Goal: Transaction & Acquisition: Book appointment/travel/reservation

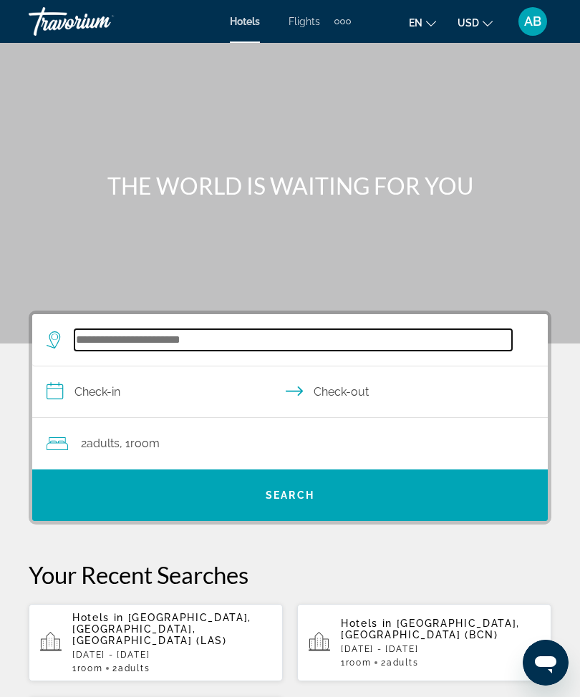
click at [215, 345] on input "Search hotel destination" at bounding box center [292, 339] width 437 height 21
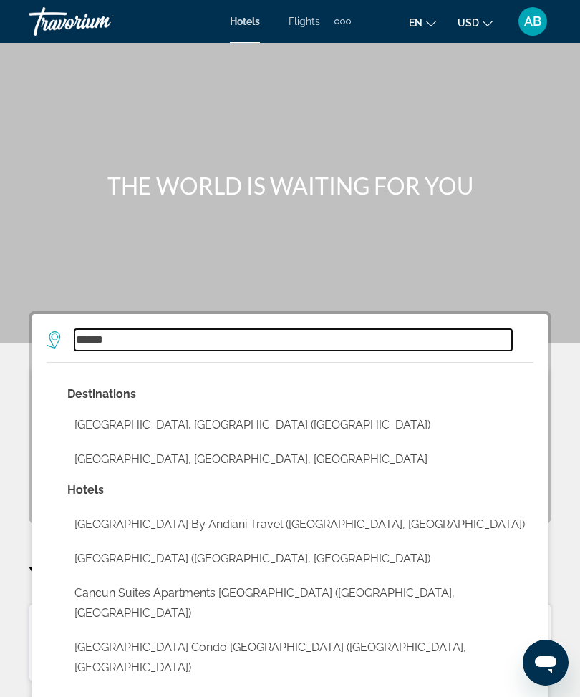
type input "******"
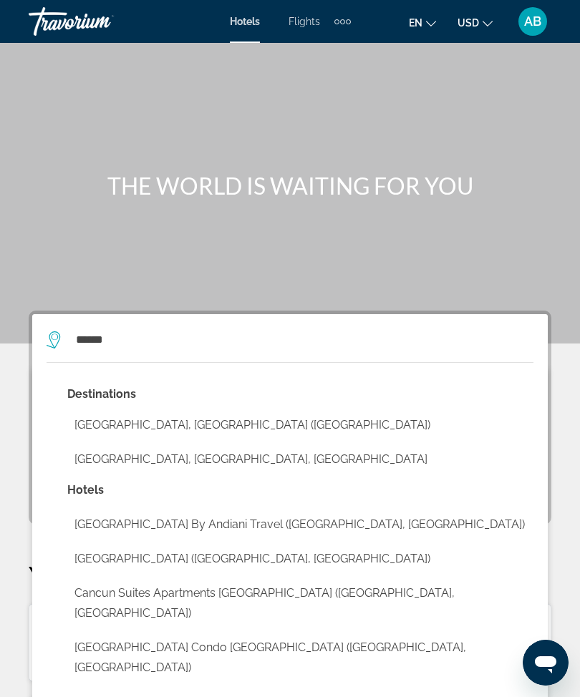
click at [537, 252] on div "Main content" at bounding box center [290, 172] width 580 height 344
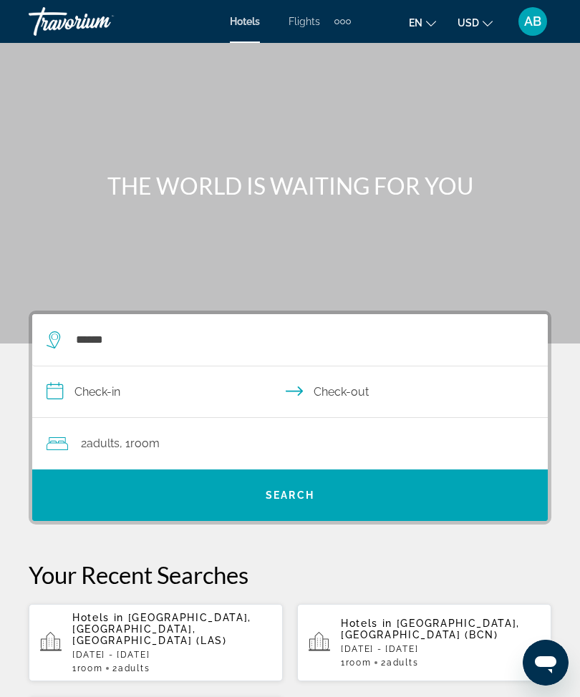
click at [59, 394] on input "**********" at bounding box center [292, 393] width 521 height 55
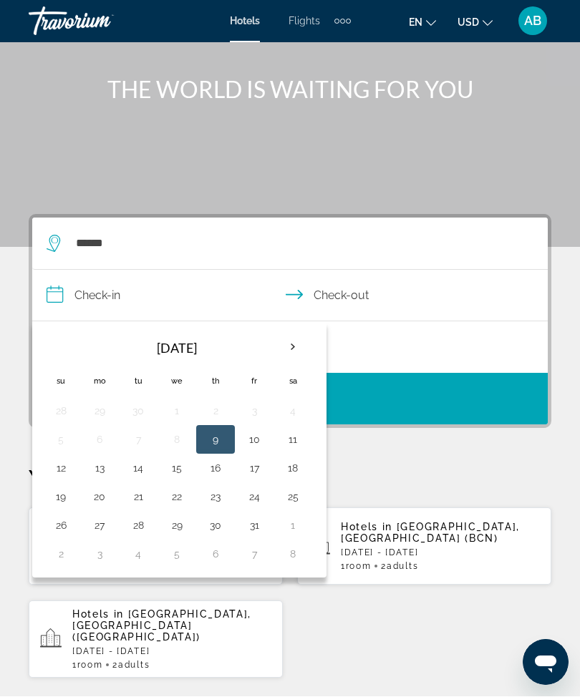
click at [296, 342] on th "Next month" at bounding box center [292, 347] width 39 height 31
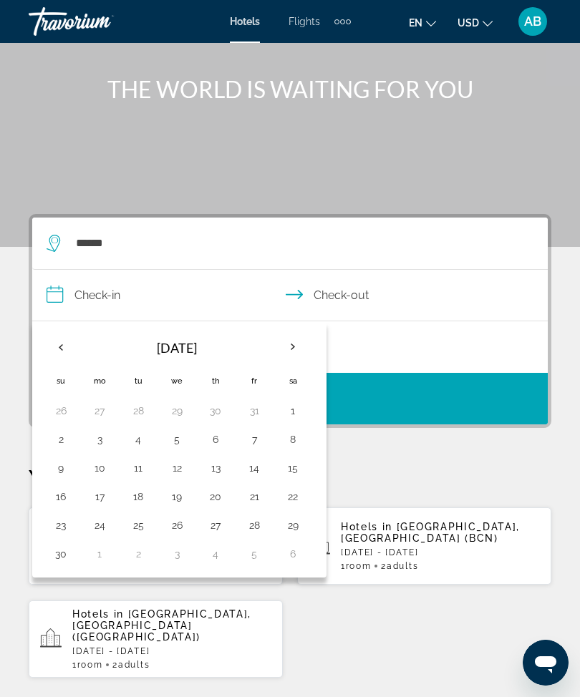
click at [299, 349] on th "Next month" at bounding box center [292, 346] width 39 height 31
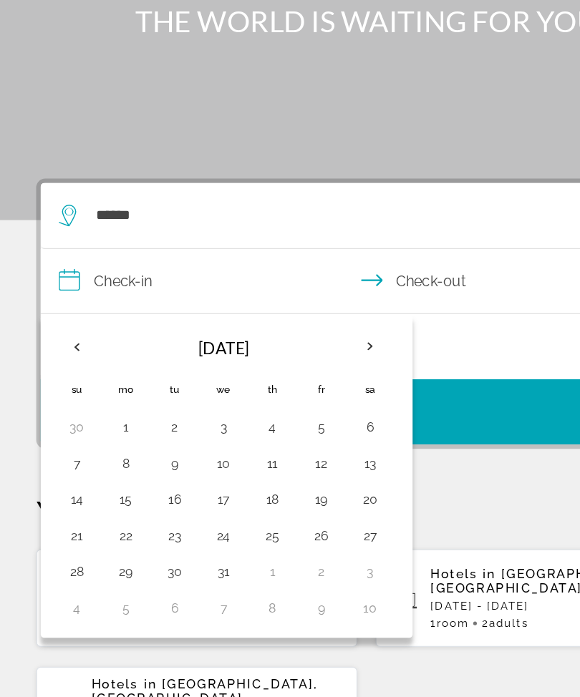
click at [137, 516] on button "30" at bounding box center [138, 526] width 23 height 20
click at [294, 516] on button "3" at bounding box center [292, 526] width 23 height 20
type input "**********"
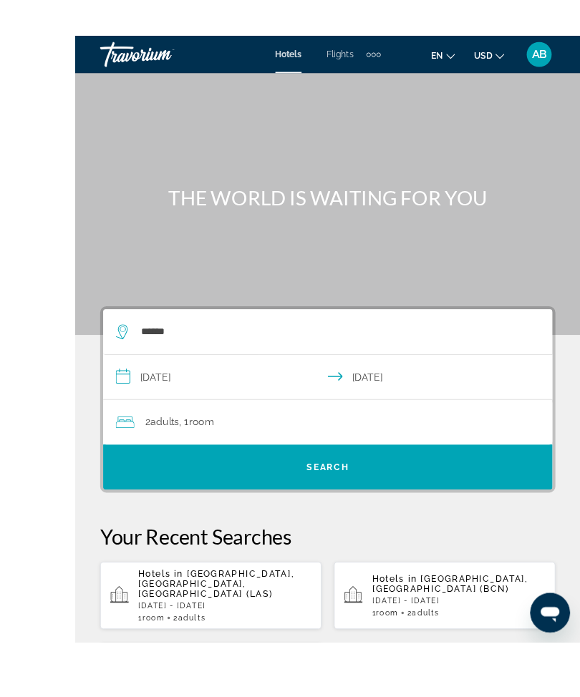
scroll to position [77, 0]
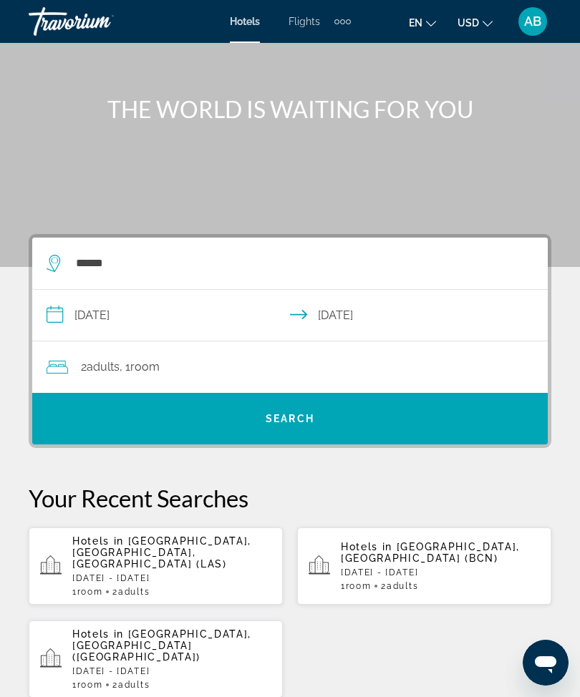
click at [389, 371] on div "2 Adult Adults , 1 Room rooms" at bounding box center [297, 367] width 501 height 20
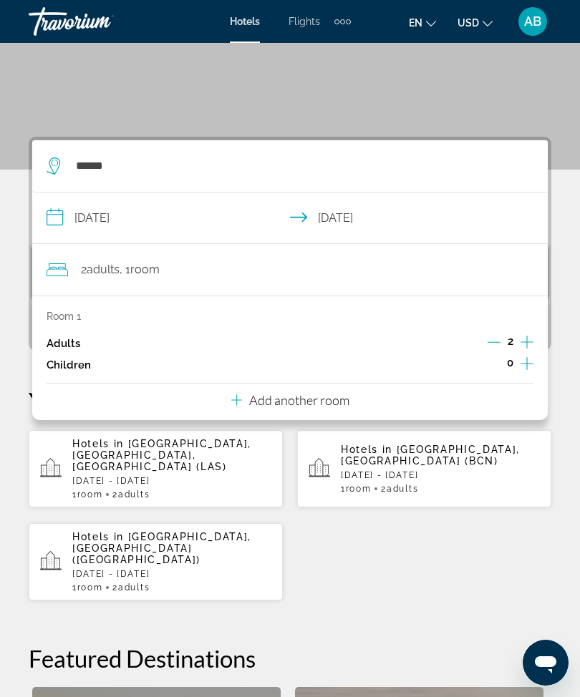
scroll to position [175, 0]
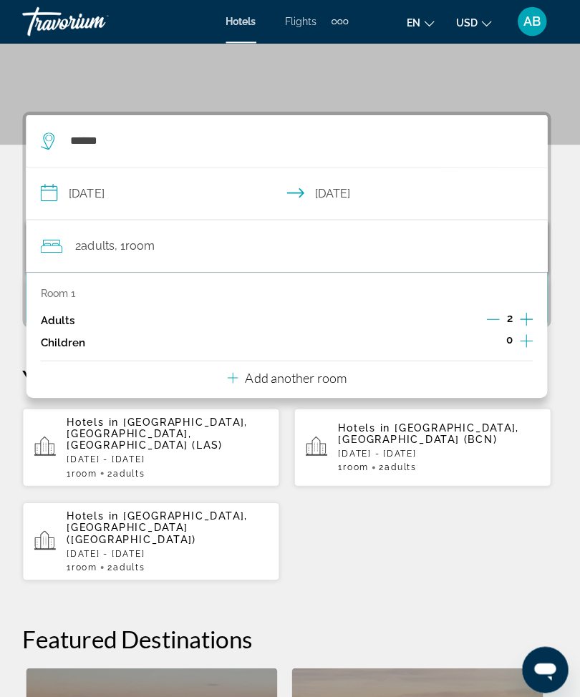
click at [309, 374] on p "Add another room" at bounding box center [299, 374] width 100 height 16
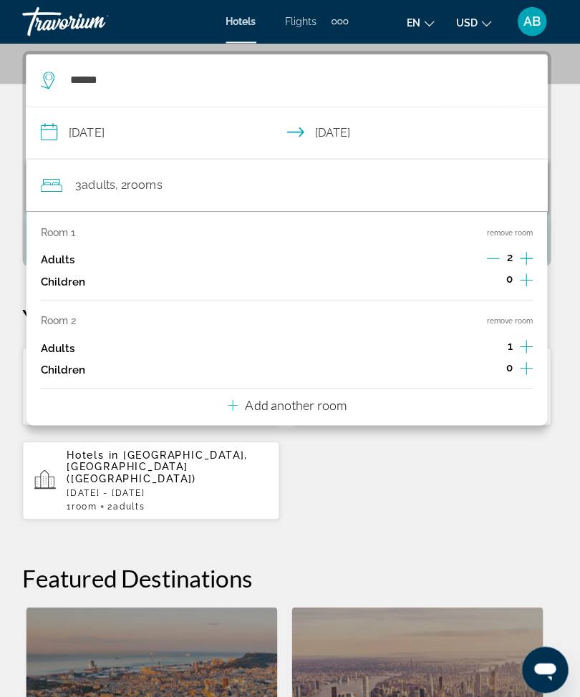
scroll to position [264, 0]
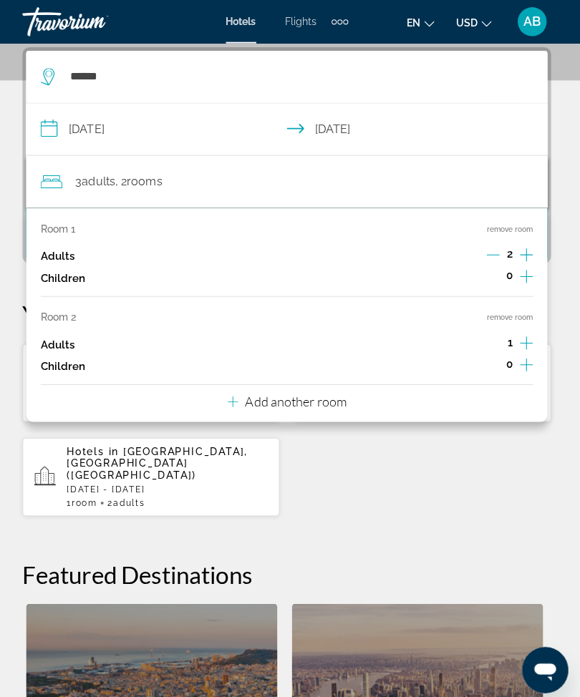
click at [520, 331] on icon "Increment adults" at bounding box center [526, 339] width 13 height 17
click at [5, 187] on div "**********" at bounding box center [290, 489] width 580 height 884
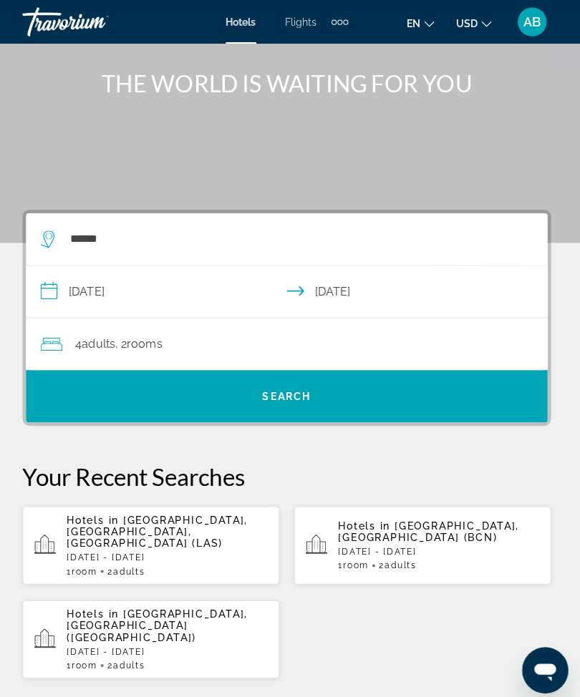
click at [301, 394] on span "Search" at bounding box center [290, 391] width 49 height 11
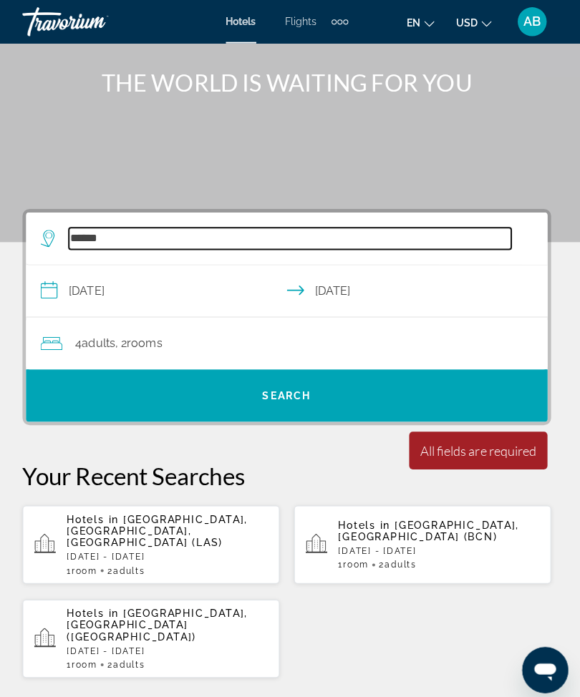
click at [145, 241] on input "******" at bounding box center [292, 235] width 437 height 21
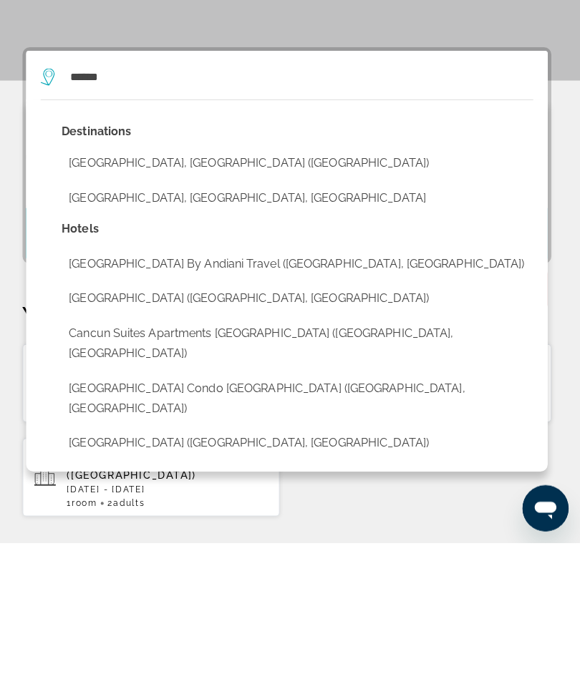
click at [190, 308] on button "[GEOGRAPHIC_DATA], [GEOGRAPHIC_DATA] ([GEOGRAPHIC_DATA])" at bounding box center [300, 321] width 466 height 27
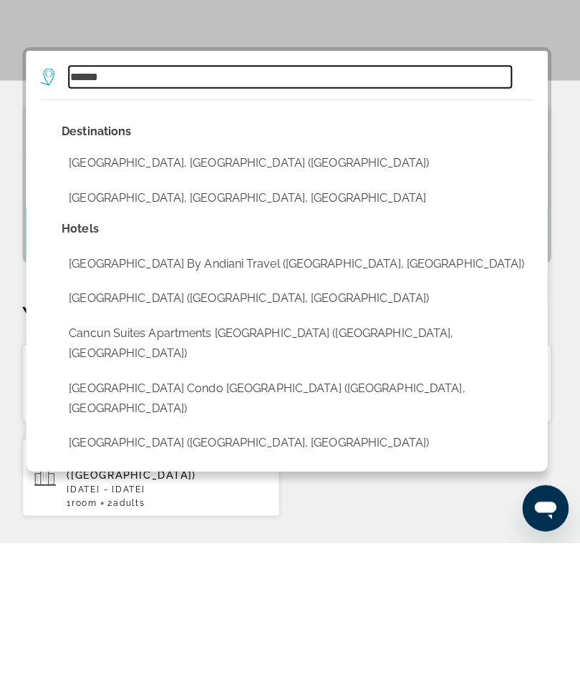
type input "**********"
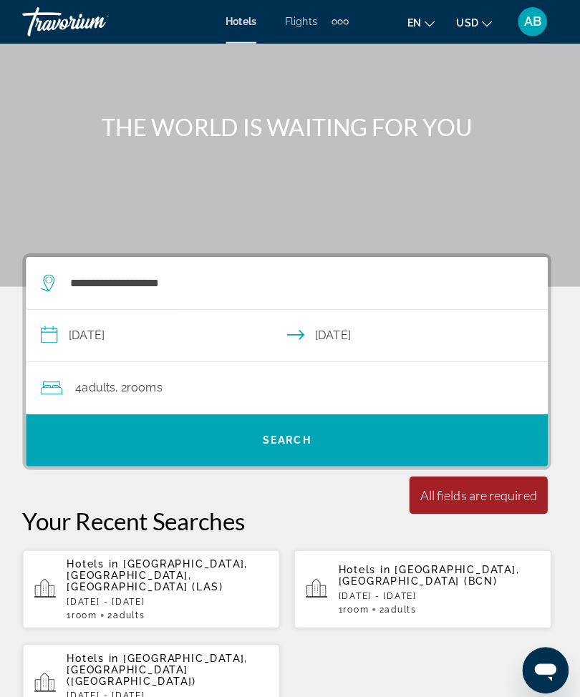
click at [306, 429] on span "Search" at bounding box center [290, 434] width 49 height 11
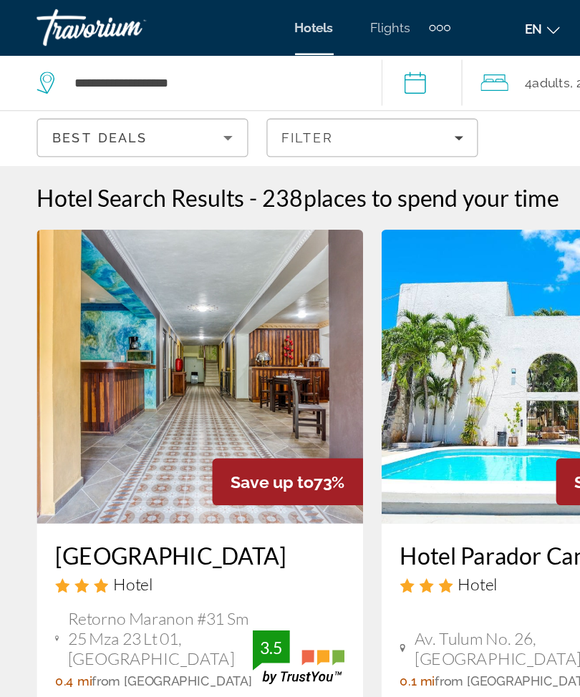
click at [359, 116] on span "Filters" at bounding box center [289, 107] width 163 height 34
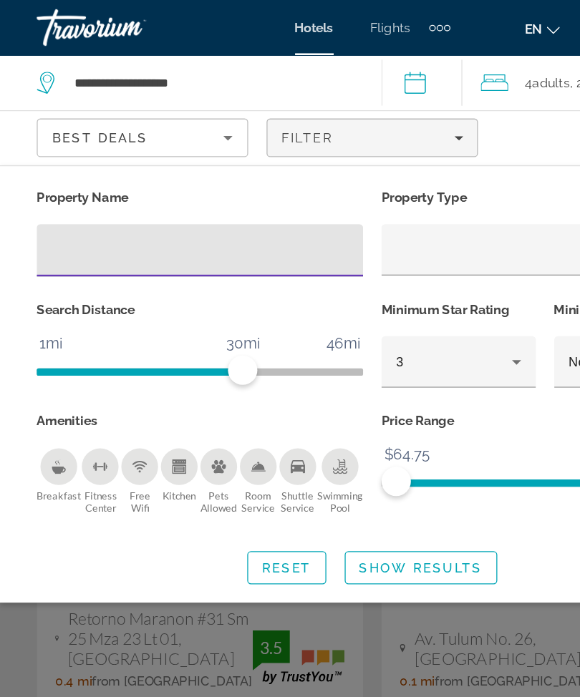
click at [149, 194] on input "Hotel Filters" at bounding box center [155, 195] width 231 height 17
type input "***"
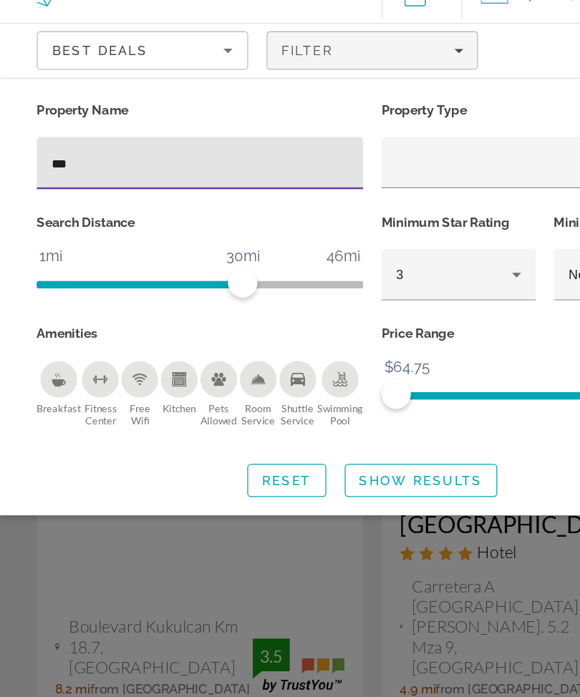
click at [330, 437] on span "Show Results" at bounding box center [328, 442] width 96 height 11
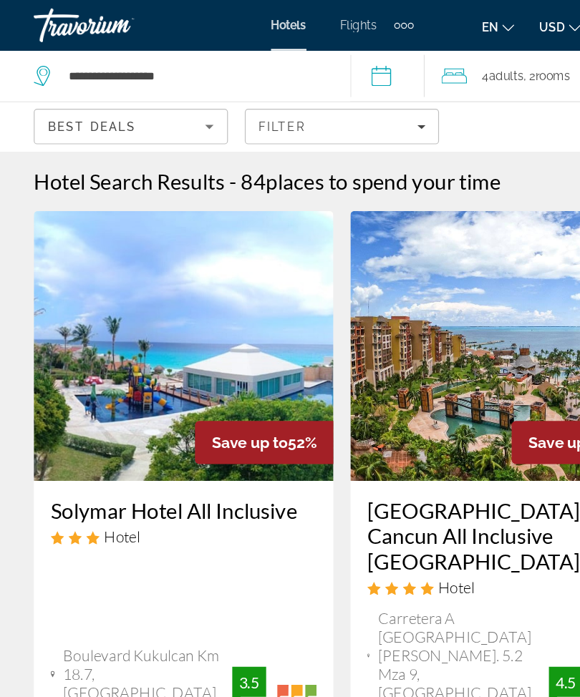
click at [361, 103] on span "Filters" at bounding box center [289, 107] width 163 height 34
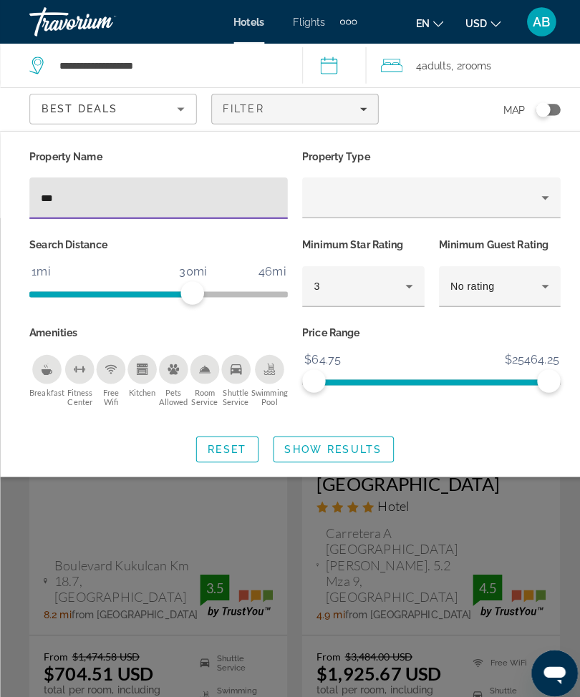
click at [346, 446] on span "Show Results" at bounding box center [328, 442] width 96 height 11
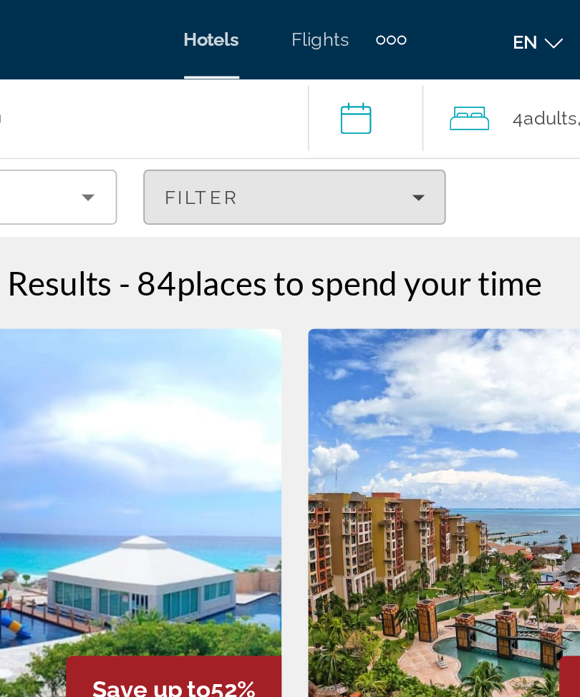
click at [232, 112] on span "Filters" at bounding box center [289, 107] width 163 height 34
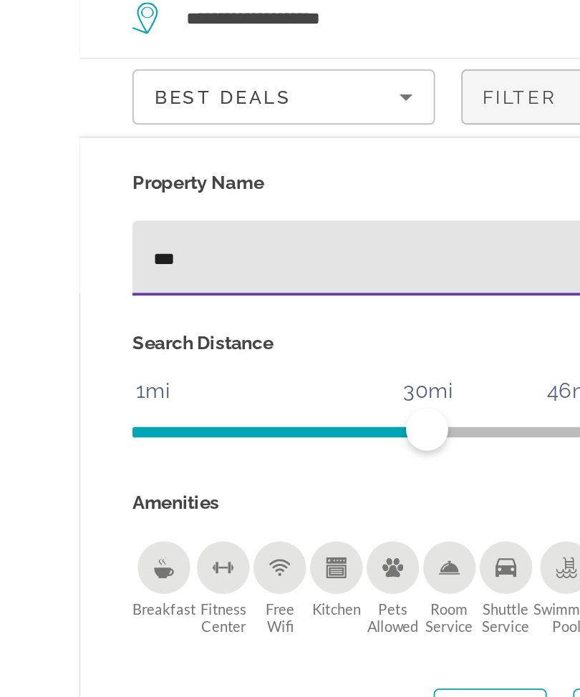
click at [59, 147] on div "Property Name *** Property Type Search Distance 1mi 46mi 30mi Minimum Star Rati…" at bounding box center [290, 299] width 580 height 311
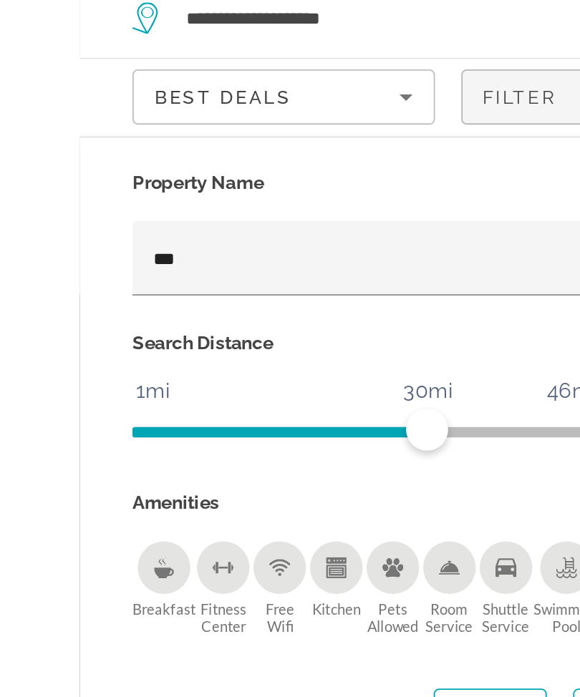
click at [74, 175] on div "***" at bounding box center [156, 195] width 254 height 41
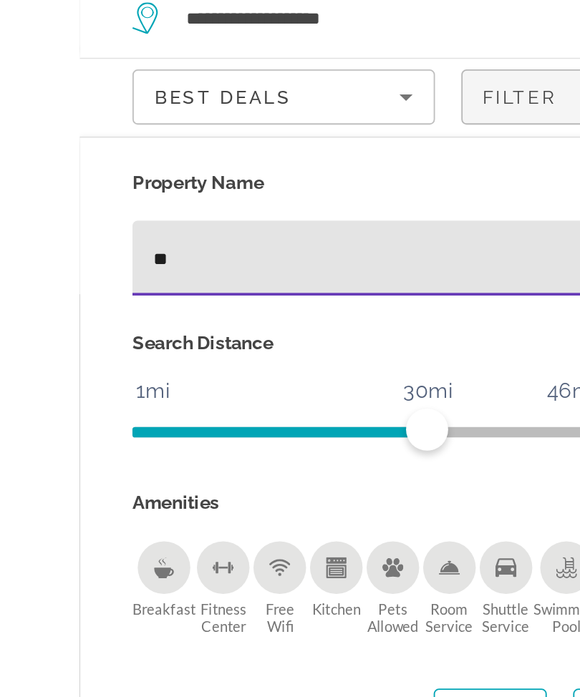
type input "*"
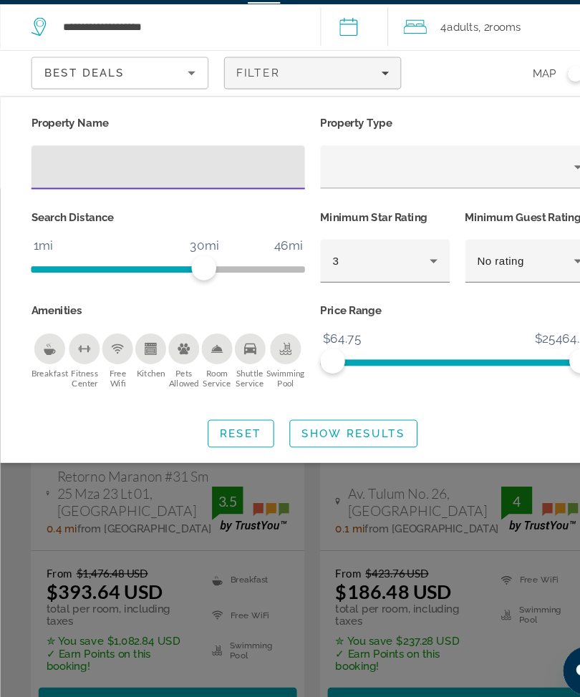
click at [339, 437] on span "Show Results" at bounding box center [328, 442] width 96 height 11
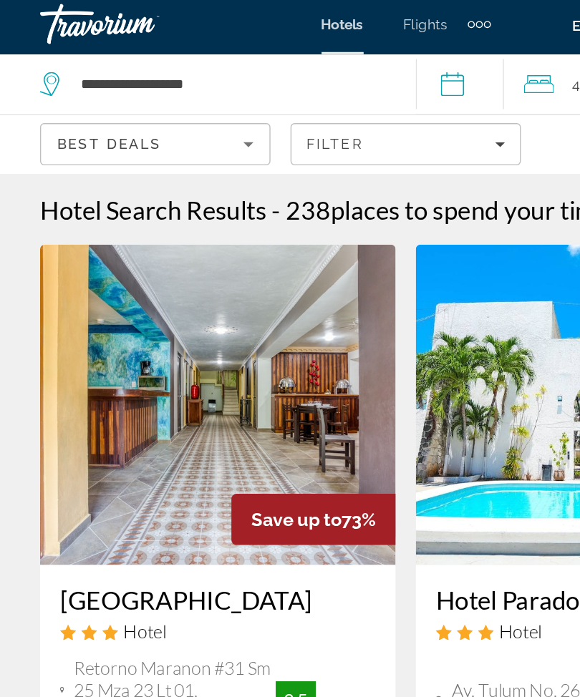
click at [364, 102] on span "Filters" at bounding box center [289, 107] width 163 height 34
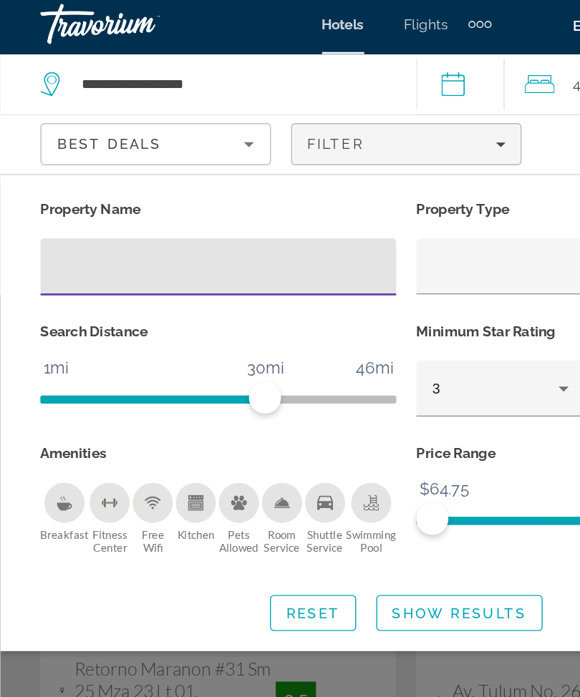
click at [112, 195] on input "Hotel Filters" at bounding box center [155, 195] width 231 height 17
type input "***"
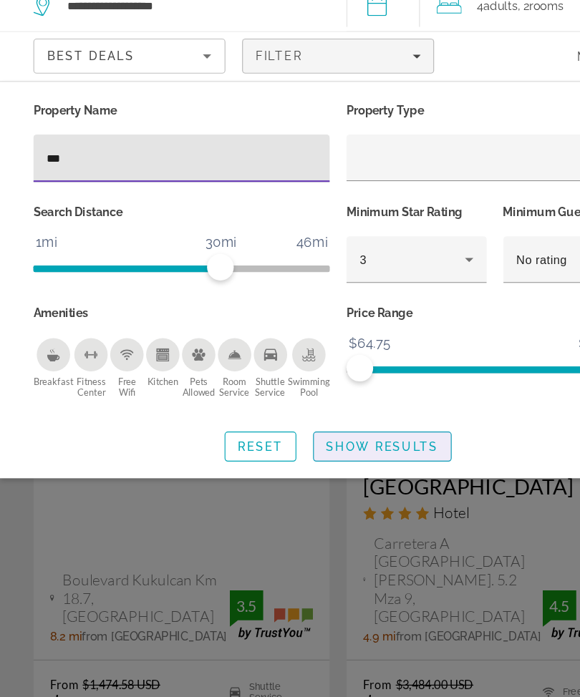
click at [328, 437] on span "Show Results" at bounding box center [328, 442] width 96 height 11
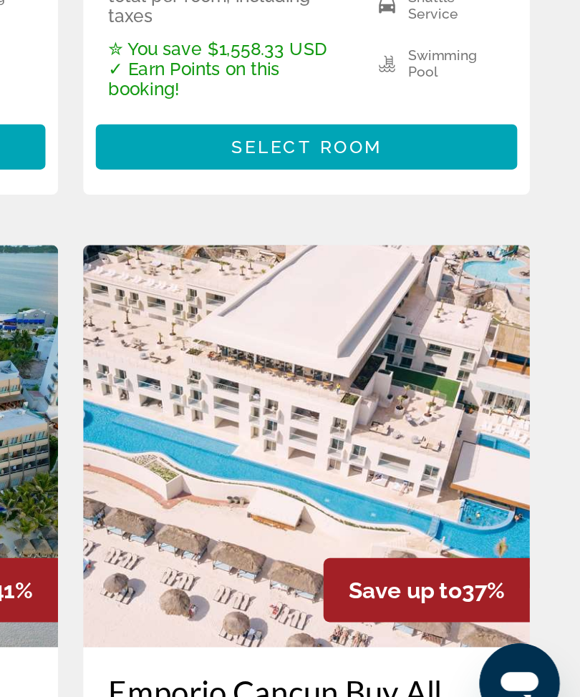
scroll to position [408, 0]
click at [297, 413] on img "Main content" at bounding box center [424, 527] width 254 height 229
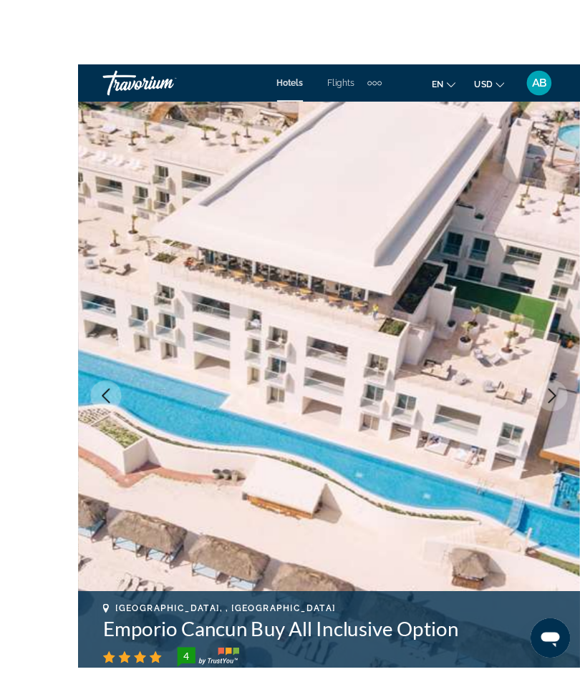
scroll to position [62, 0]
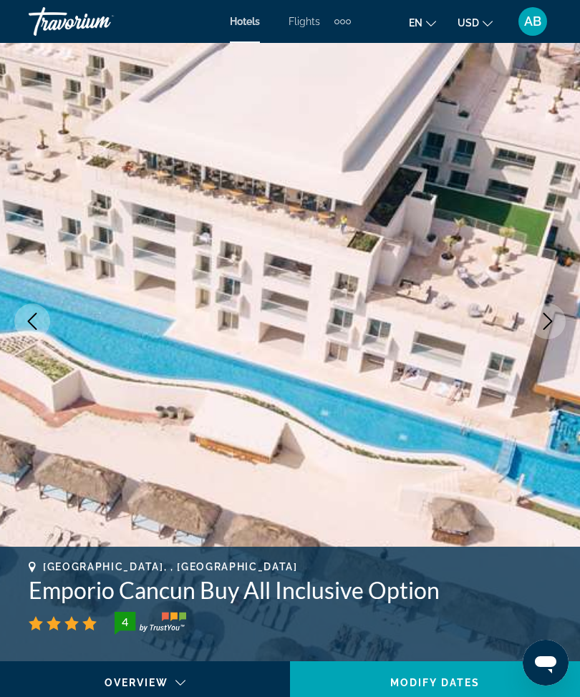
click at [535, 326] on button "Next image" at bounding box center [548, 321] width 36 height 36
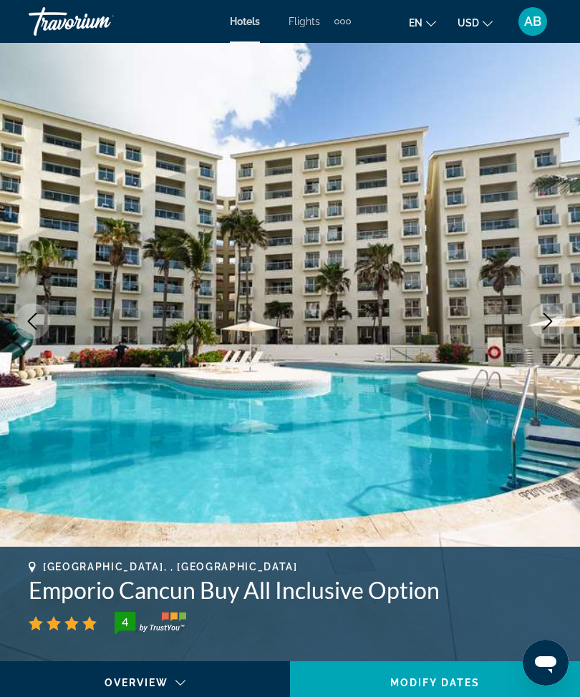
click at [546, 329] on icon "Next image" at bounding box center [547, 321] width 17 height 17
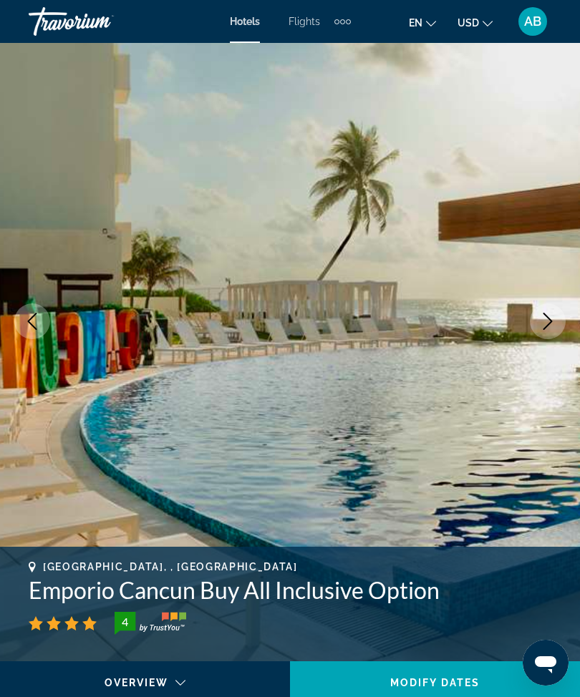
click at [545, 315] on icon "Next image" at bounding box center [547, 321] width 9 height 17
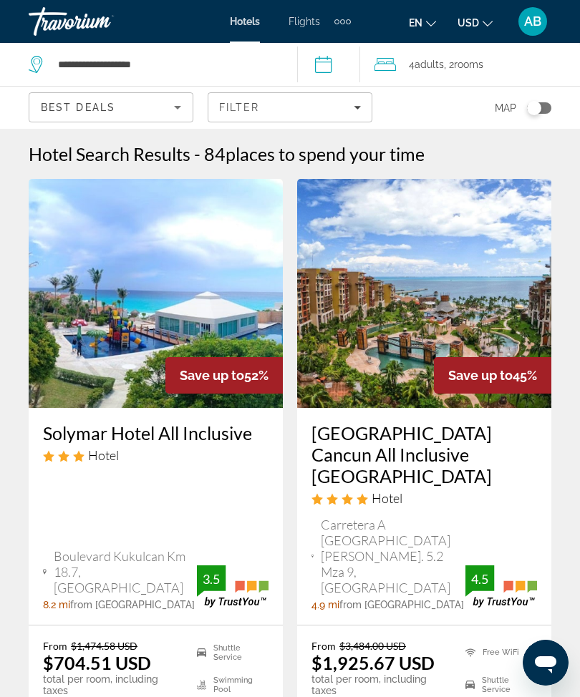
click at [359, 106] on icon "Filters" at bounding box center [357, 107] width 7 height 7
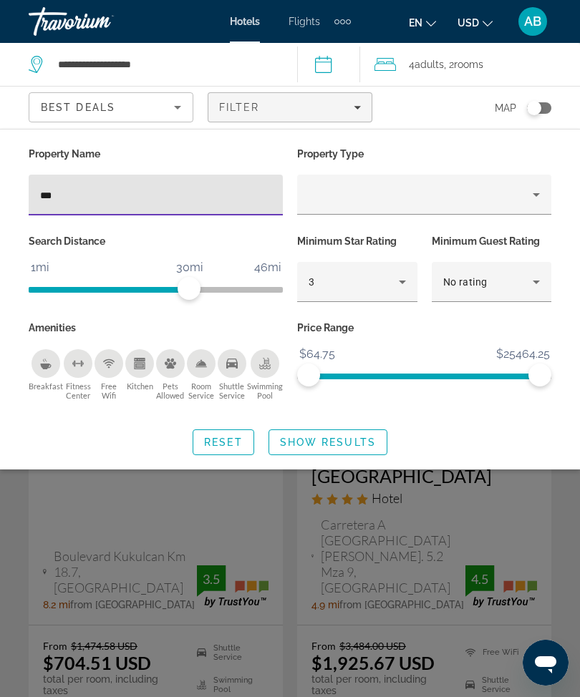
click at [185, 198] on input "***" at bounding box center [155, 195] width 231 height 17
type input "*"
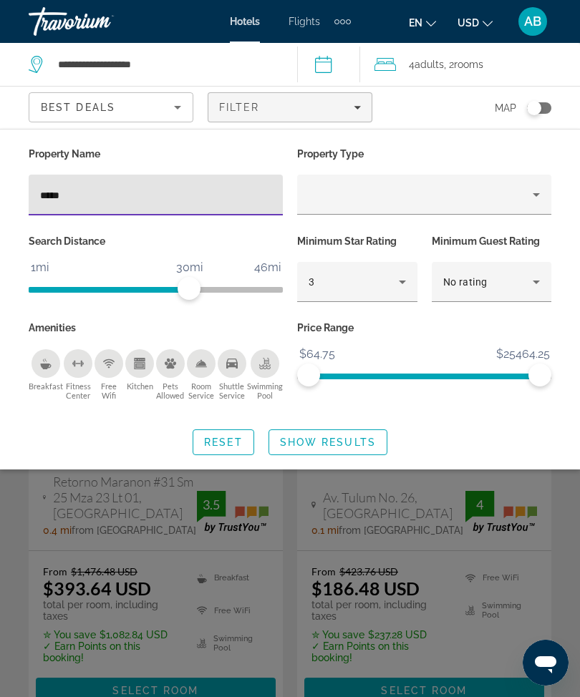
type input "******"
click at [321, 447] on span "Show Results" at bounding box center [328, 442] width 96 height 11
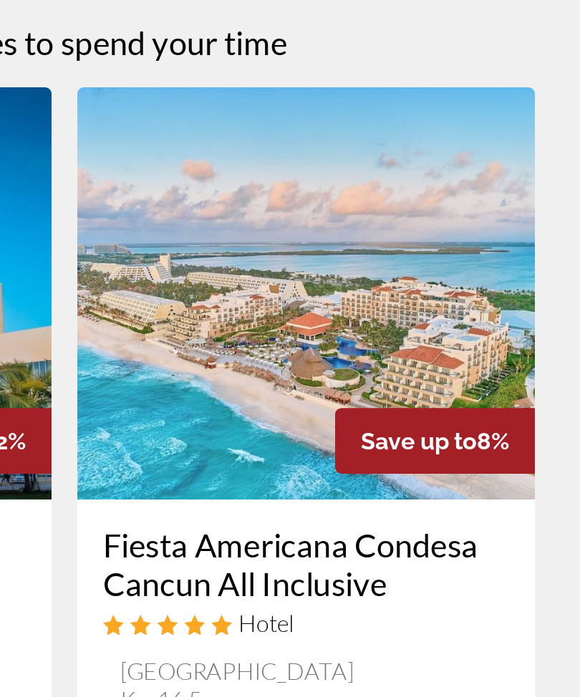
click at [297, 195] on img "Main content" at bounding box center [424, 293] width 254 height 229
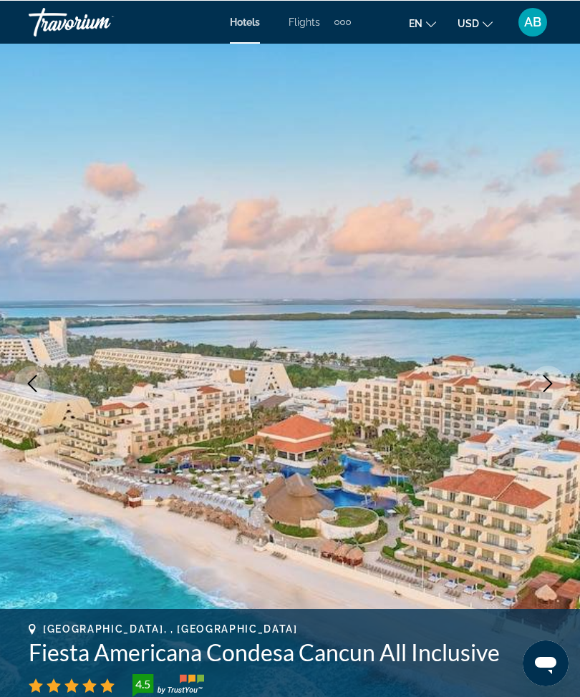
click at [538, 384] on button "Next image" at bounding box center [548, 383] width 36 height 36
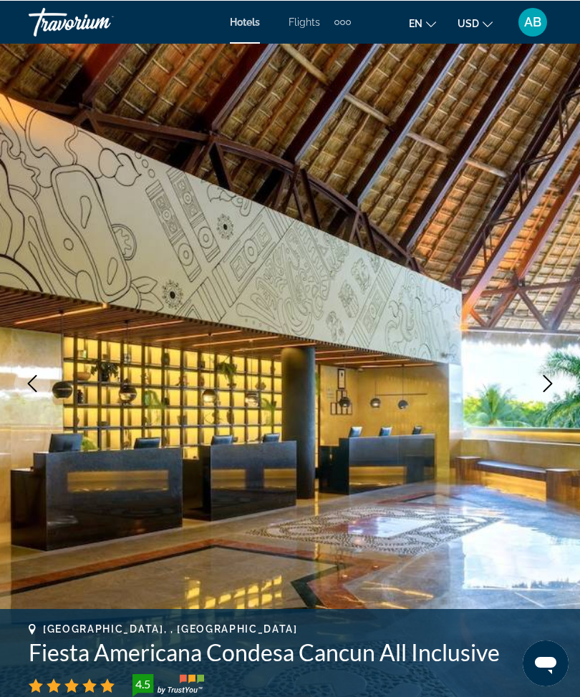
click at [543, 383] on icon "Next image" at bounding box center [547, 382] width 17 height 17
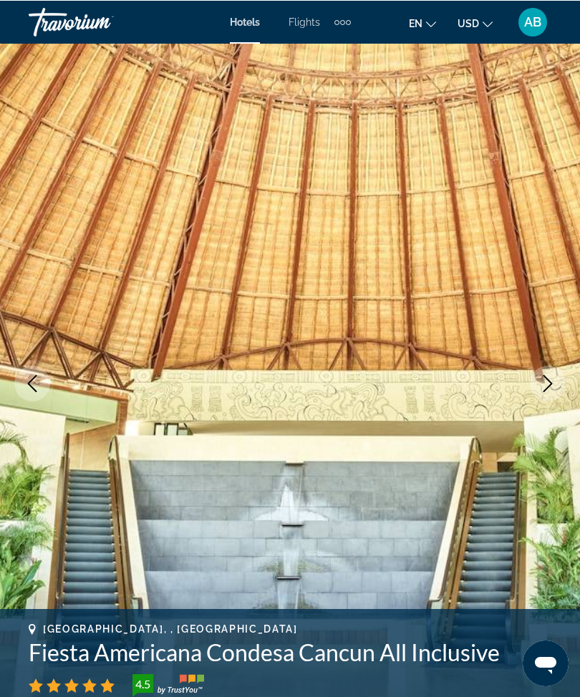
click at [555, 383] on icon "Next image" at bounding box center [547, 382] width 17 height 17
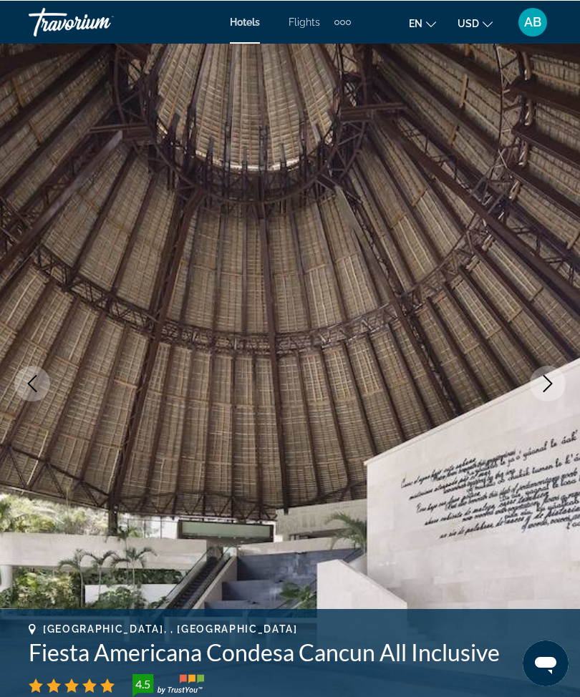
click at [546, 390] on icon "Next image" at bounding box center [547, 382] width 17 height 17
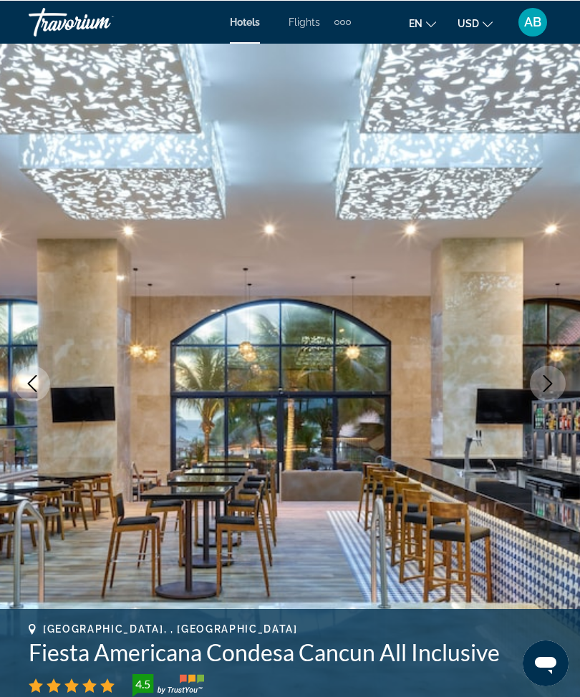
click at [540, 387] on icon "Next image" at bounding box center [547, 382] width 17 height 17
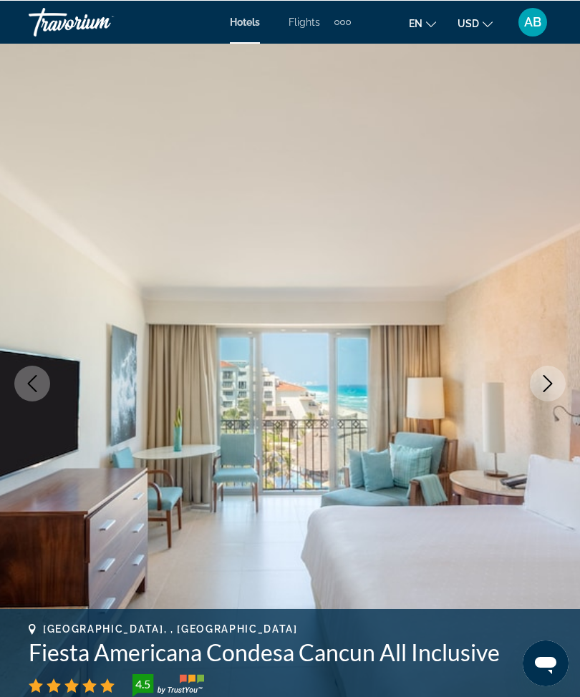
click at [553, 395] on button "Next image" at bounding box center [548, 383] width 36 height 36
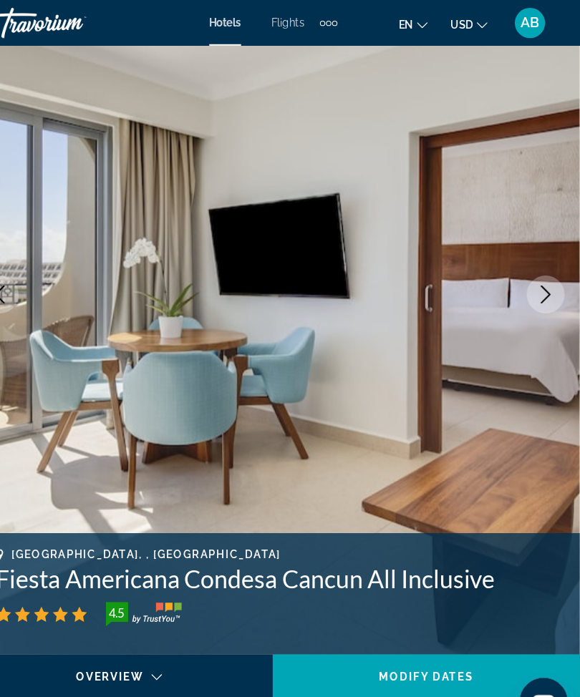
scroll to position [52, 0]
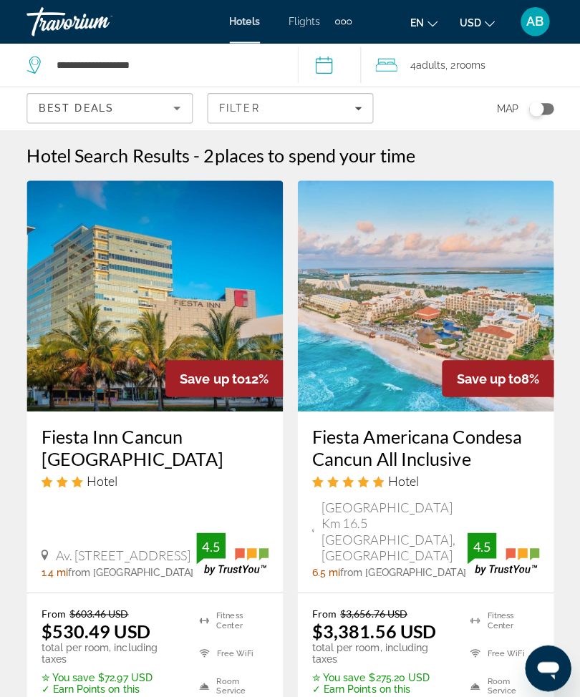
click at [354, 112] on div "Filter" at bounding box center [290, 107] width 142 height 11
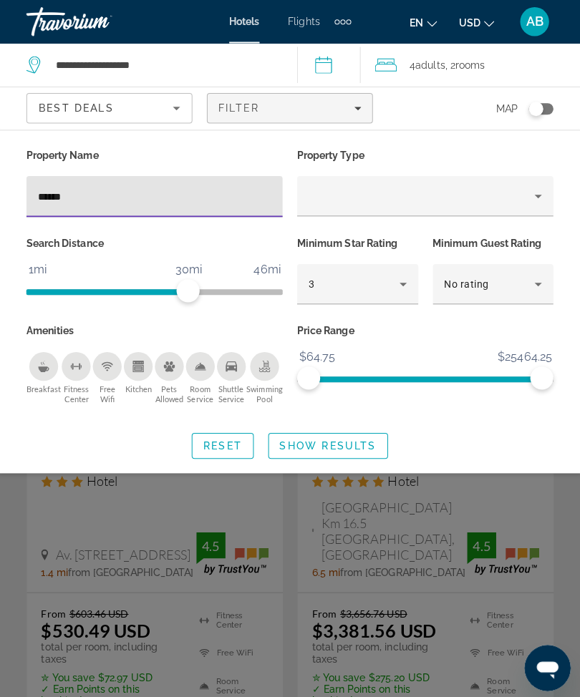
click at [177, 198] on input "******" at bounding box center [155, 195] width 231 height 17
type input "*"
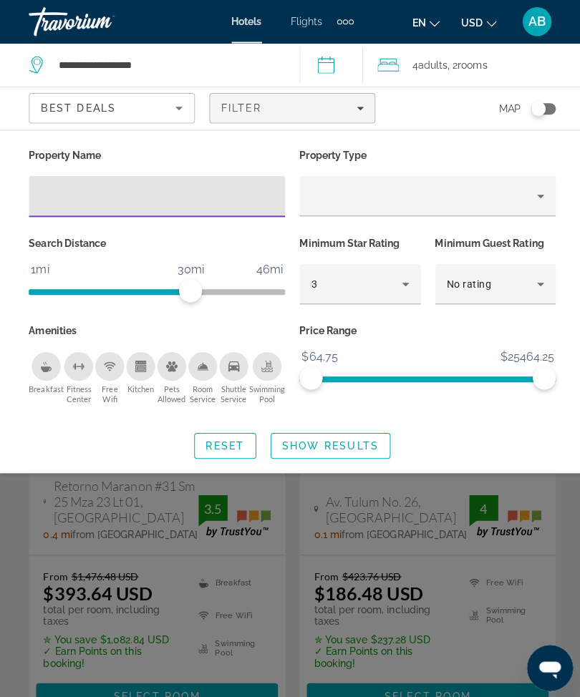
click at [318, 444] on span "Show Results" at bounding box center [328, 442] width 96 height 11
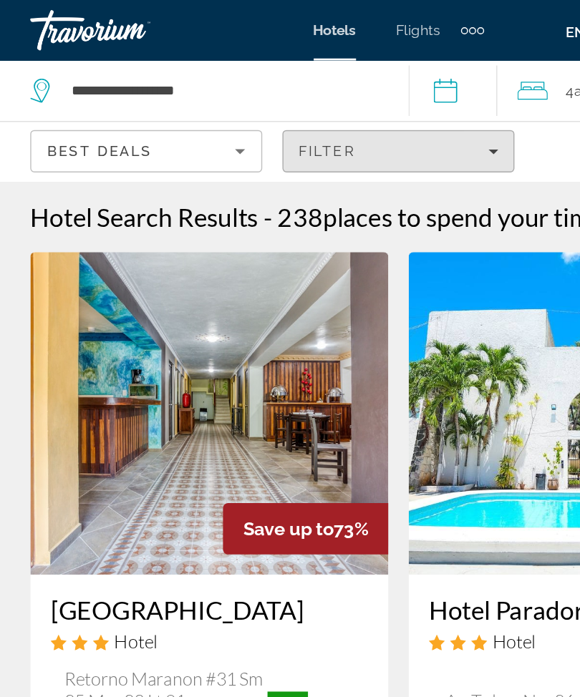
click at [356, 105] on span "Filters" at bounding box center [289, 107] width 163 height 34
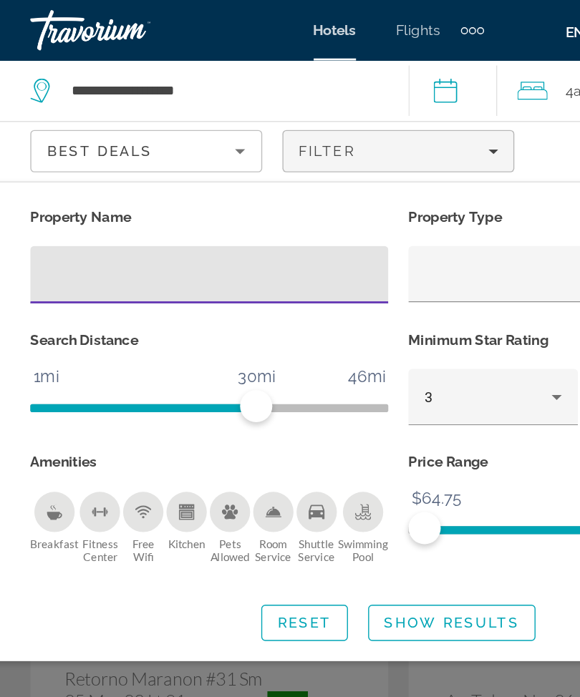
click at [163, 194] on input "Hotel Filters" at bounding box center [155, 195] width 231 height 17
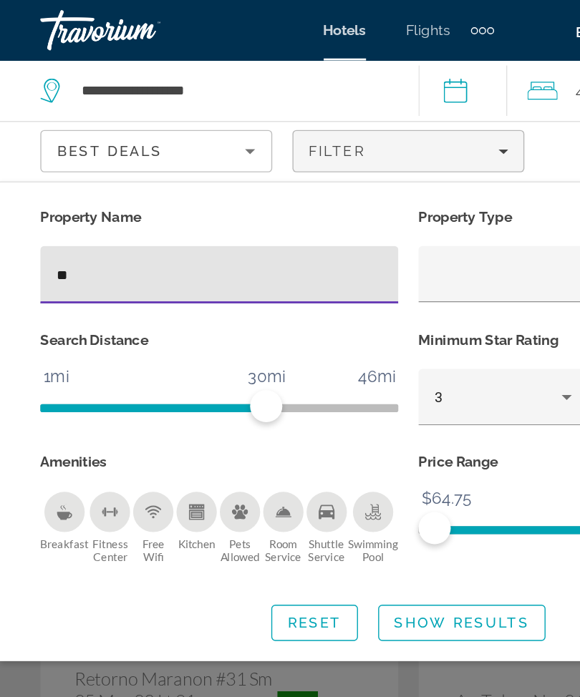
type input "***"
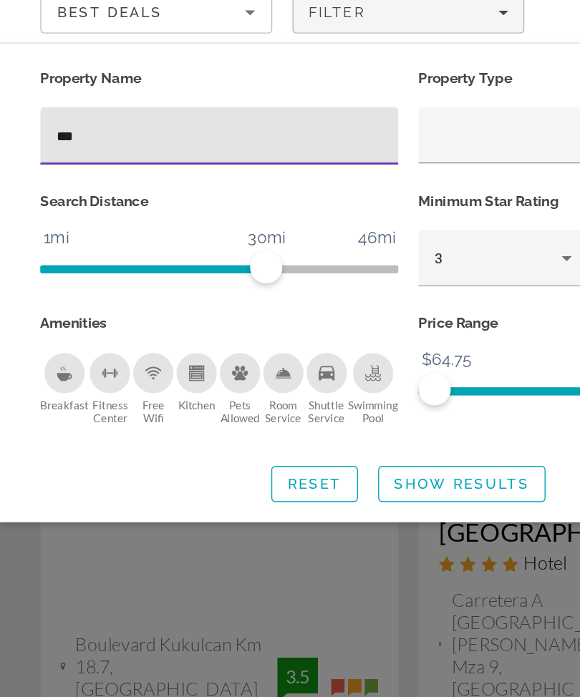
click at [296, 425] on span "Search widget" at bounding box center [327, 442] width 117 height 34
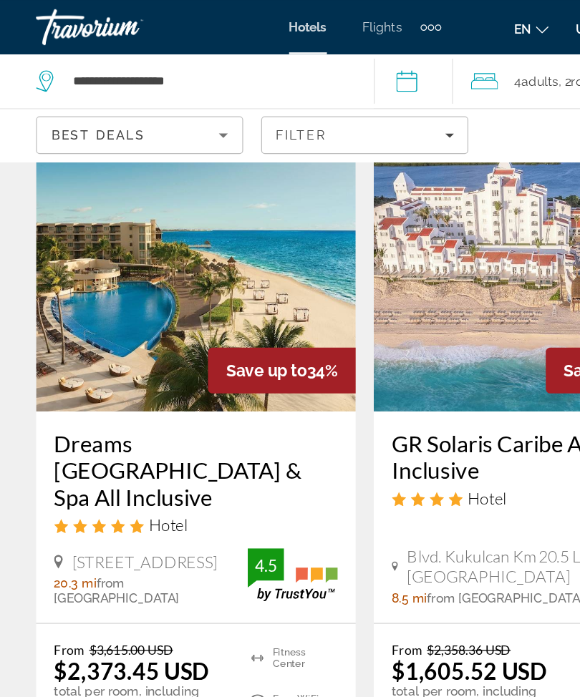
scroll to position [1255, 0]
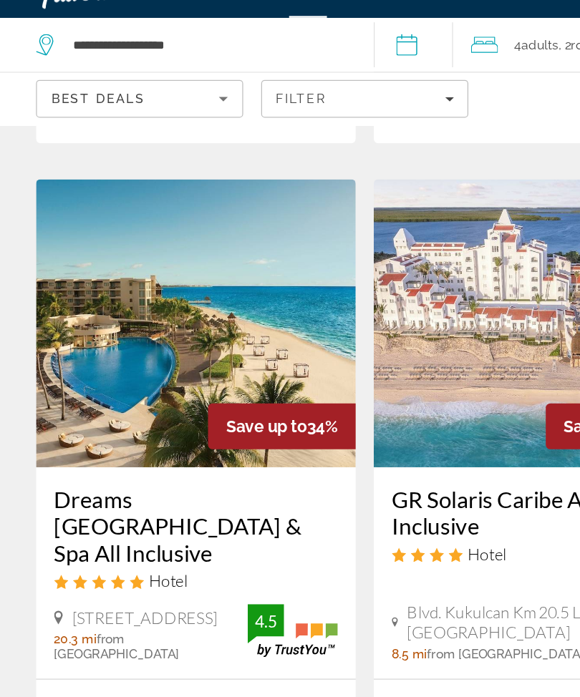
click at [206, 220] on img "Main content" at bounding box center [156, 285] width 254 height 229
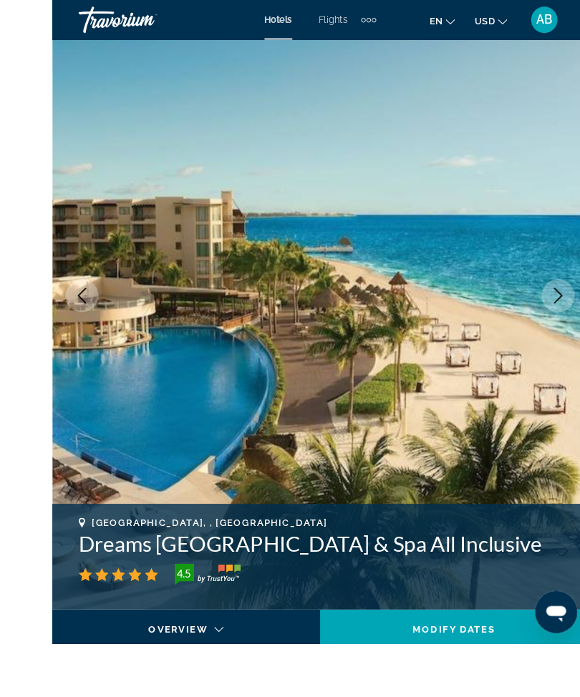
scroll to position [105, 0]
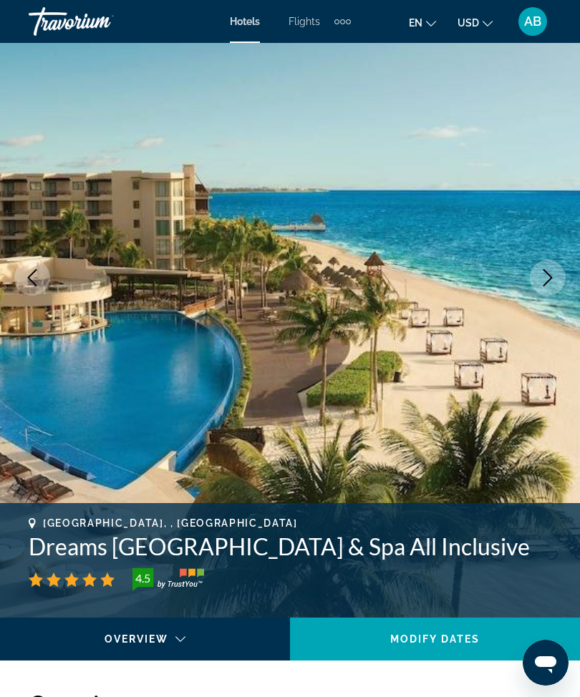
click at [545, 291] on button "Next image" at bounding box center [548, 278] width 36 height 36
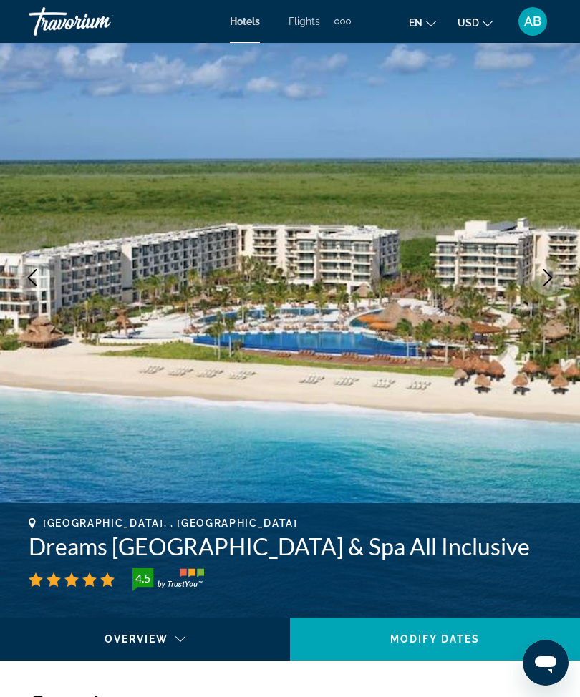
click at [548, 281] on icon "Next image" at bounding box center [547, 277] width 9 height 17
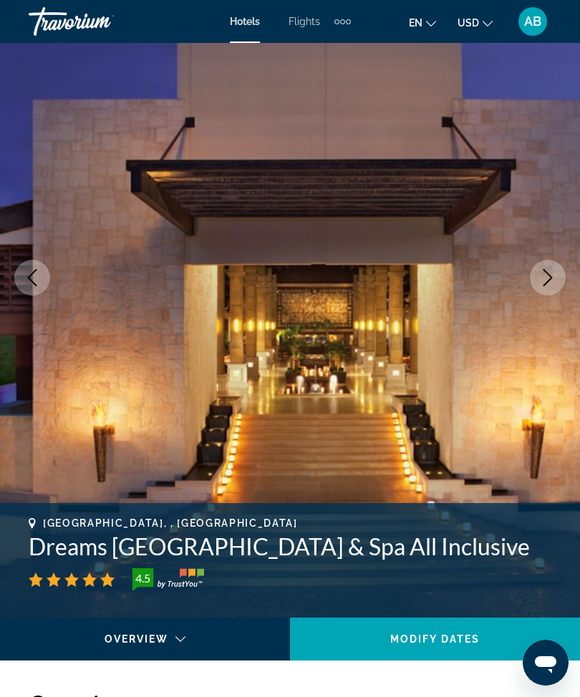
click at [553, 284] on icon "Next image" at bounding box center [547, 277] width 17 height 17
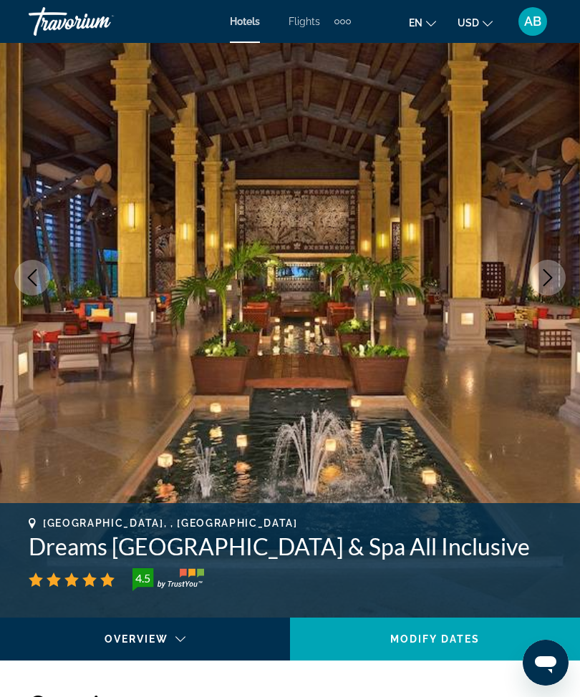
click at [545, 286] on button "Next image" at bounding box center [548, 278] width 36 height 36
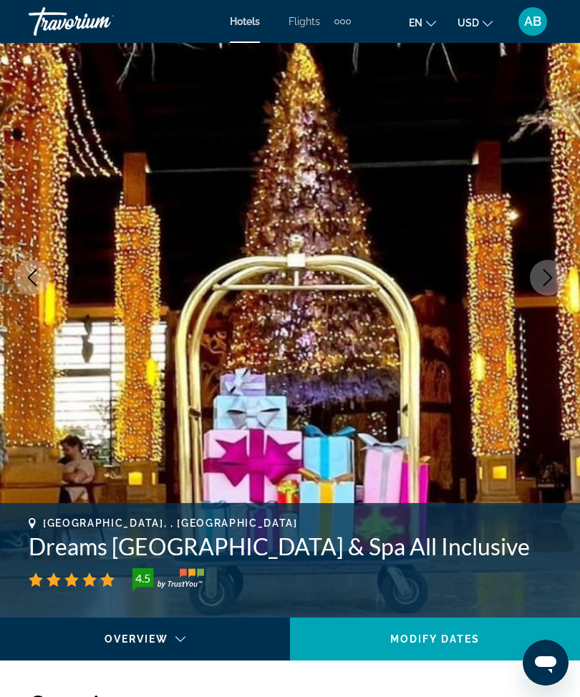
click at [548, 282] on icon "Next image" at bounding box center [547, 277] width 17 height 17
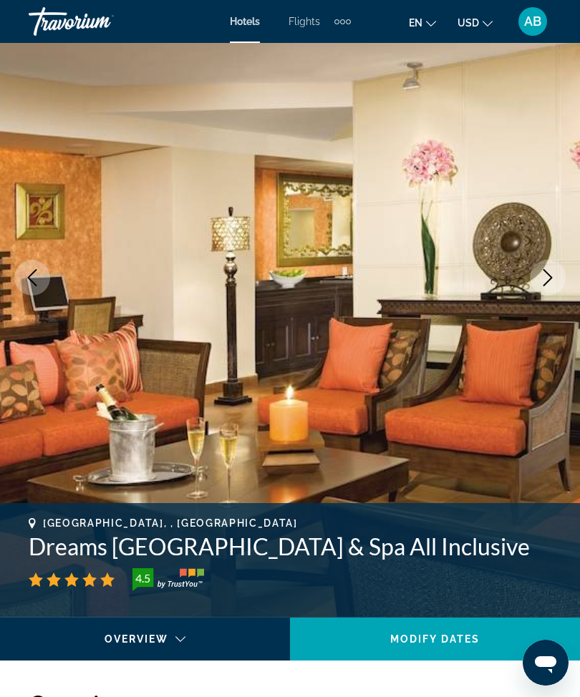
click at [557, 275] on button "Next image" at bounding box center [548, 278] width 36 height 36
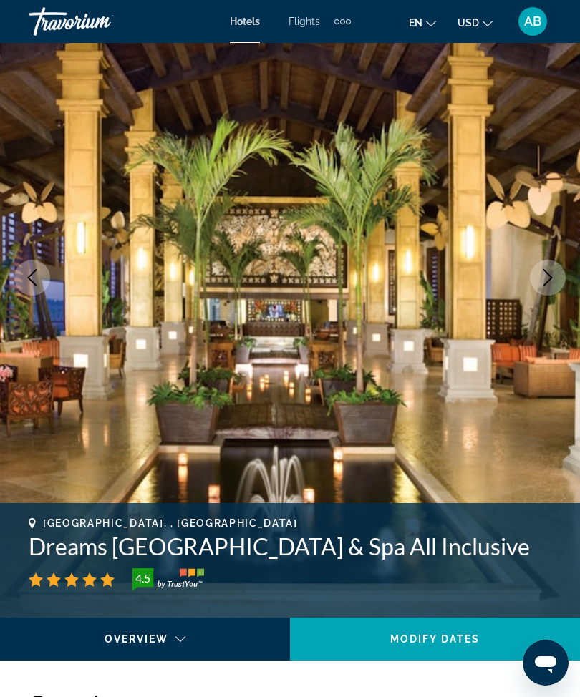
click at [550, 274] on icon "Next image" at bounding box center [547, 277] width 17 height 17
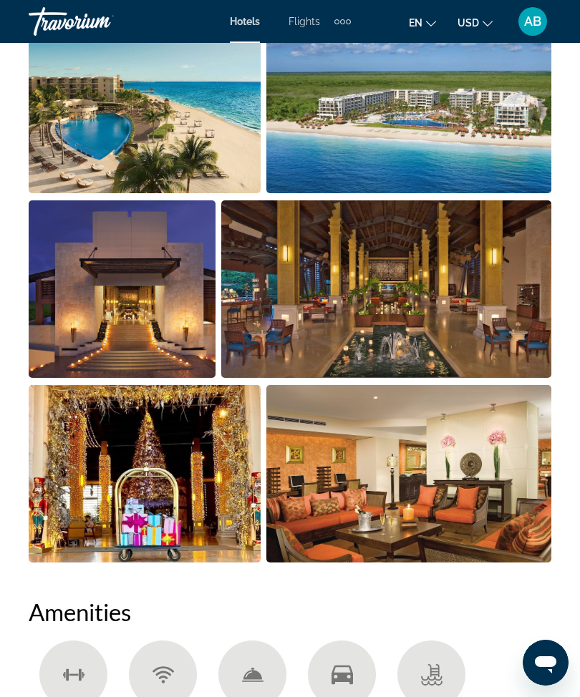
scroll to position [1029, 0]
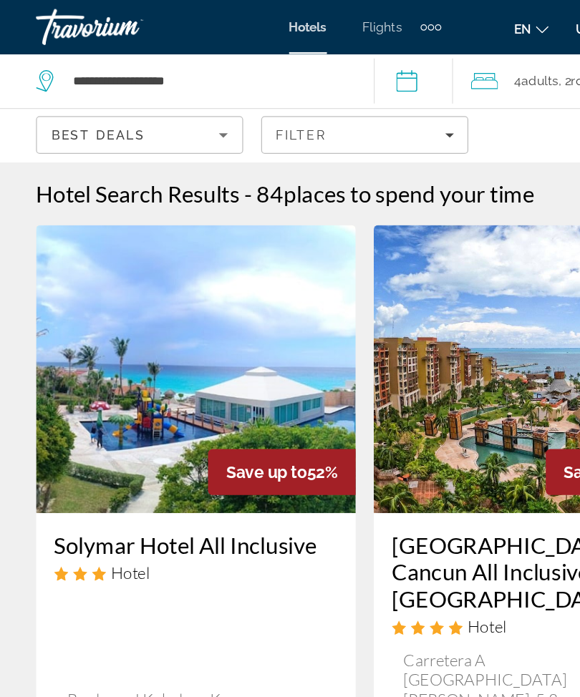
click at [371, 106] on span "Filters" at bounding box center [289, 107] width 163 height 34
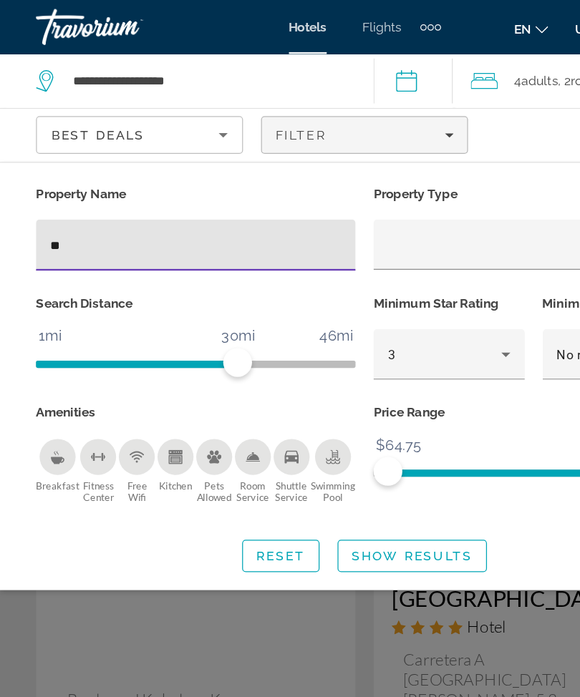
type input "*"
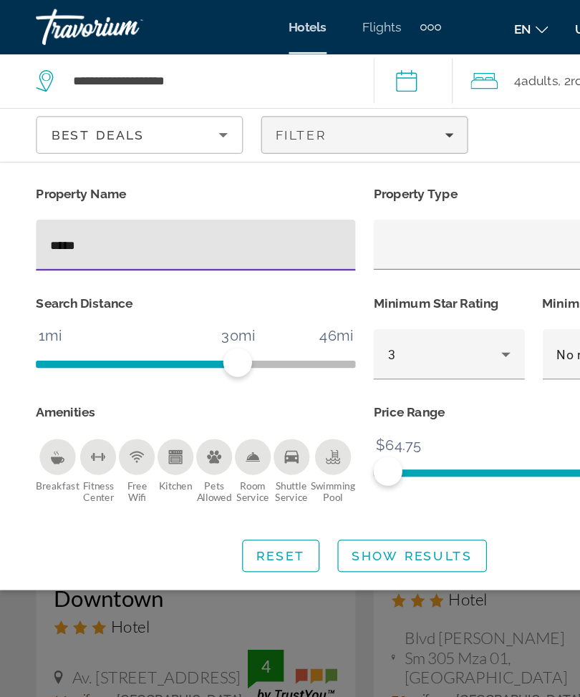
type input "******"
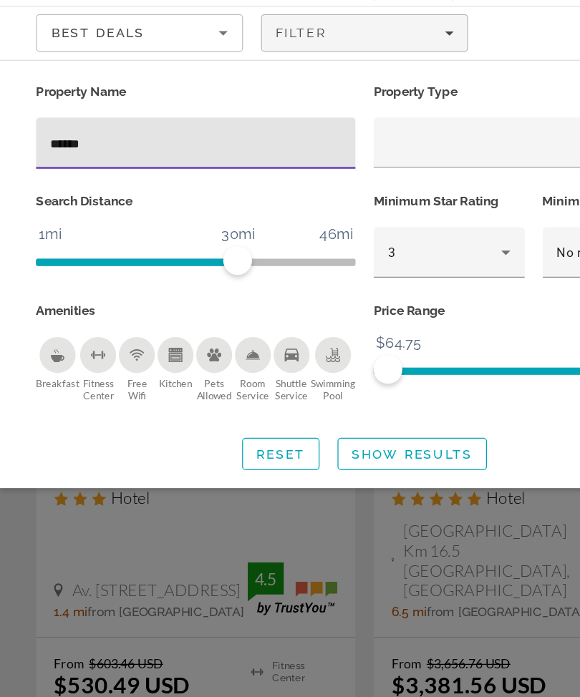
click at [337, 437] on span "Show Results" at bounding box center [328, 442] width 96 height 11
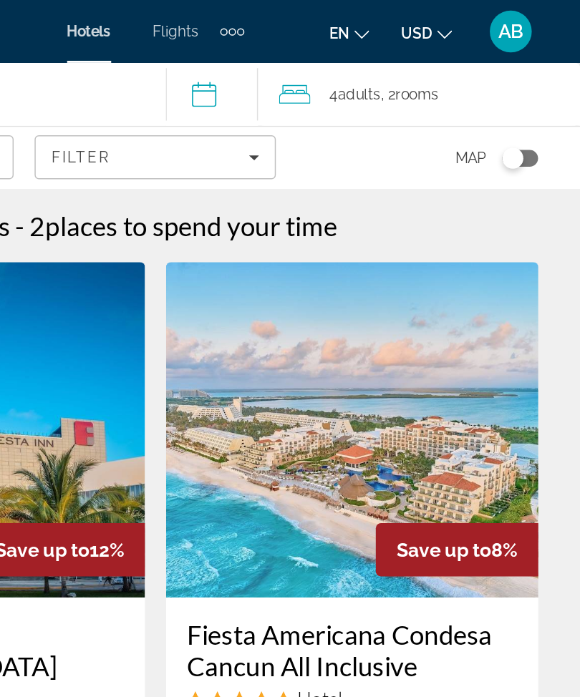
click at [414, 59] on span "Adults" at bounding box center [428, 64] width 29 height 11
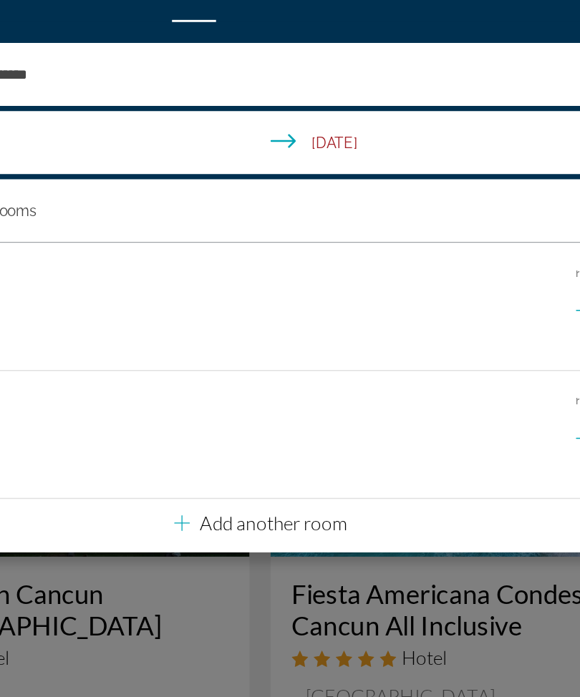
click at [175, 396] on div "Main content" at bounding box center [290, 348] width 580 height 697
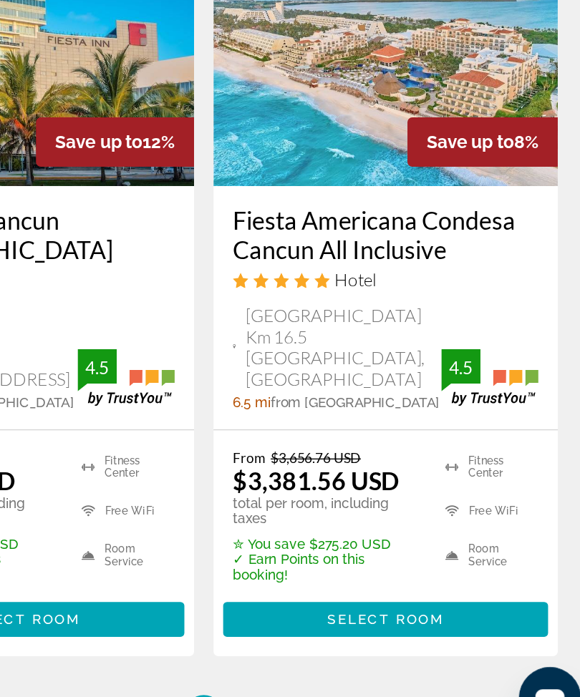
scroll to position [104, 0]
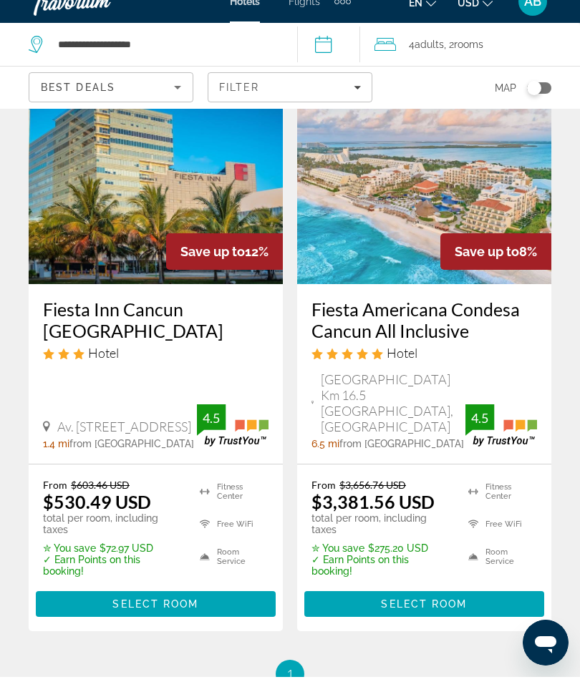
click at [432, 607] on span "Main content" at bounding box center [424, 624] width 240 height 34
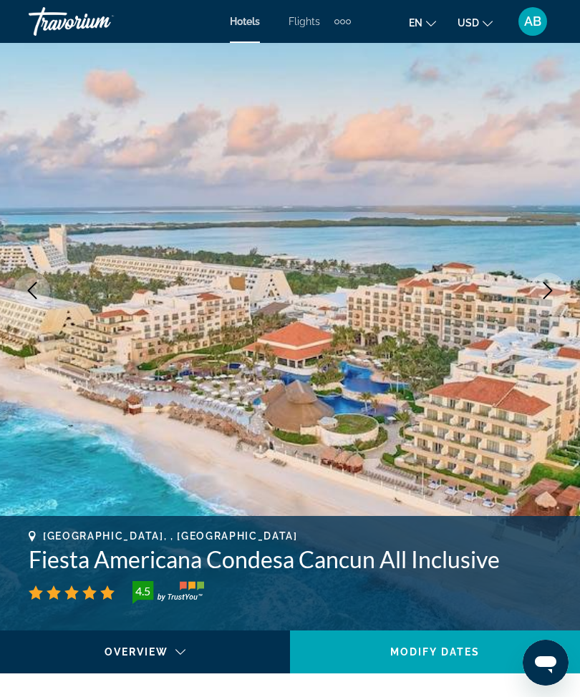
scroll to position [52, 0]
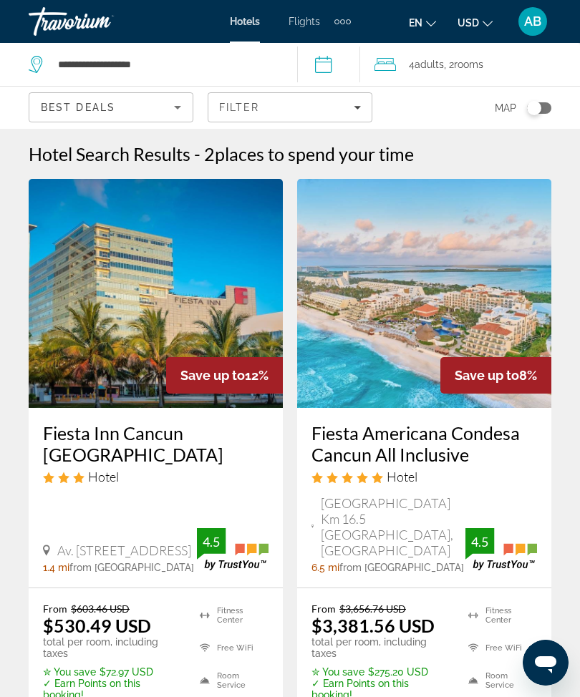
click at [360, 105] on icon "Filters" at bounding box center [357, 107] width 7 height 7
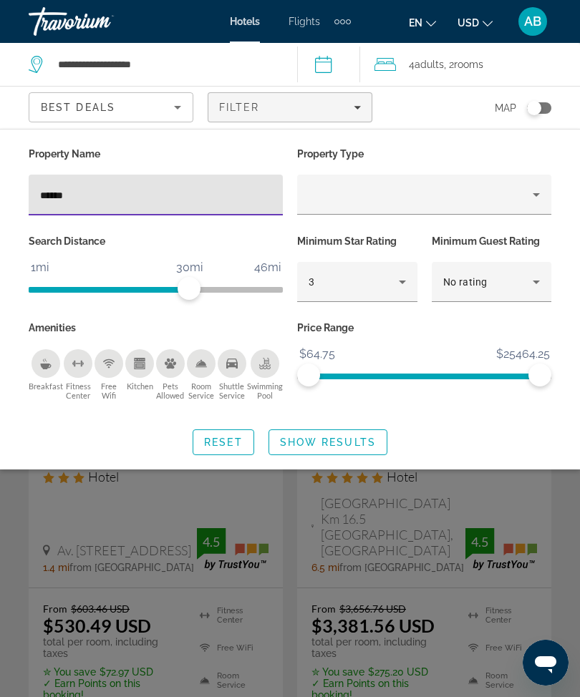
click at [175, 200] on input "******" at bounding box center [155, 195] width 231 height 17
type input "*"
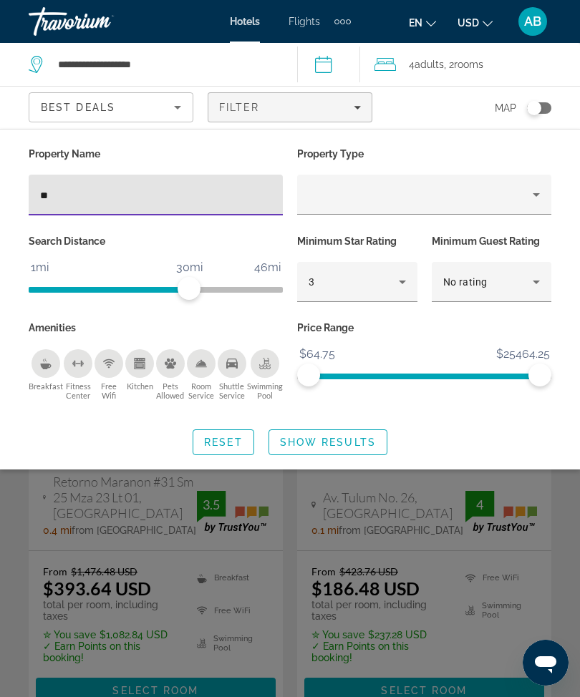
type input "***"
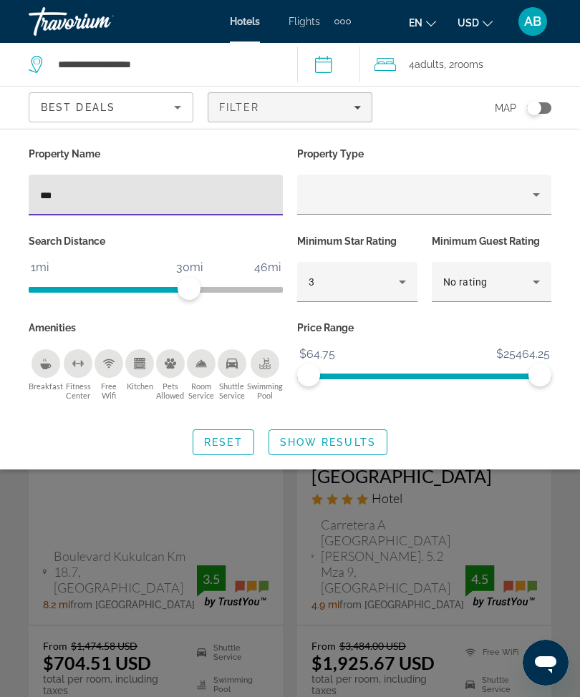
click at [343, 442] on span "Show Results" at bounding box center [328, 442] width 96 height 11
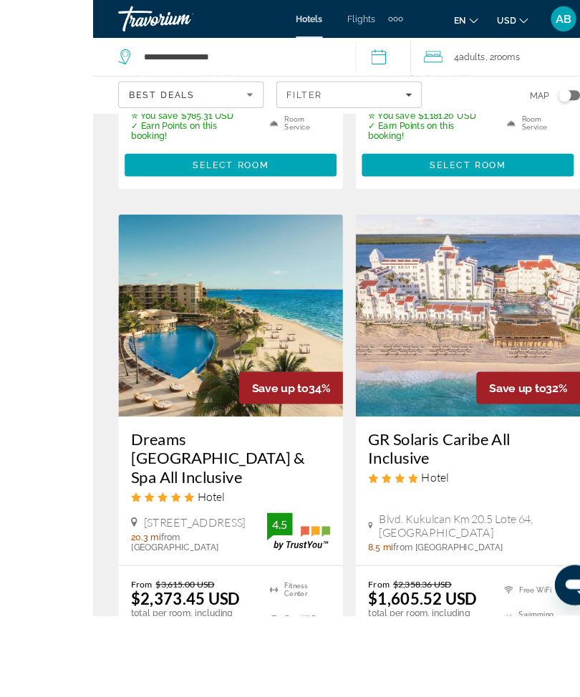
scroll to position [1247, 0]
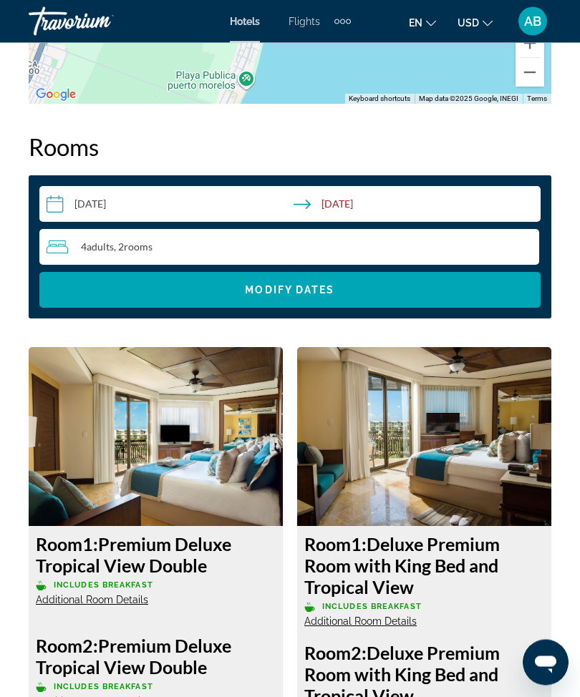
scroll to position [2191, 0]
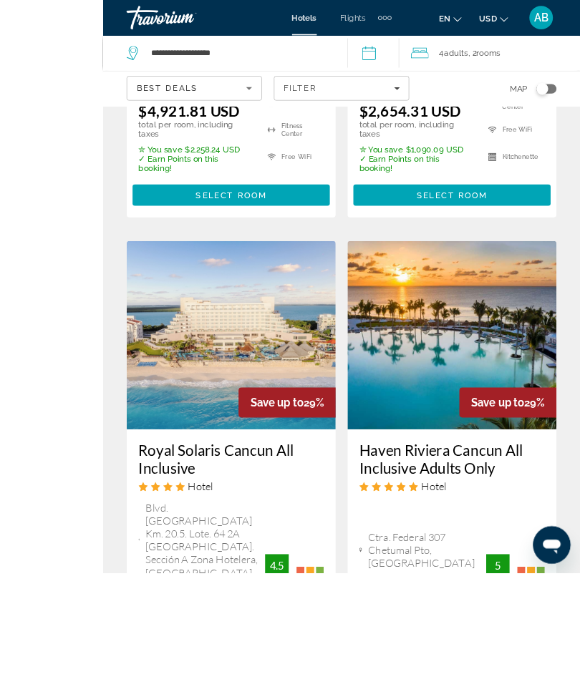
scroll to position [2444, 0]
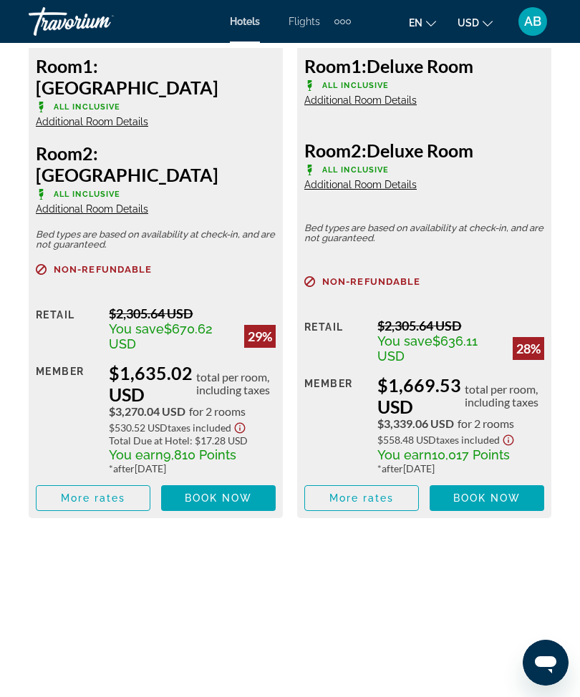
scroll to position [2646, 0]
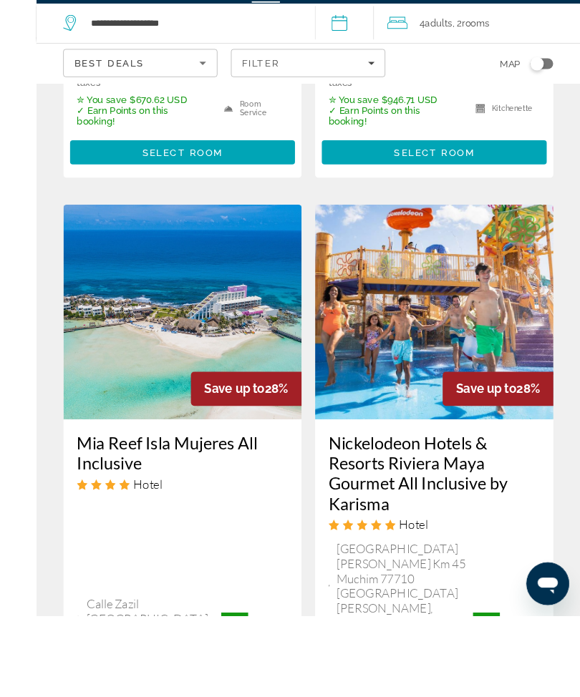
scroll to position [3206, 0]
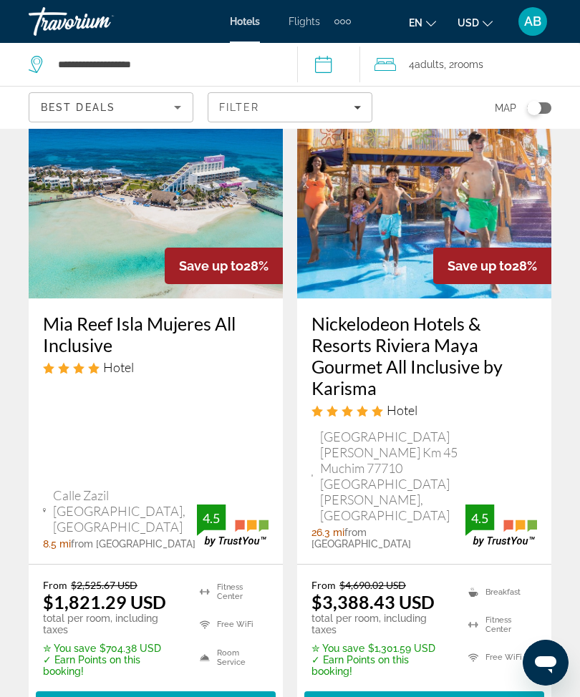
click at [448, 687] on span "Main content" at bounding box center [424, 704] width 240 height 34
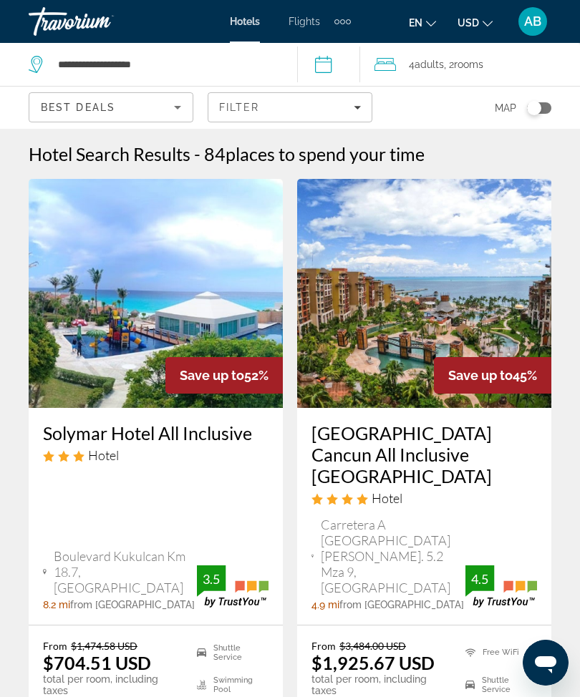
click at [468, 57] on span ", 2 Room rooms" at bounding box center [463, 64] width 39 height 20
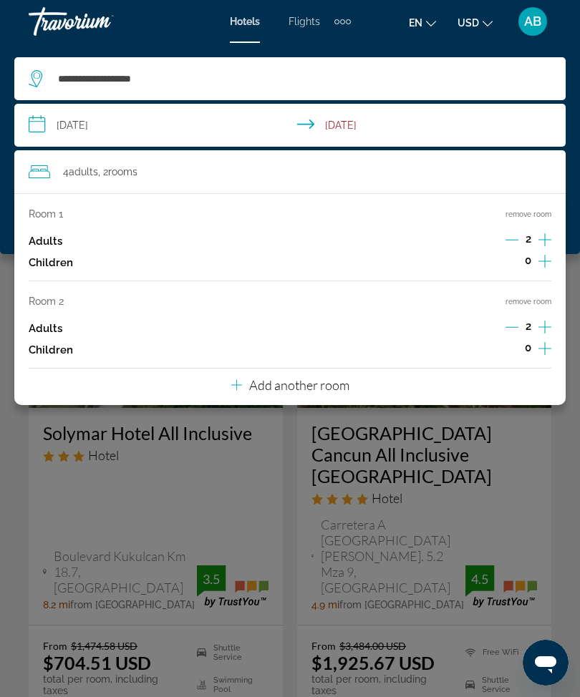
click at [550, 239] on icon "Increment adults" at bounding box center [544, 239] width 13 height 13
click at [545, 241] on icon "Increment adults" at bounding box center [544, 239] width 13 height 17
click at [542, 299] on button "remove room" at bounding box center [528, 301] width 46 height 9
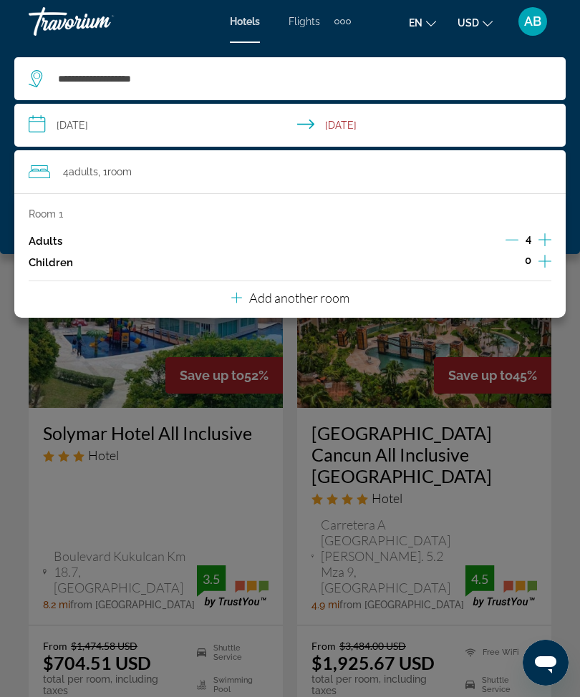
click at [3, 165] on div "**********" at bounding box center [290, 148] width 580 height 211
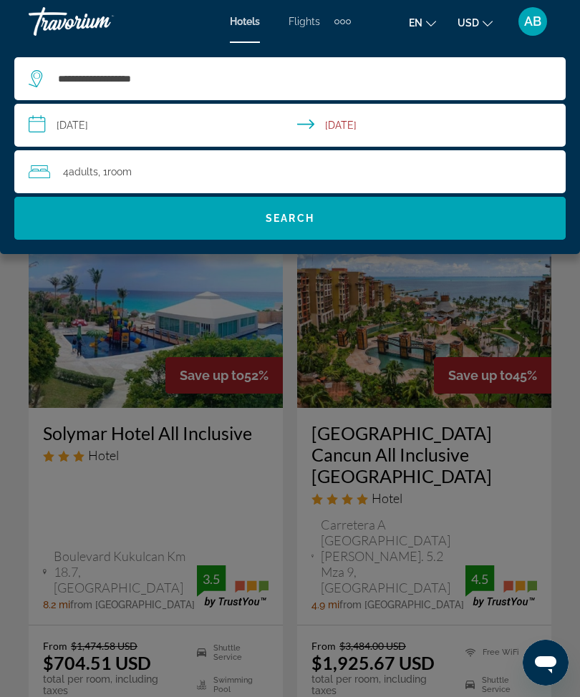
click at [300, 220] on span "Search" at bounding box center [290, 218] width 49 height 11
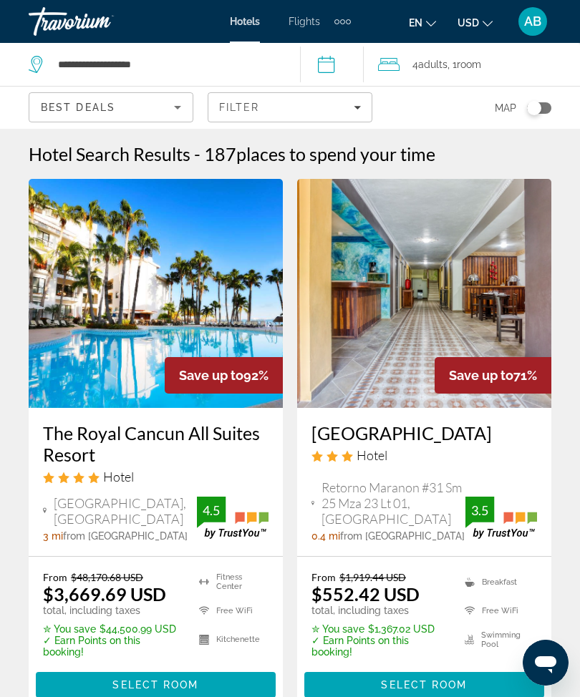
click at [351, 98] on span "Filters" at bounding box center [289, 107] width 163 height 34
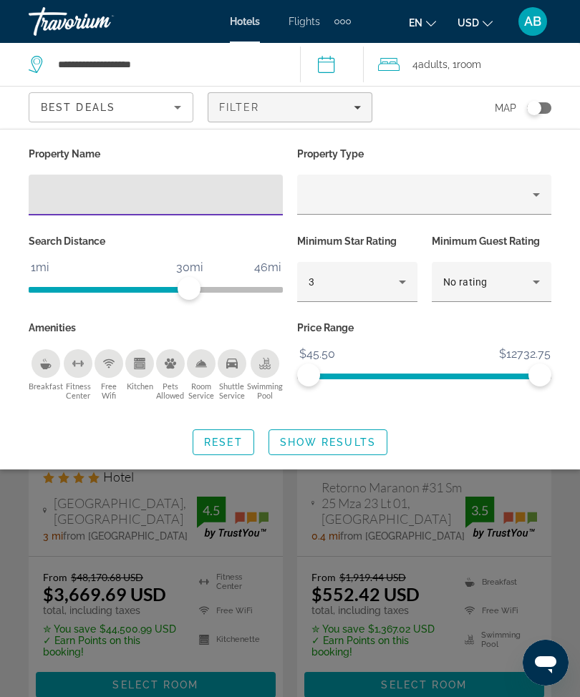
click at [180, 190] on input "Hotel Filters" at bounding box center [155, 195] width 231 height 17
type input "***"
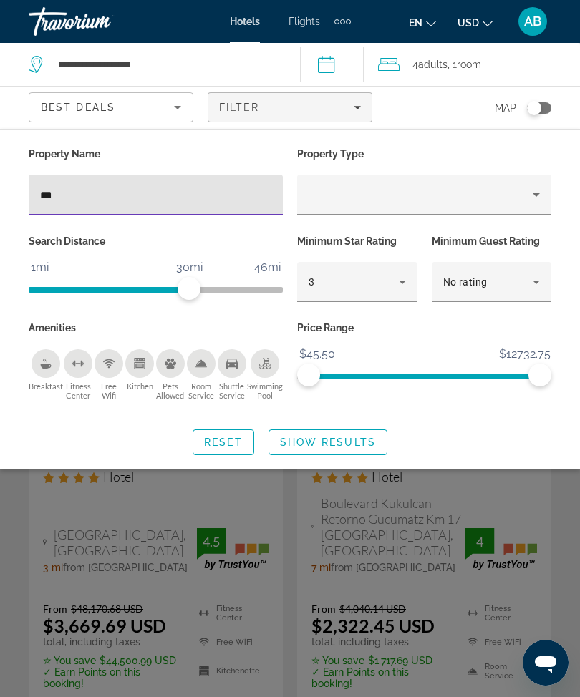
click at [349, 444] on span "Show Results" at bounding box center [328, 442] width 96 height 11
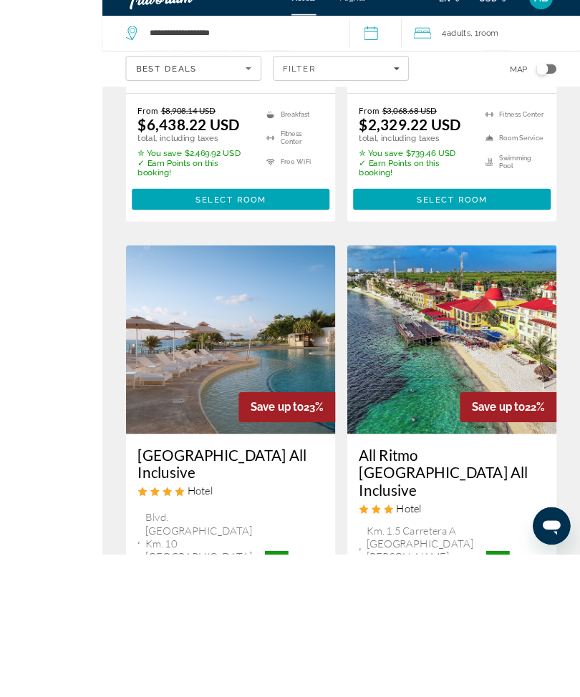
scroll to position [3179, 0]
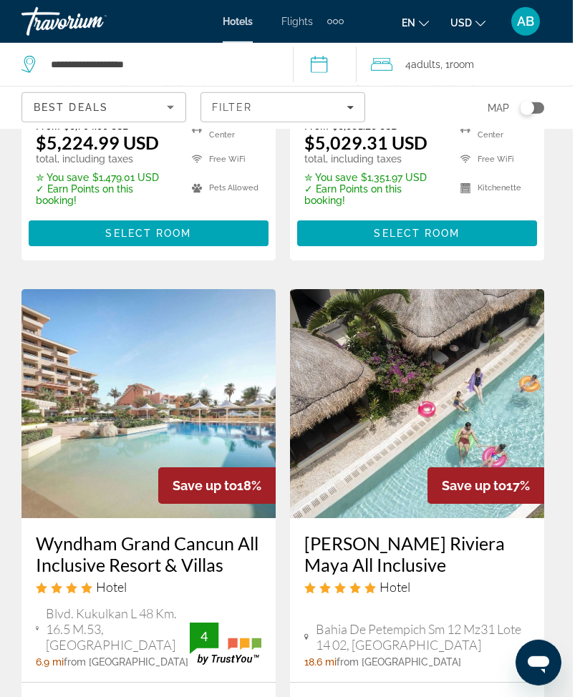
scroll to position [536, 0]
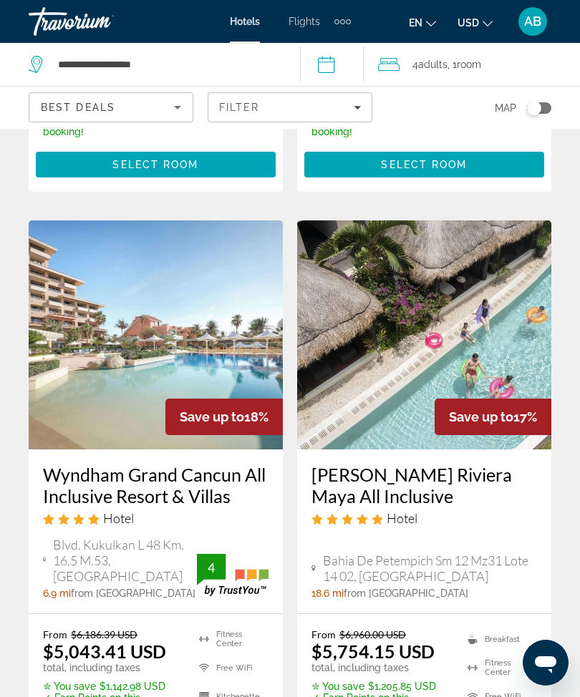
click at [431, 312] on img "Main content" at bounding box center [424, 334] width 254 height 229
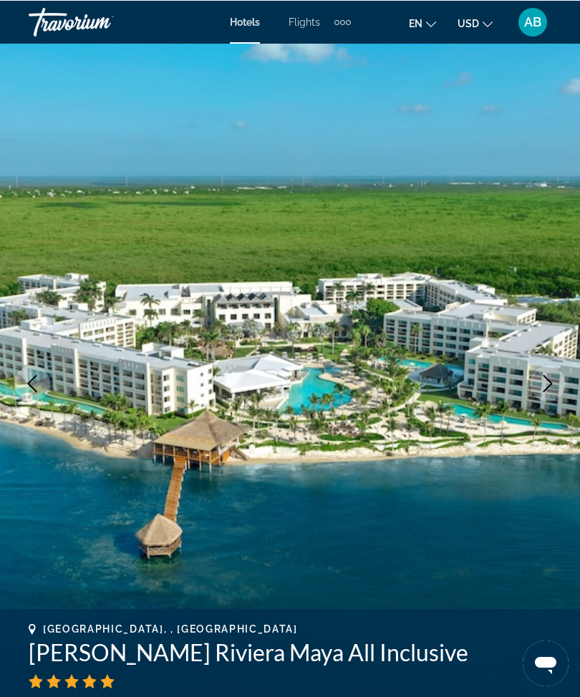
click at [552, 378] on icon "Next image" at bounding box center [547, 382] width 17 height 17
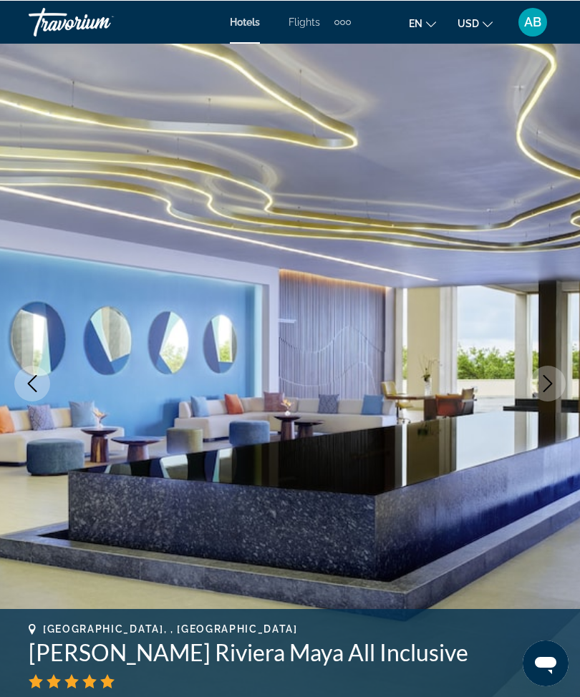
click at [545, 387] on icon "Next image" at bounding box center [547, 382] width 17 height 17
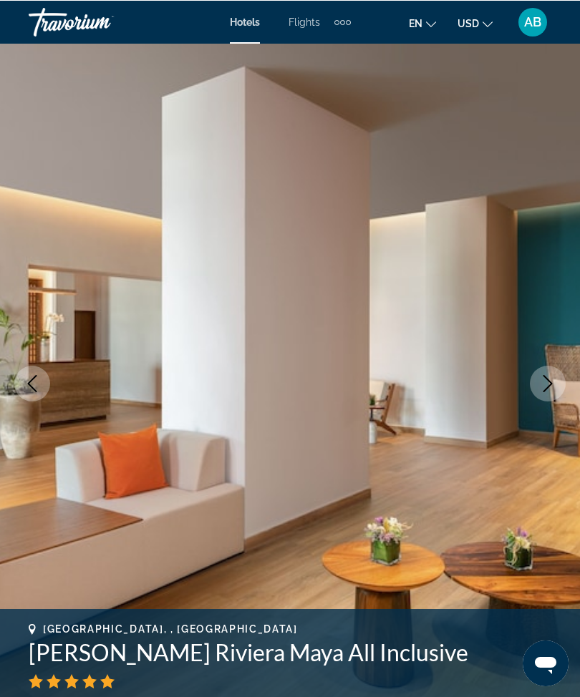
click at [554, 394] on button "Next image" at bounding box center [548, 383] width 36 height 36
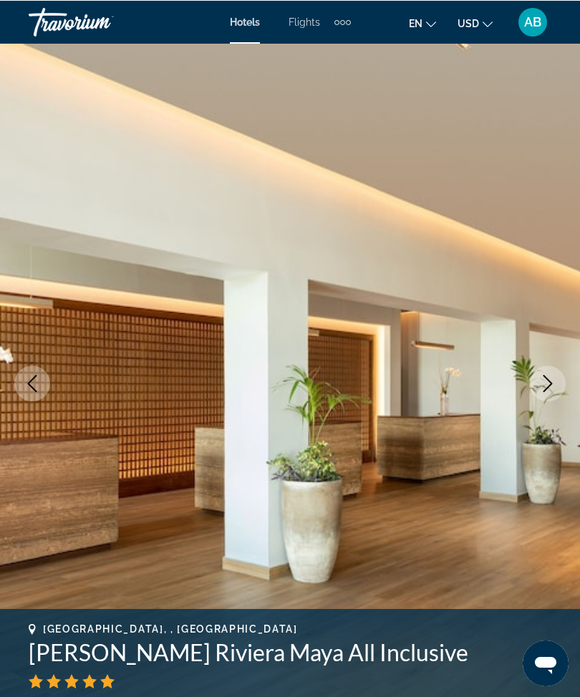
click at [555, 392] on button "Next image" at bounding box center [548, 383] width 36 height 36
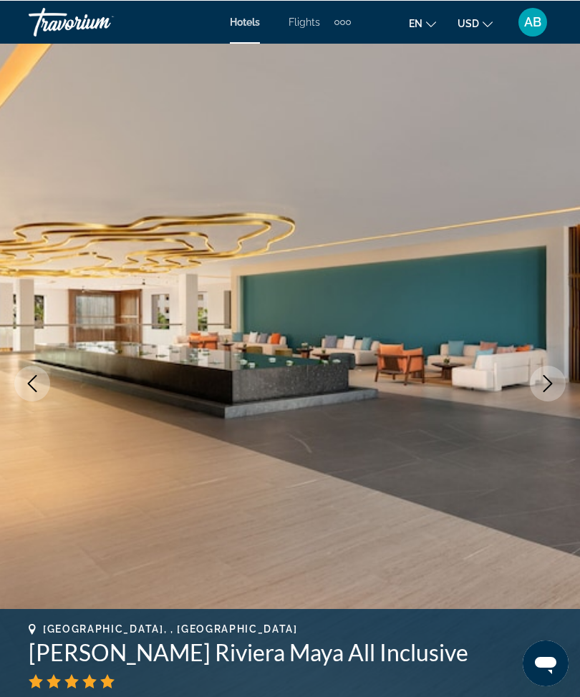
click at [553, 396] on button "Next image" at bounding box center [548, 383] width 36 height 36
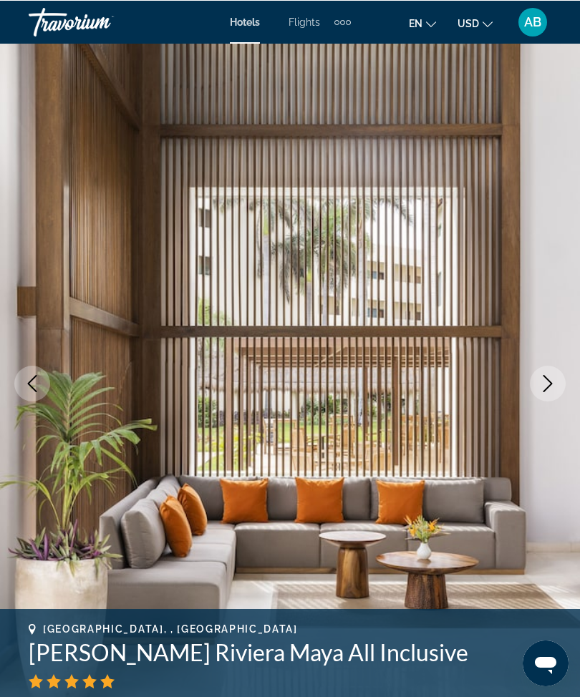
click at [555, 391] on icon "Next image" at bounding box center [547, 382] width 17 height 17
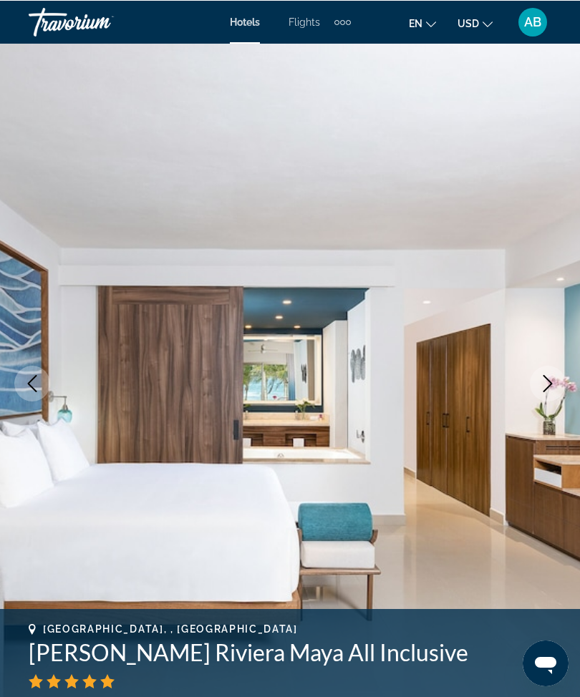
click at [552, 387] on icon "Next image" at bounding box center [547, 382] width 17 height 17
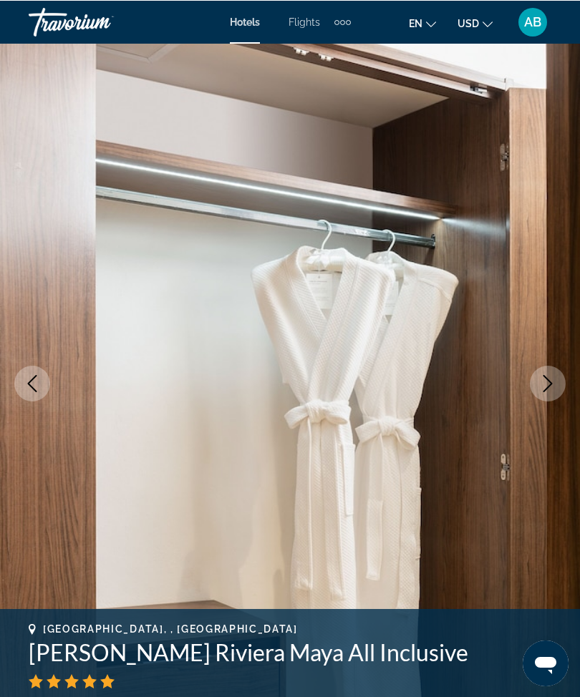
click at [550, 394] on button "Next image" at bounding box center [548, 383] width 36 height 36
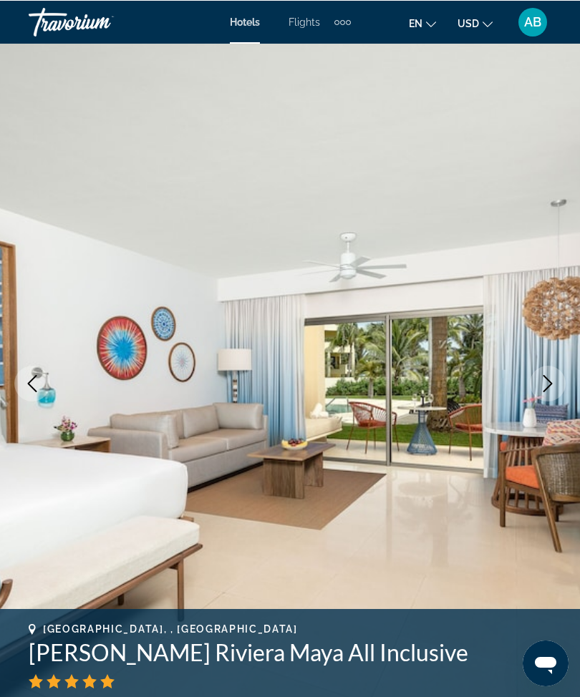
click at [546, 389] on icon "Next image" at bounding box center [547, 382] width 9 height 17
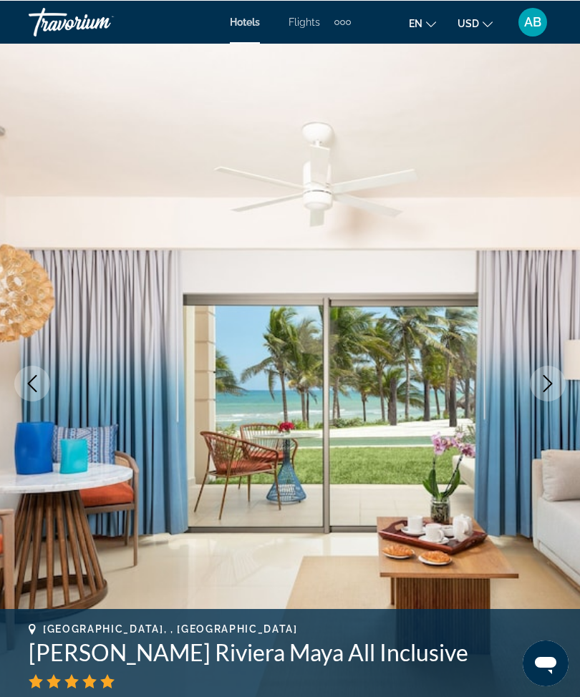
click at [542, 391] on icon "Next image" at bounding box center [547, 382] width 17 height 17
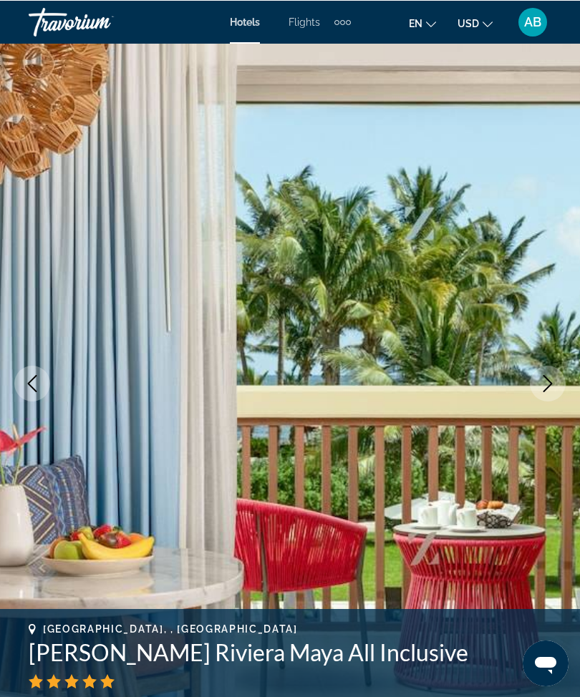
click at [552, 390] on icon "Next image" at bounding box center [547, 382] width 17 height 17
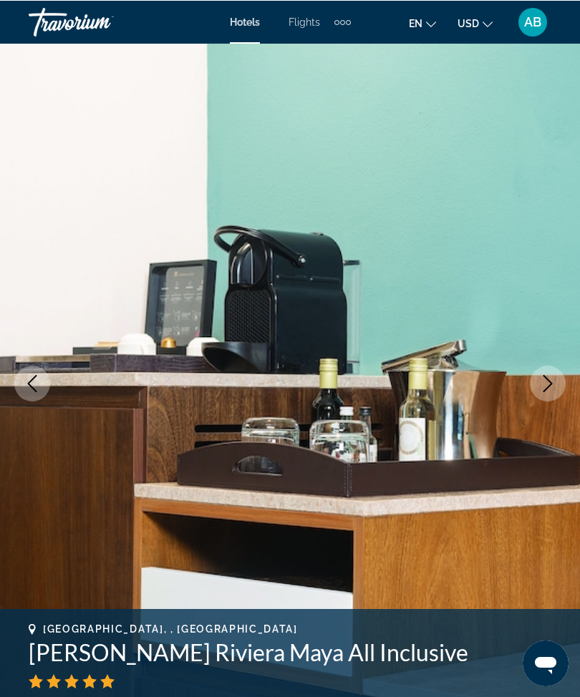
click at [556, 385] on button "Next image" at bounding box center [548, 383] width 36 height 36
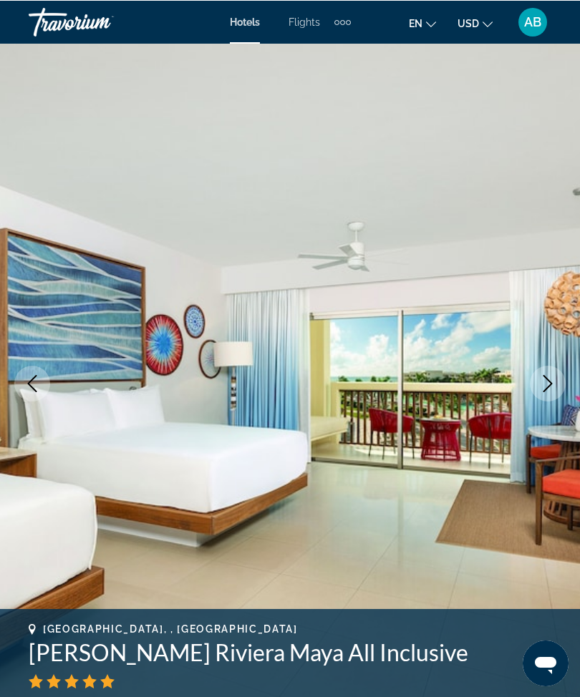
click at [548, 381] on icon "Next image" at bounding box center [547, 382] width 17 height 17
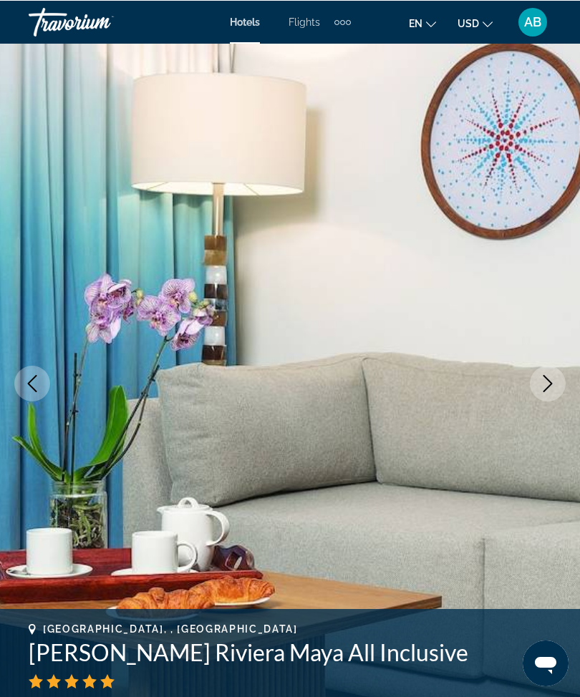
click at [546, 395] on button "Next image" at bounding box center [548, 383] width 36 height 36
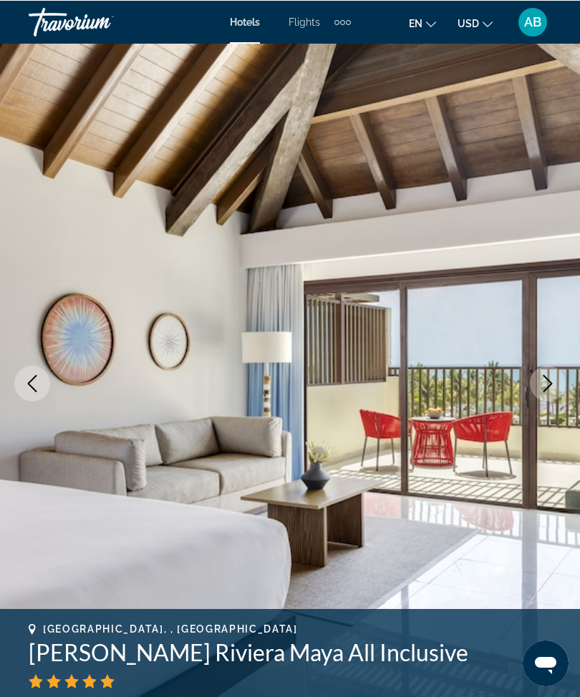
click at [541, 395] on button "Next image" at bounding box center [548, 383] width 36 height 36
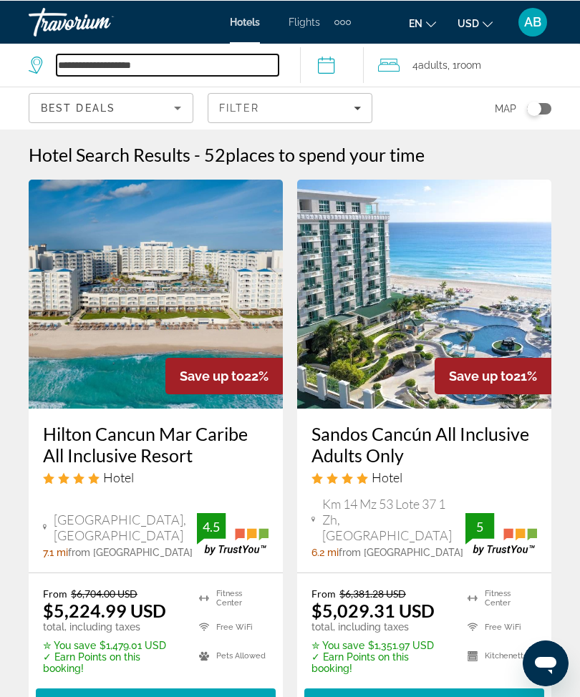
click at [205, 71] on input "**********" at bounding box center [168, 64] width 222 height 21
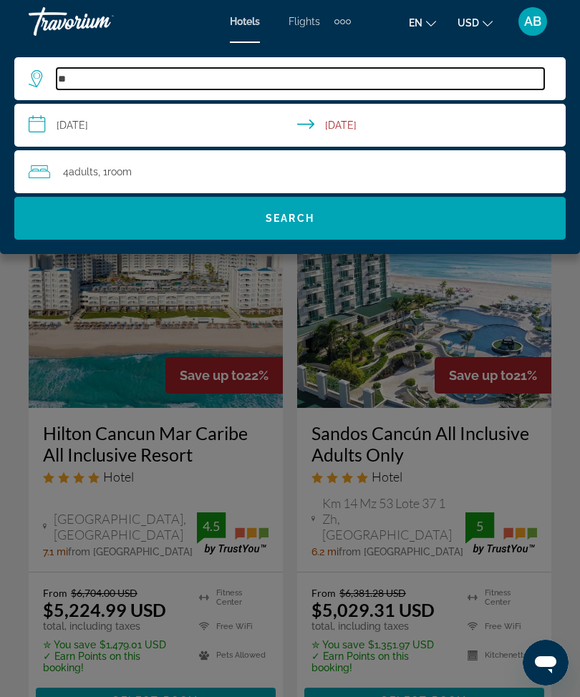
type input "*"
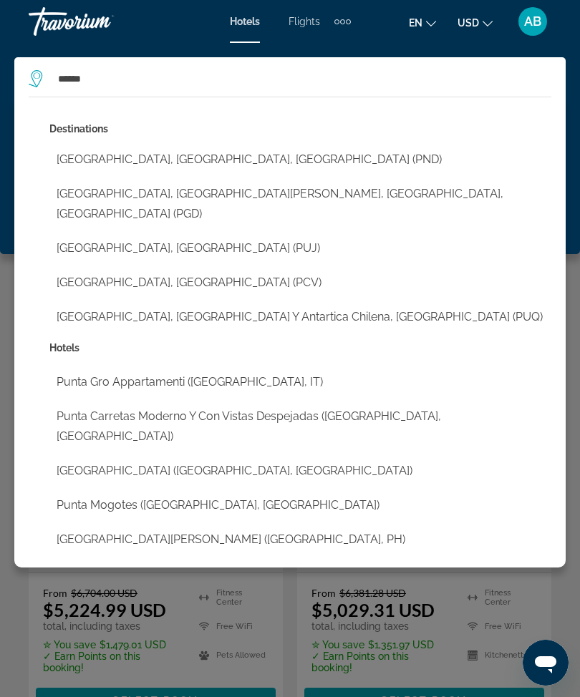
click at [238, 235] on button "[GEOGRAPHIC_DATA], [GEOGRAPHIC_DATA] (PUJ)" at bounding box center [300, 248] width 502 height 27
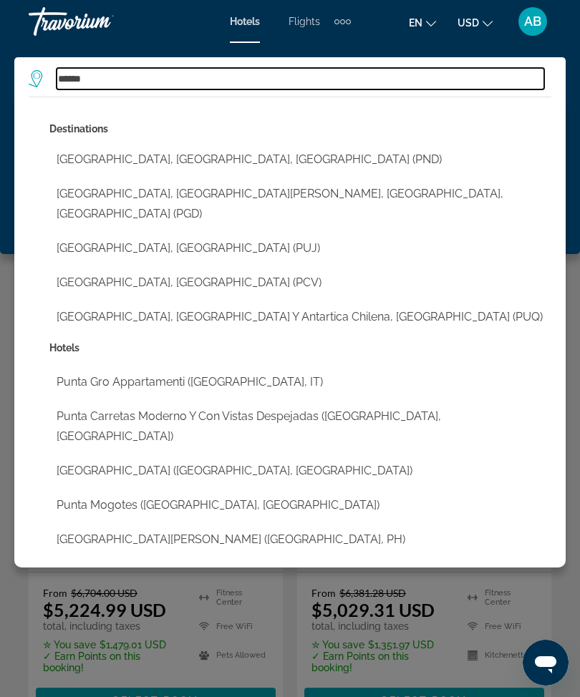
type input "**********"
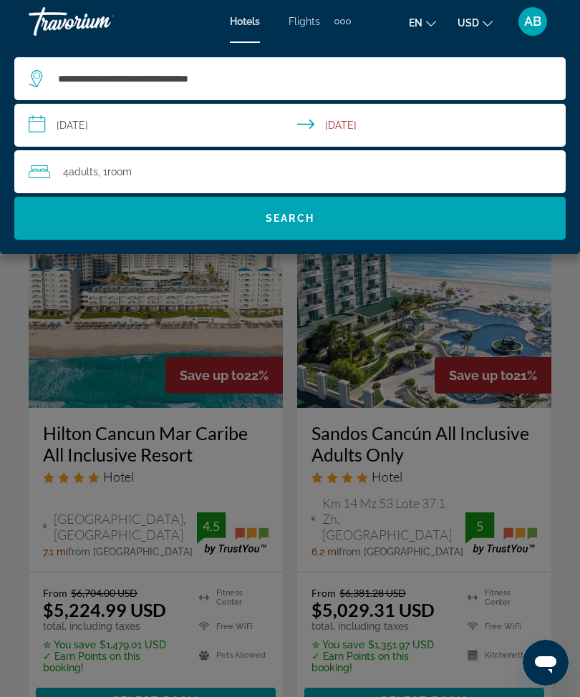
click at [377, 224] on span "Search" at bounding box center [289, 218] width 551 height 34
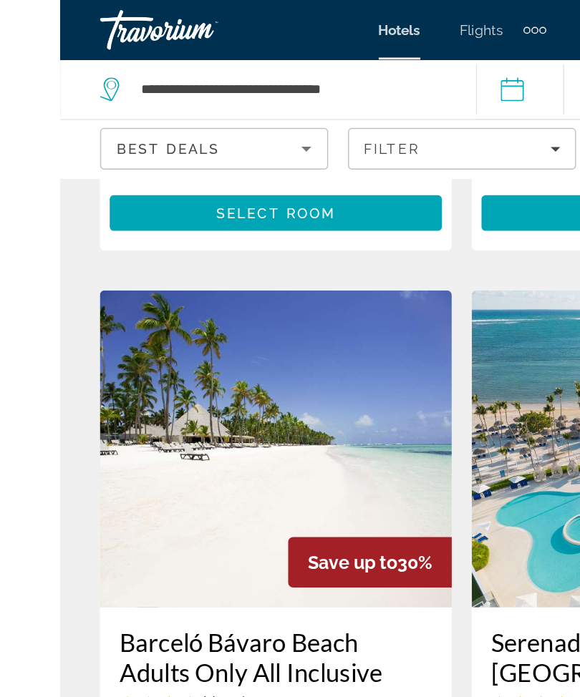
scroll to position [564, 0]
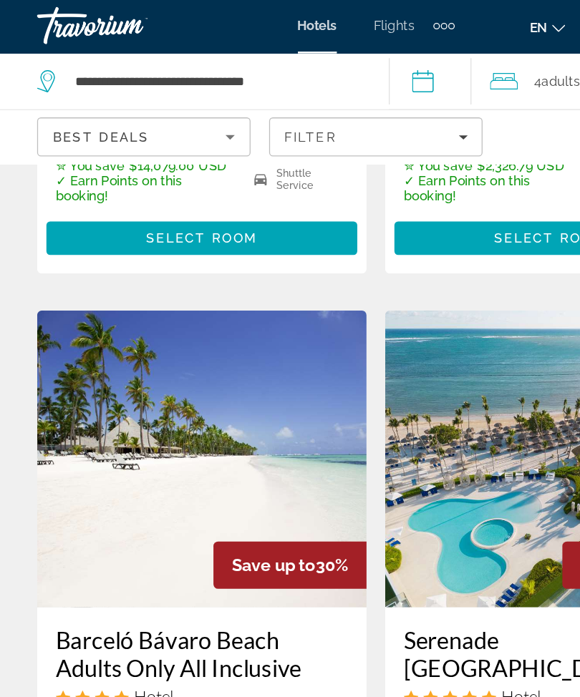
click at [360, 109] on icon "Filters" at bounding box center [357, 107] width 7 height 7
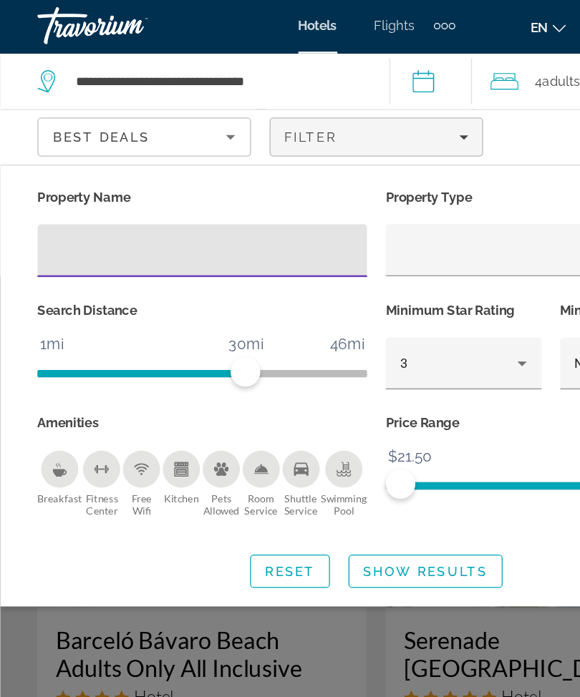
click at [164, 193] on input "Hotel Filters" at bounding box center [155, 195] width 231 height 17
type input "*****"
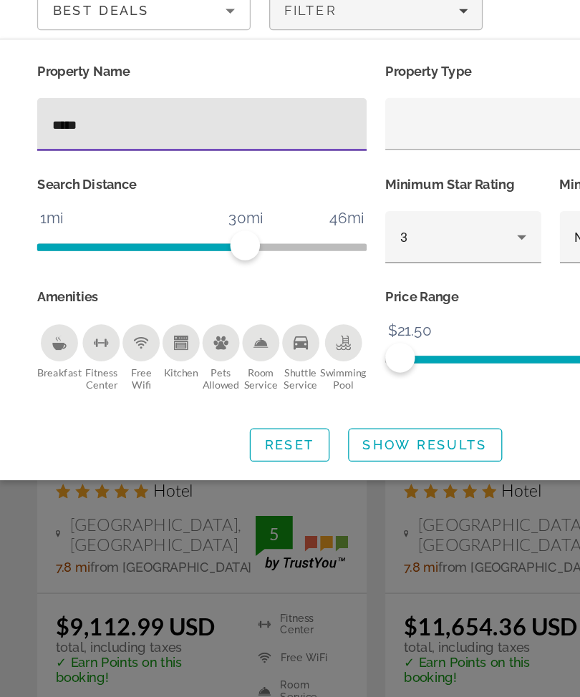
click at [320, 437] on span "Show Results" at bounding box center [328, 442] width 96 height 11
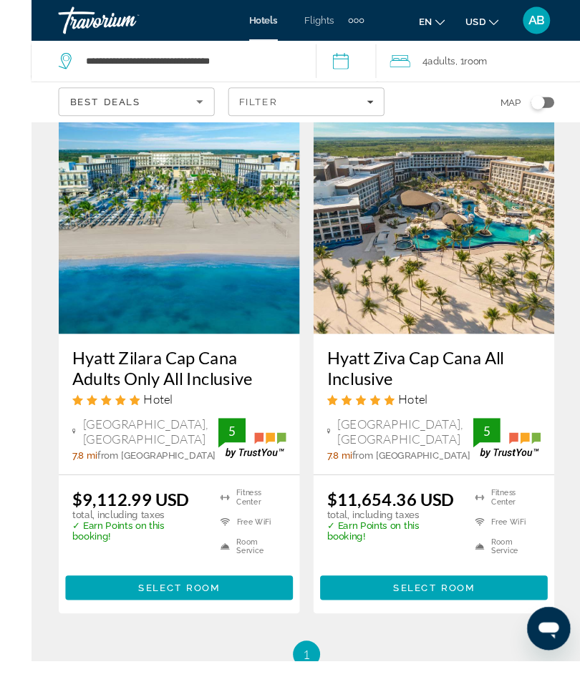
scroll to position [82, 0]
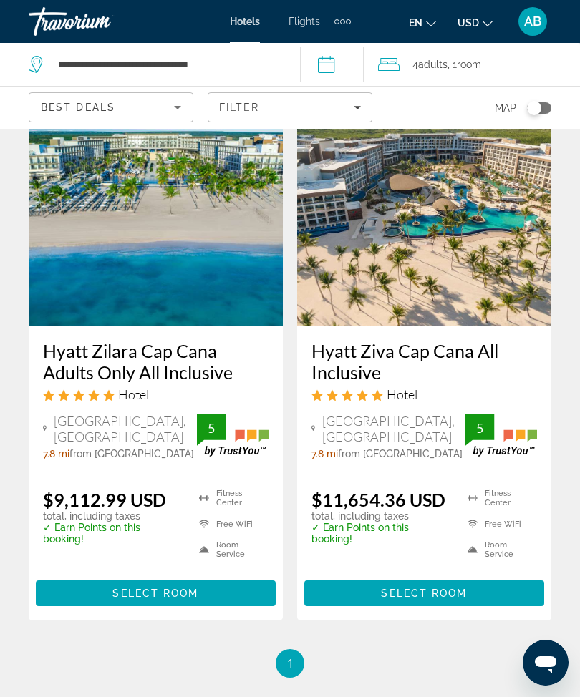
click at [364, 110] on span "Filters" at bounding box center [289, 107] width 163 height 34
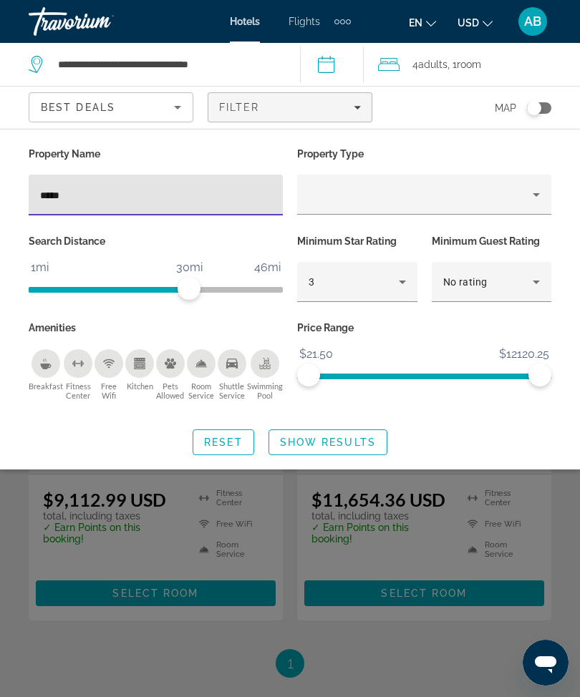
click at [177, 195] on input "*****" at bounding box center [155, 195] width 231 height 17
type input "*"
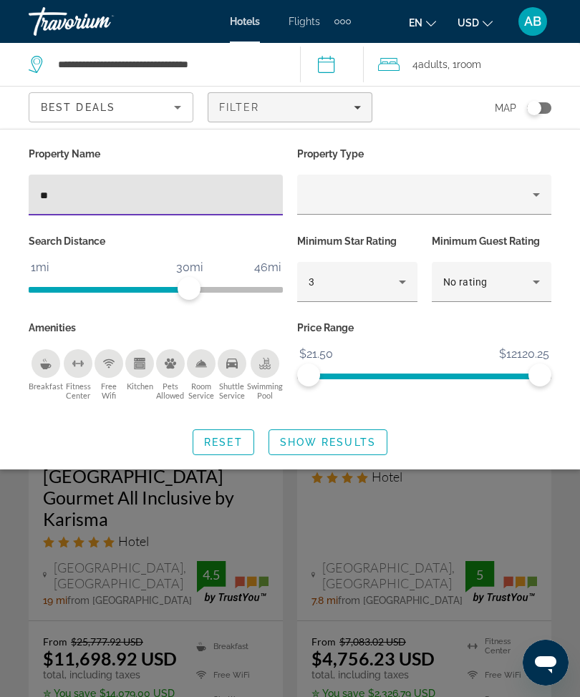
type input "***"
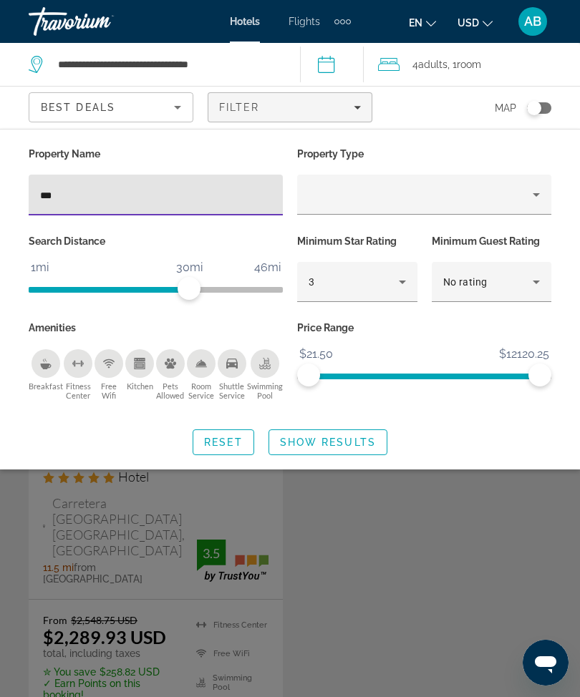
click at [350, 447] on span "Show Results" at bounding box center [328, 442] width 96 height 11
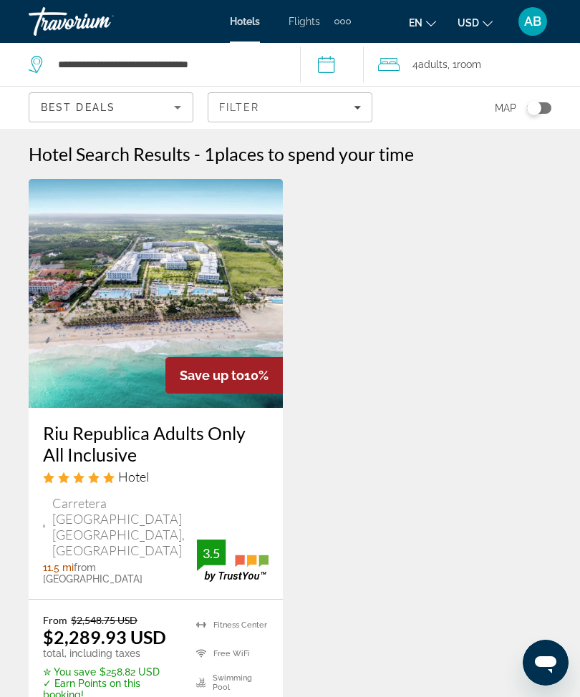
click at [356, 115] on span "Filters" at bounding box center [289, 107] width 163 height 34
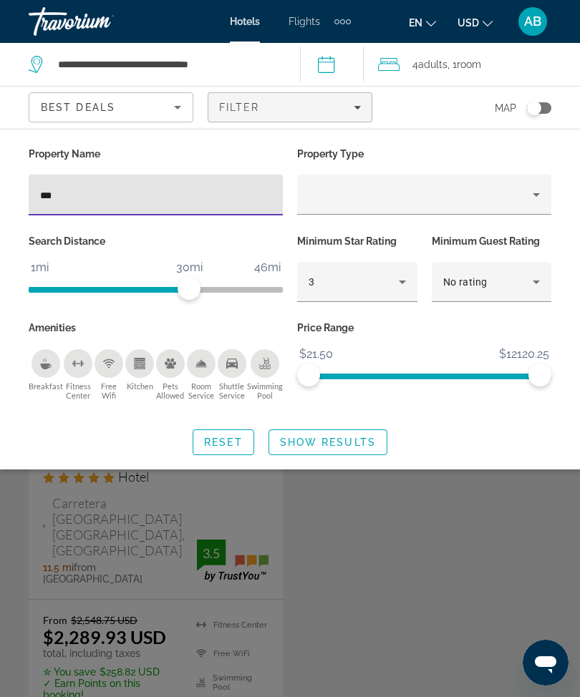
click at [176, 196] on input "***" at bounding box center [155, 195] width 231 height 17
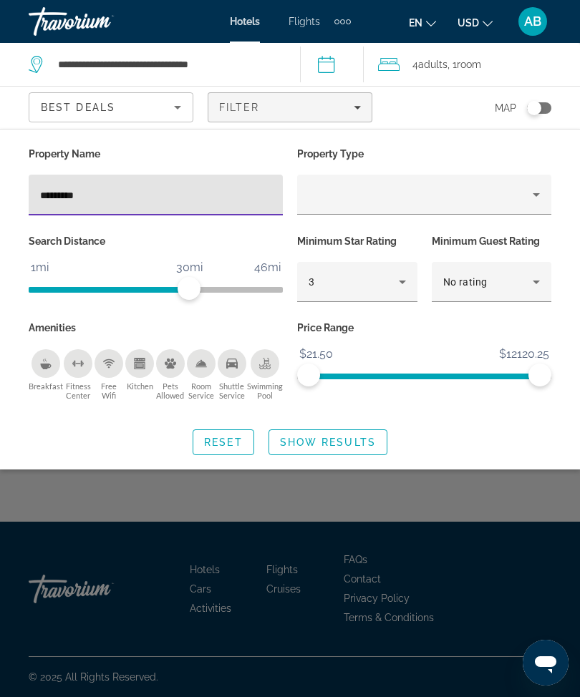
type input "**********"
click at [327, 437] on span "Show Results" at bounding box center [328, 442] width 96 height 11
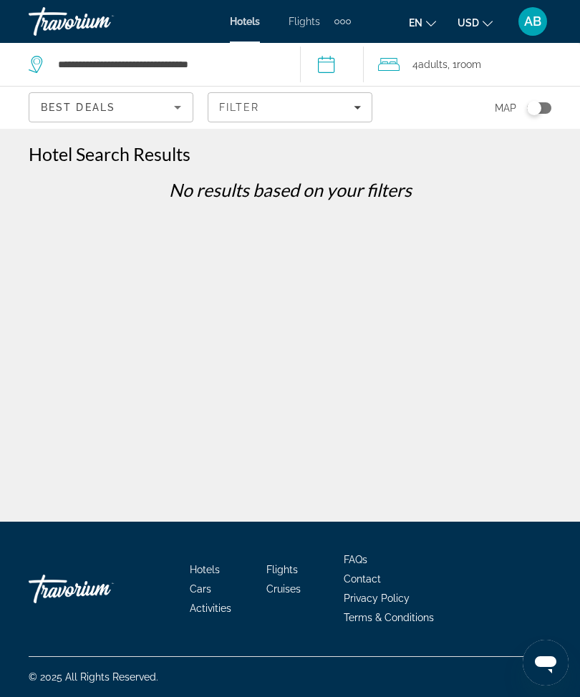
click at [351, 118] on span "Filters" at bounding box center [289, 107] width 163 height 34
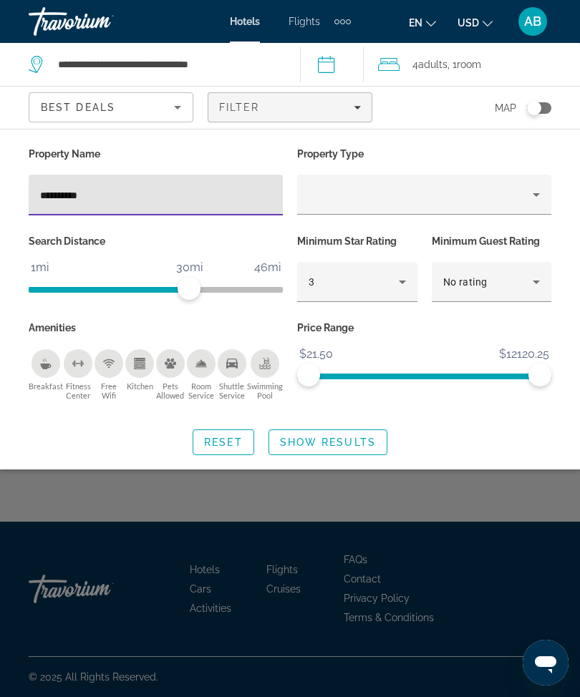
click at [196, 200] on input "**********" at bounding box center [155, 195] width 231 height 17
type input "***"
click at [328, 438] on span "Show Results" at bounding box center [328, 442] width 96 height 11
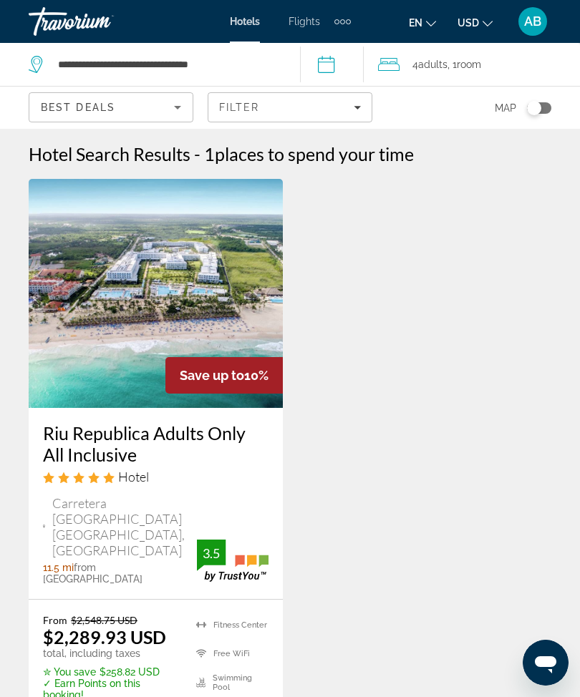
click at [363, 111] on span "Filters" at bounding box center [289, 107] width 163 height 34
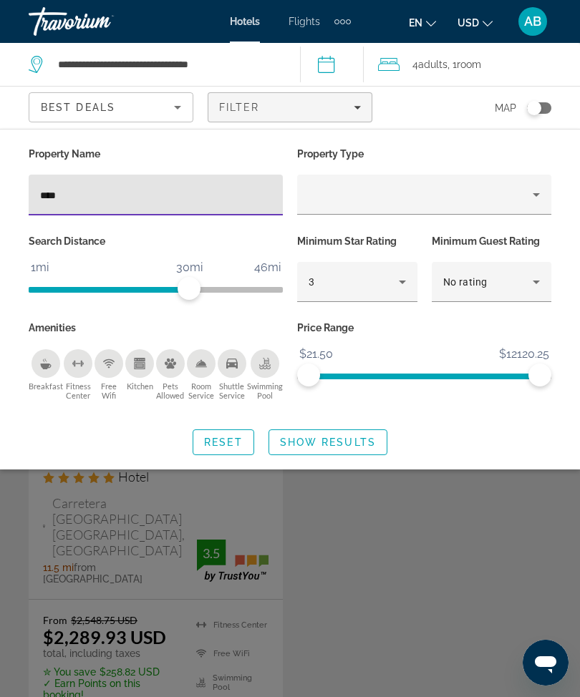
click at [199, 199] on input "***" at bounding box center [155, 195] width 231 height 17
type input "*"
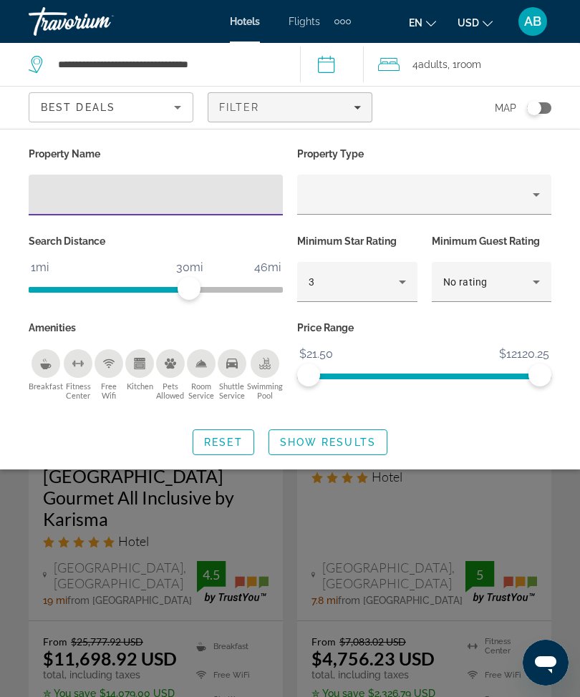
click at [349, 437] on span "Show Results" at bounding box center [328, 442] width 96 height 11
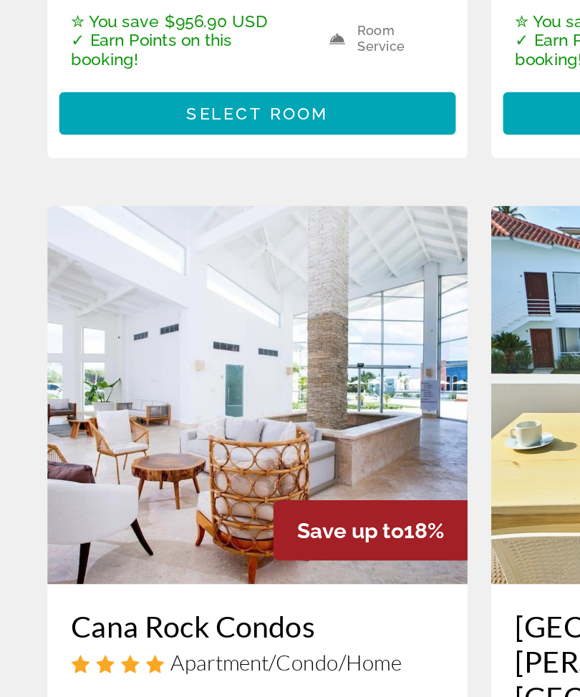
scroll to position [2183, 0]
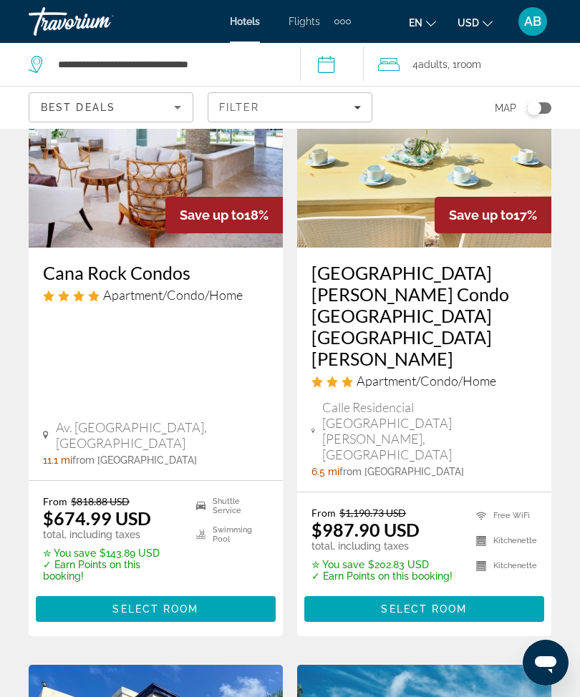
click at [356, 110] on icon "Filters" at bounding box center [357, 107] width 7 height 7
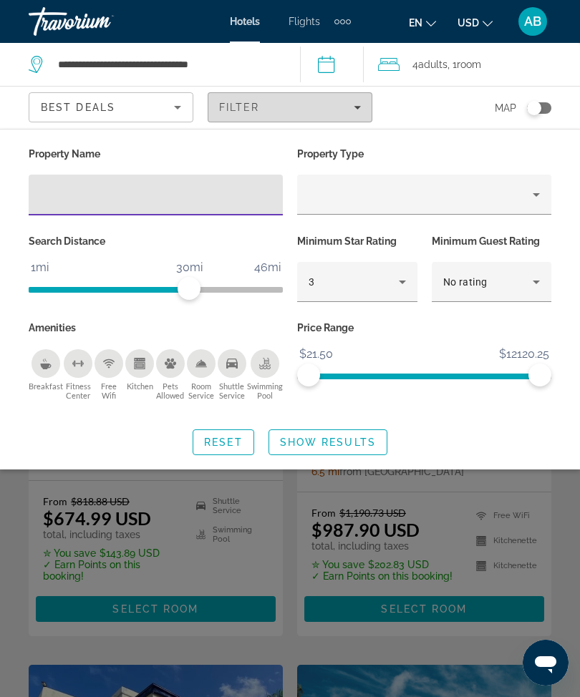
scroll to position [2536, 0]
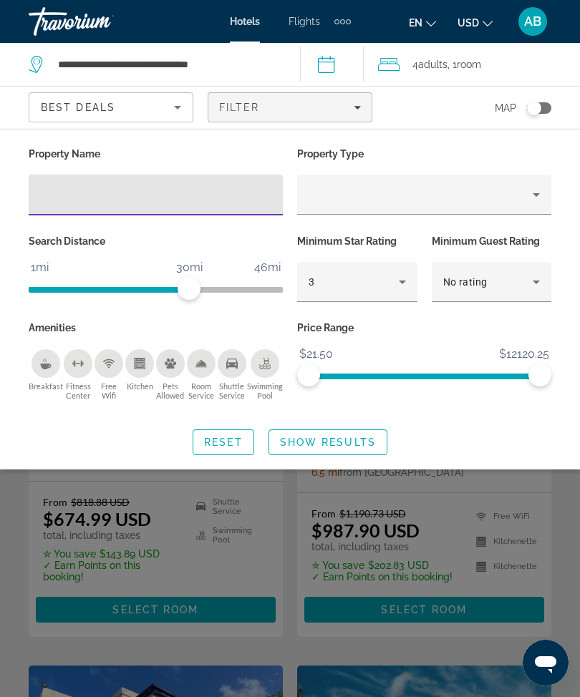
click at [118, 192] on input "Hotel Filters" at bounding box center [155, 195] width 231 height 17
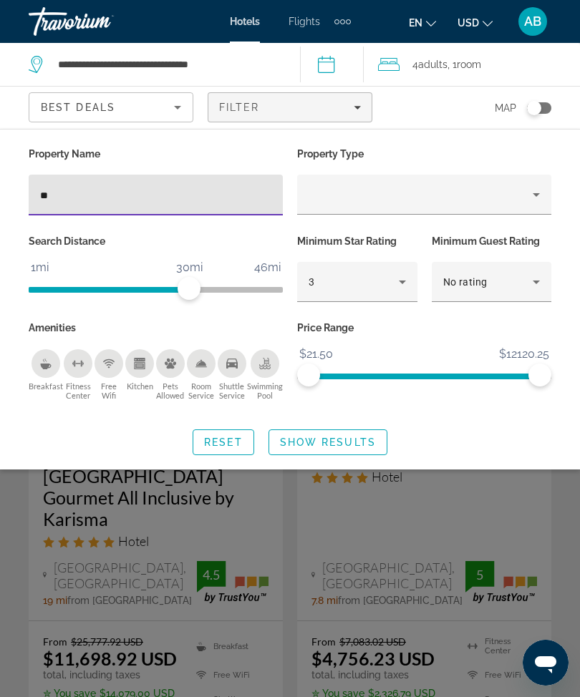
type input "***"
click at [316, 446] on span "Show Results" at bounding box center [328, 442] width 96 height 11
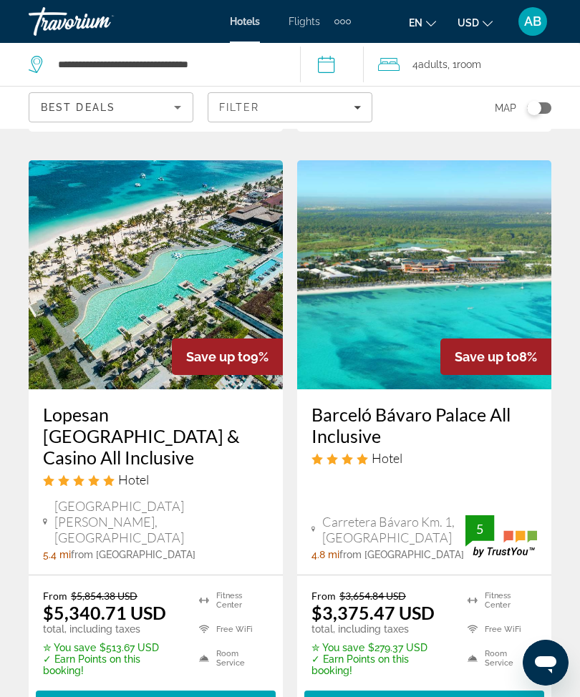
scroll to position [2422, 0]
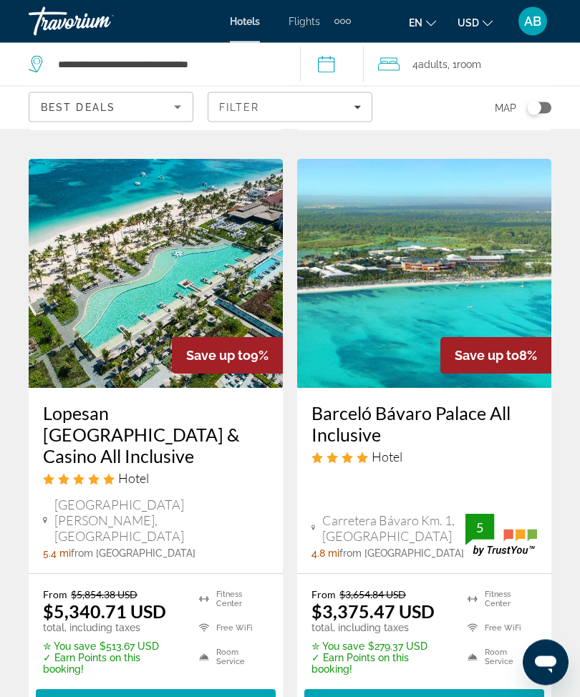
click at [469, 59] on span "Room" at bounding box center [469, 64] width 24 height 11
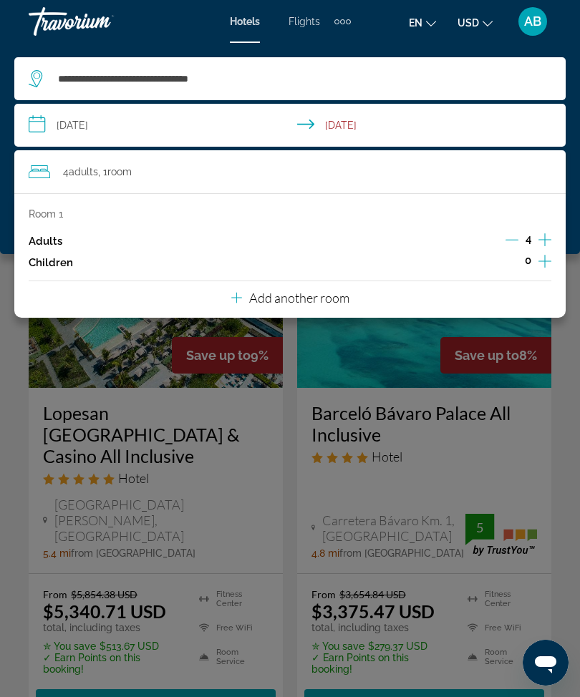
click at [41, 124] on input "**********" at bounding box center [292, 127] width 557 height 47
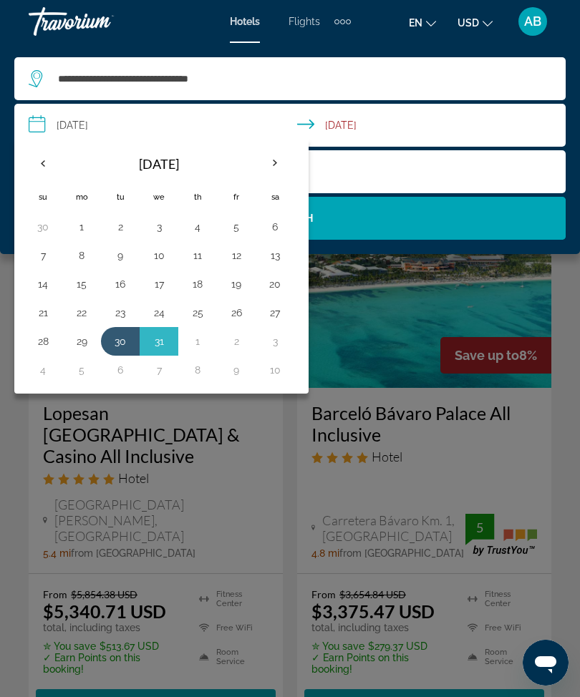
click at [49, 170] on th "Previous month" at bounding box center [43, 162] width 39 height 31
click at [88, 292] on button "10" at bounding box center [81, 284] width 23 height 20
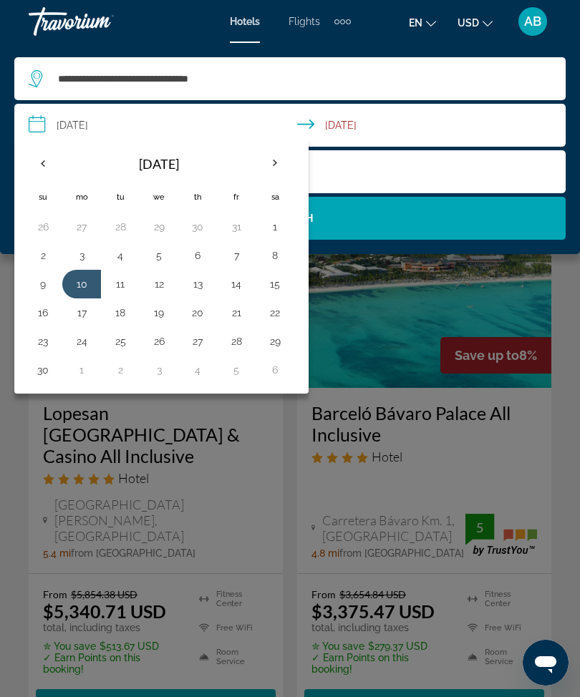
click at [239, 286] on button "14" at bounding box center [236, 284] width 23 height 20
type input "**********"
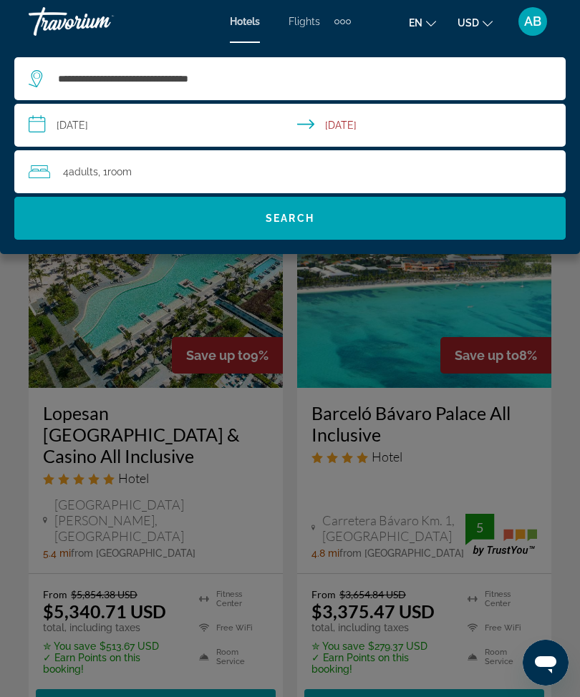
click at [331, 213] on span "Search" at bounding box center [289, 218] width 551 height 34
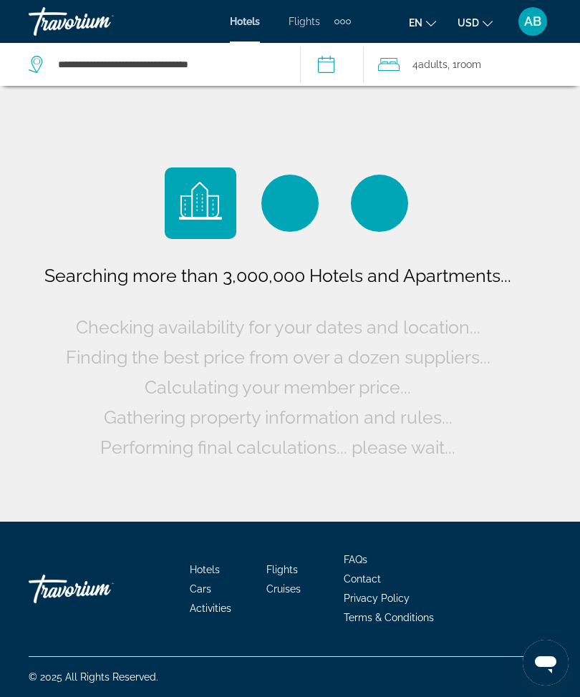
scroll to position [0, 0]
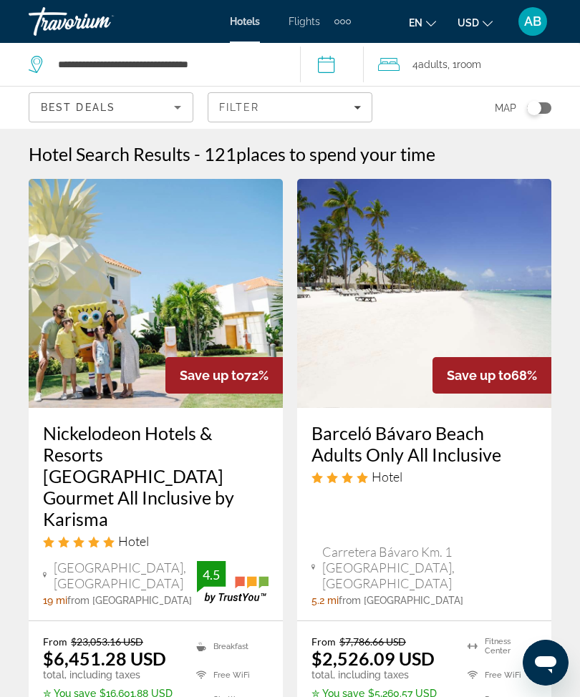
click at [370, 103] on span "Filters" at bounding box center [289, 107] width 163 height 34
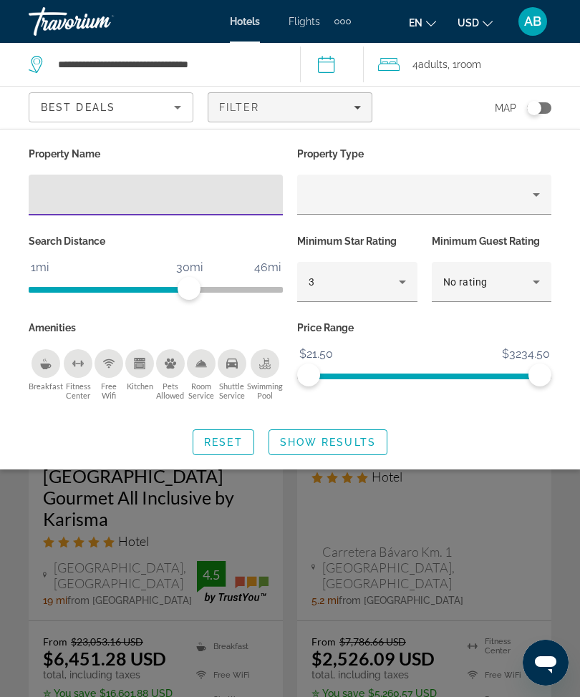
click at [149, 201] on input "Hotel Filters" at bounding box center [155, 195] width 231 height 17
type input "***"
click at [362, 447] on span "Search widget" at bounding box center [327, 442] width 117 height 34
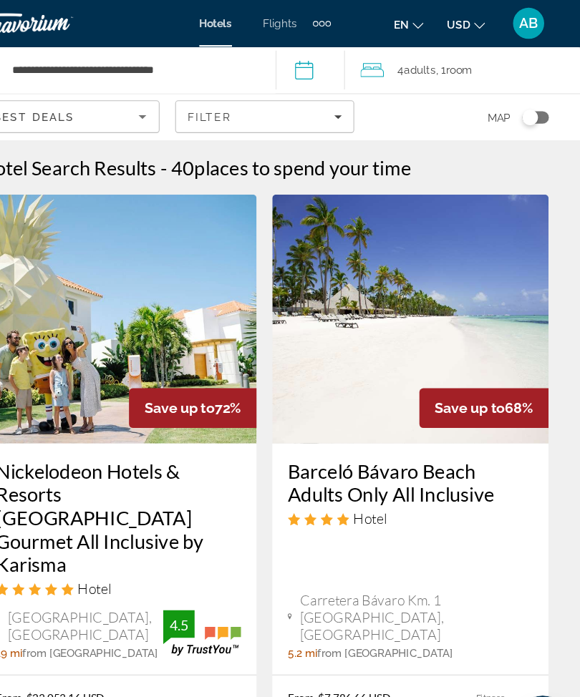
click at [378, 74] on div "4 Adult Adults , 1 Room rooms" at bounding box center [479, 64] width 202 height 20
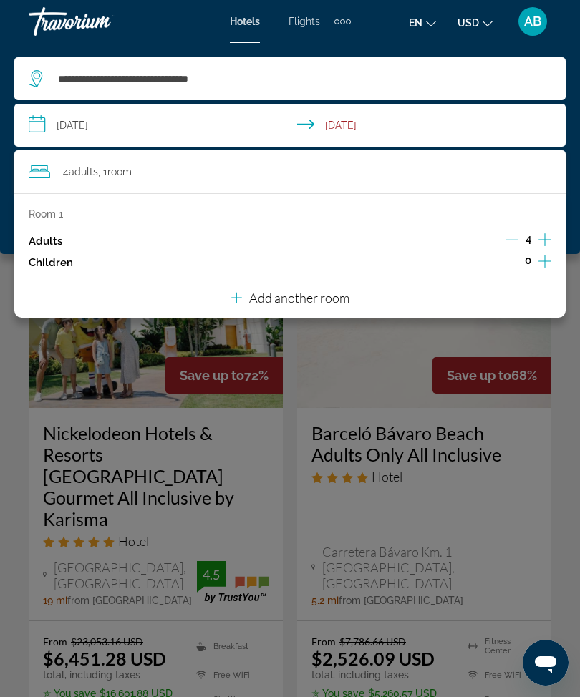
click at [30, 379] on div "Main content" at bounding box center [290, 348] width 580 height 697
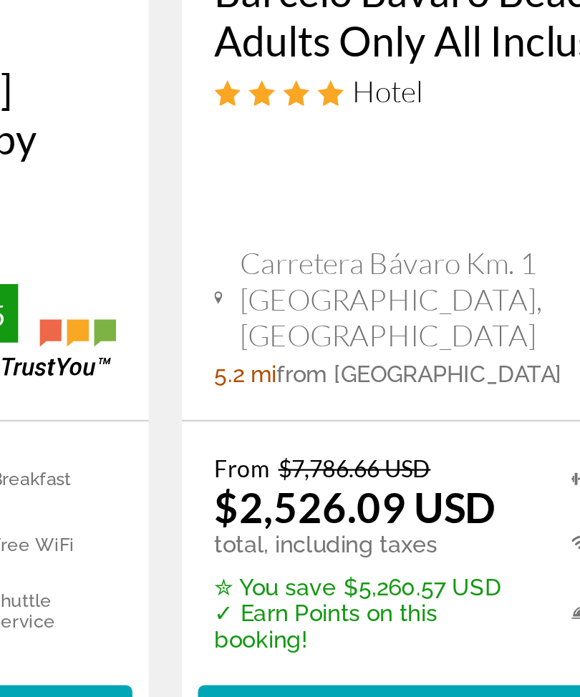
scroll to position [115, 0]
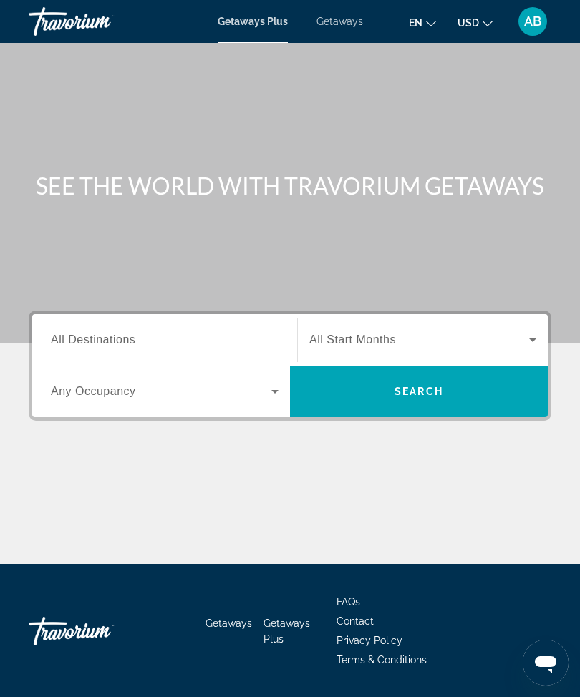
click at [140, 333] on input "Destination All Destinations" at bounding box center [165, 340] width 228 height 17
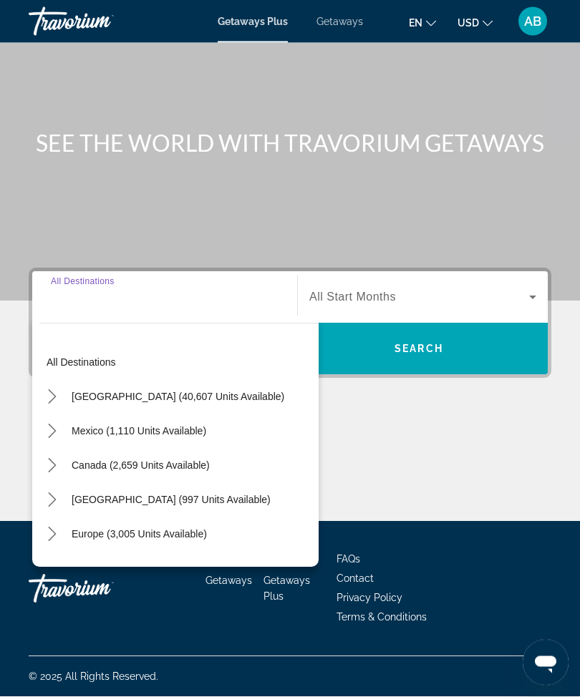
click at [50, 394] on icon "Toggle United States (40,607 units available) submenu" at bounding box center [52, 397] width 14 height 14
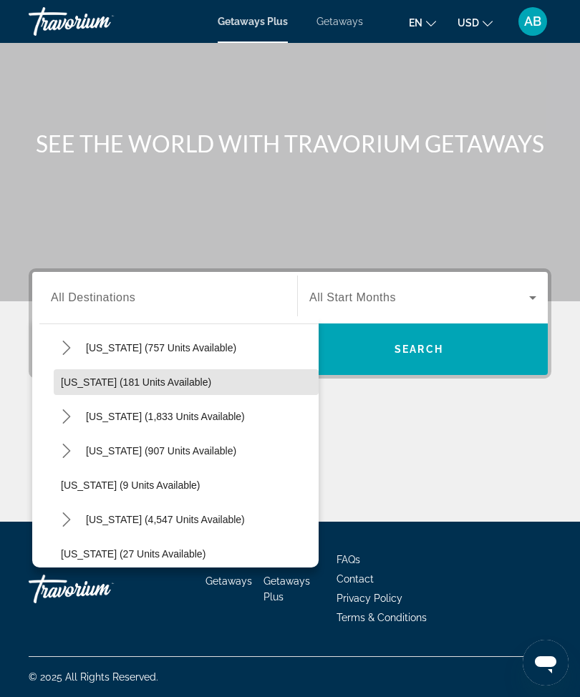
scroll to position [100, 0]
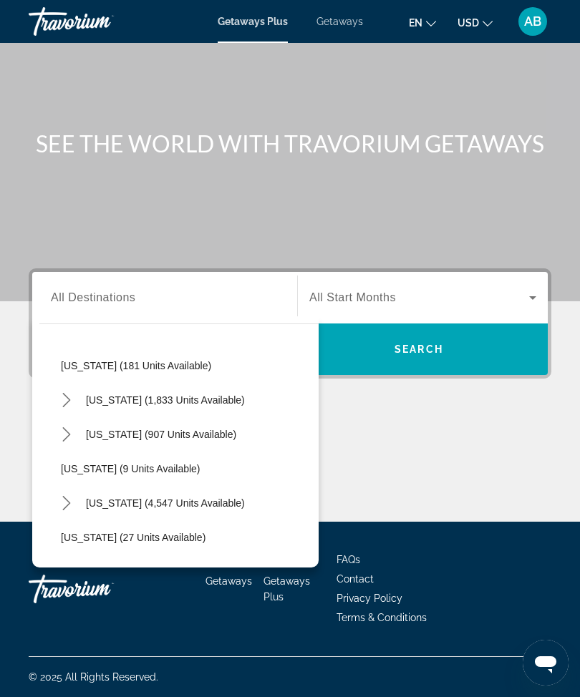
click at [64, 401] on icon "Toggle California (1,833 units available) submenu" at bounding box center [66, 400] width 8 height 14
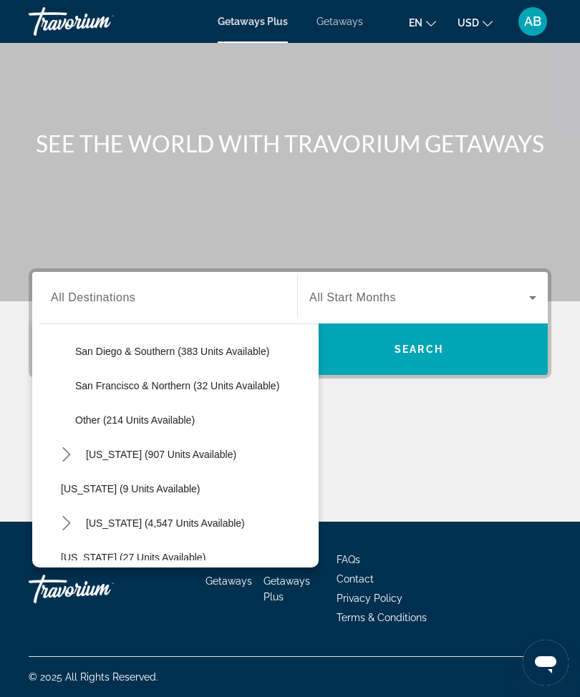
scroll to position [302, 0]
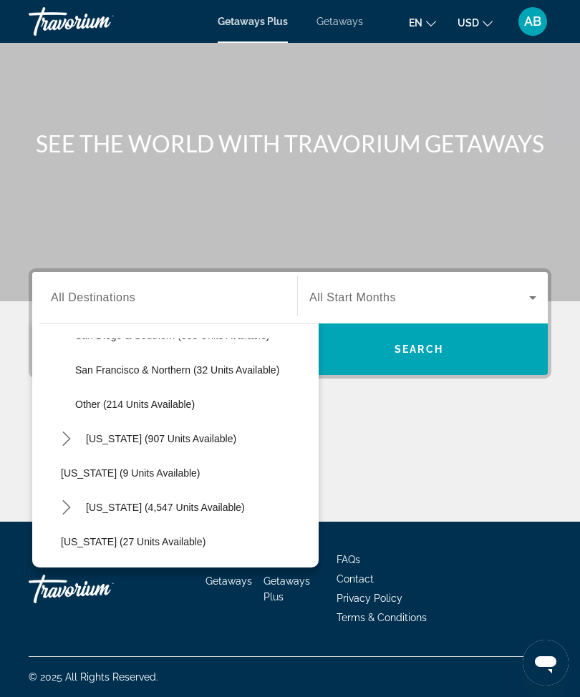
click at [71, 442] on mat-icon "Toggle Colorado (907 units available) submenu" at bounding box center [66, 439] width 25 height 25
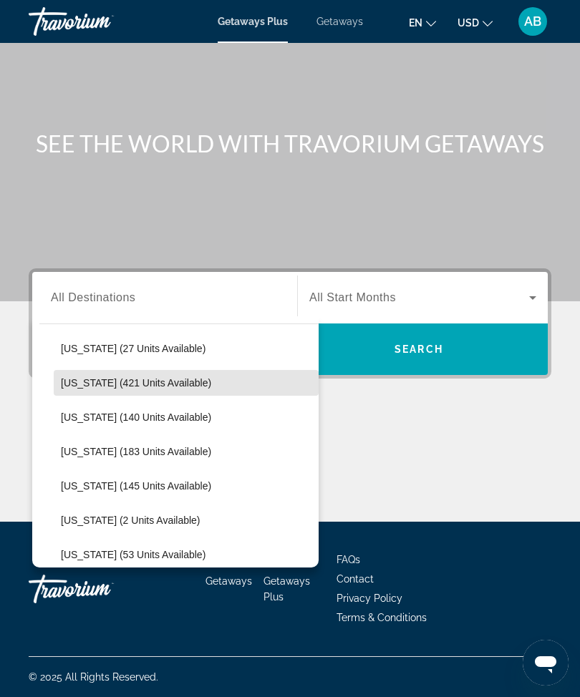
scroll to position [569, 0]
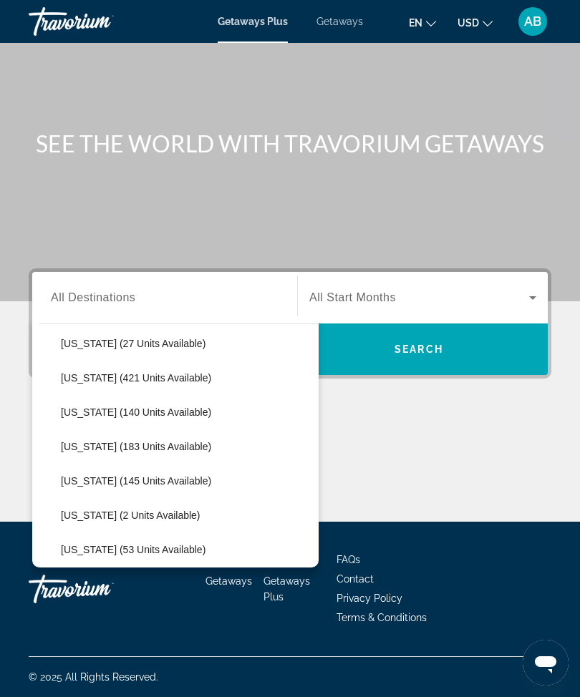
click at [127, 414] on span "Select destination: Illinois (140 units available)" at bounding box center [186, 412] width 265 height 34
type input "**********"
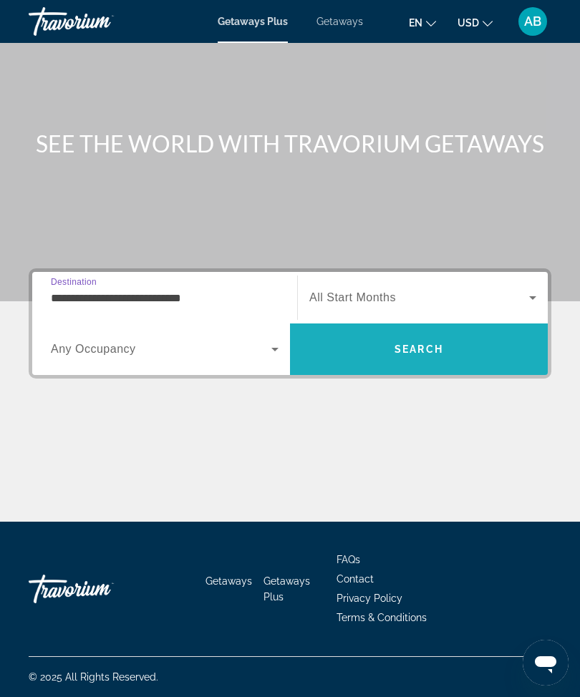
click at [415, 350] on span "Search" at bounding box center [418, 349] width 49 height 11
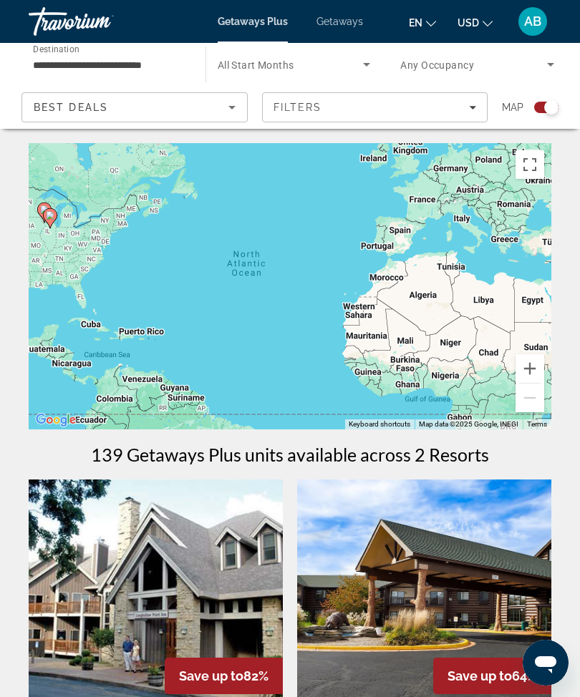
click at [342, 16] on span "Getaways" at bounding box center [339, 21] width 47 height 11
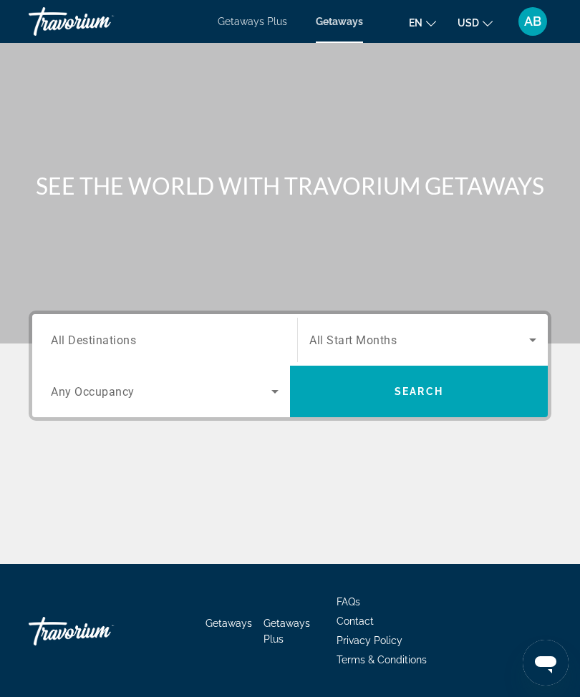
click at [121, 347] on div "Destination All Destinations" at bounding box center [165, 340] width 228 height 41
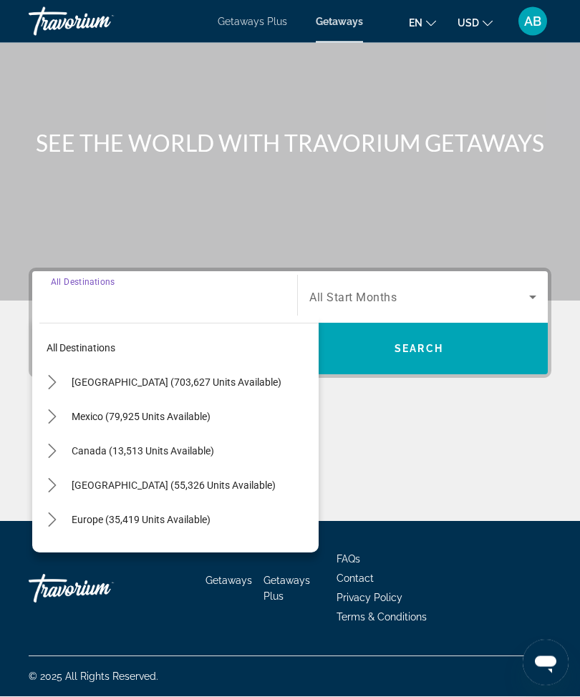
click at [55, 379] on icon "Toggle United States (703,627 units available) submenu" at bounding box center [52, 383] width 8 height 14
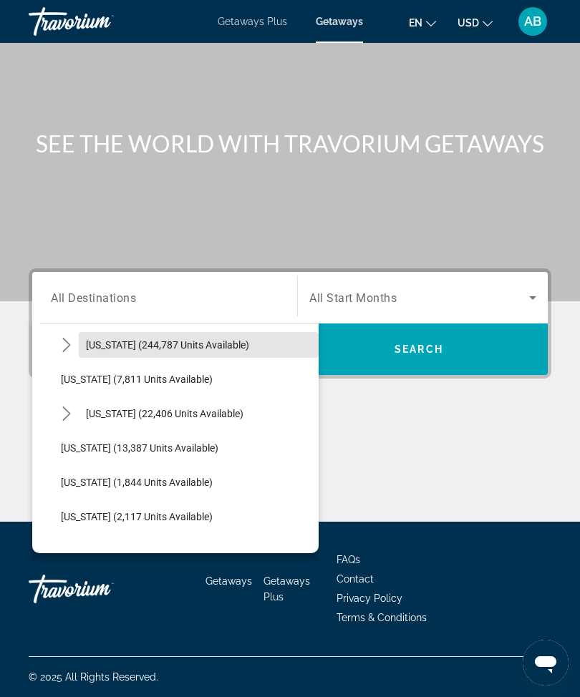
scroll to position [256, 0]
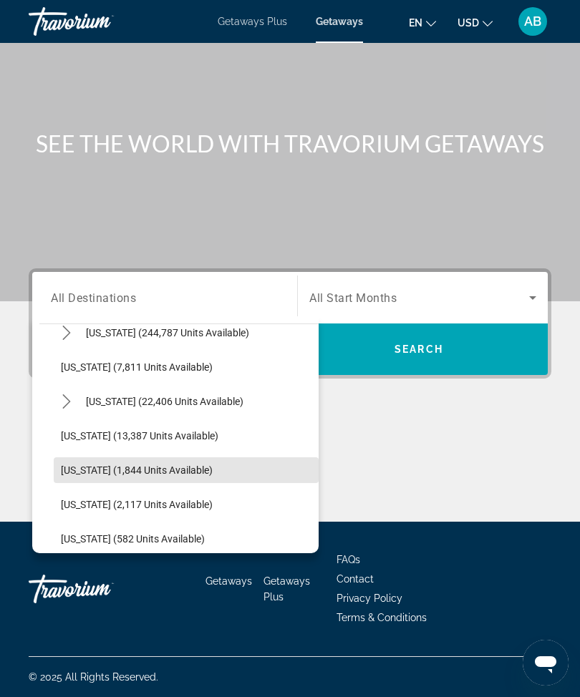
click at [146, 469] on span "Illinois (1,844 units available)" at bounding box center [137, 469] width 152 height 11
type input "**********"
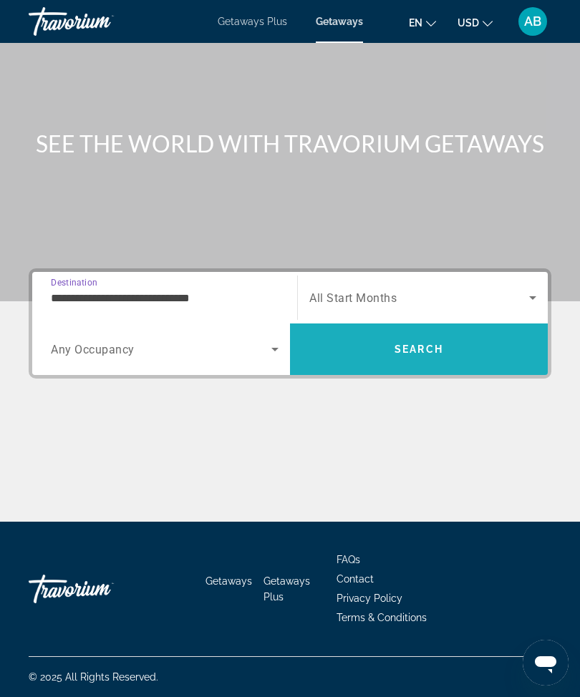
click at [401, 347] on span "Search" at bounding box center [418, 349] width 49 height 11
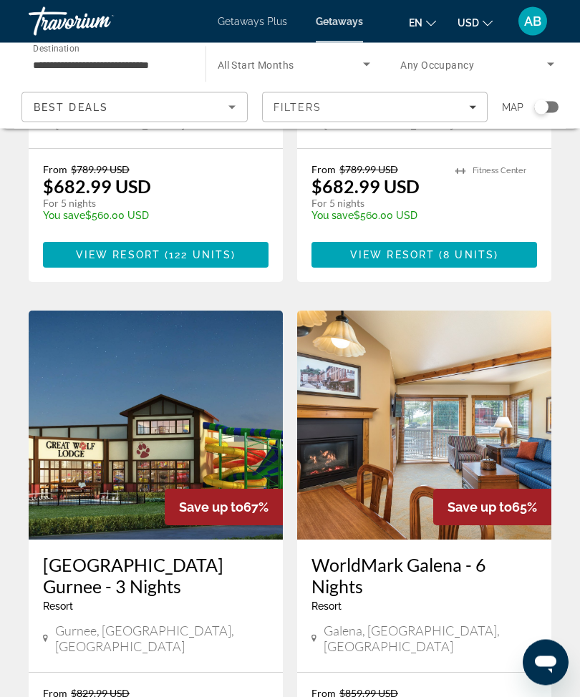
scroll to position [2562, 0]
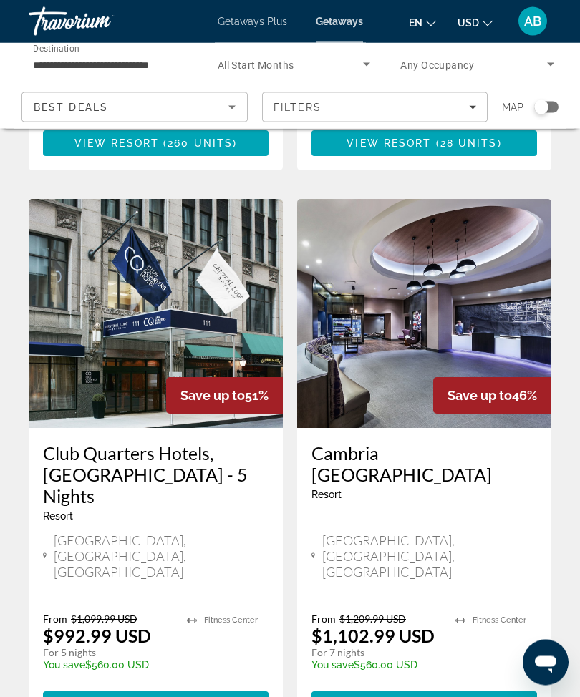
scroll to position [1043, 0]
click at [188, 696] on span "32 units" at bounding box center [200, 703] width 57 height 11
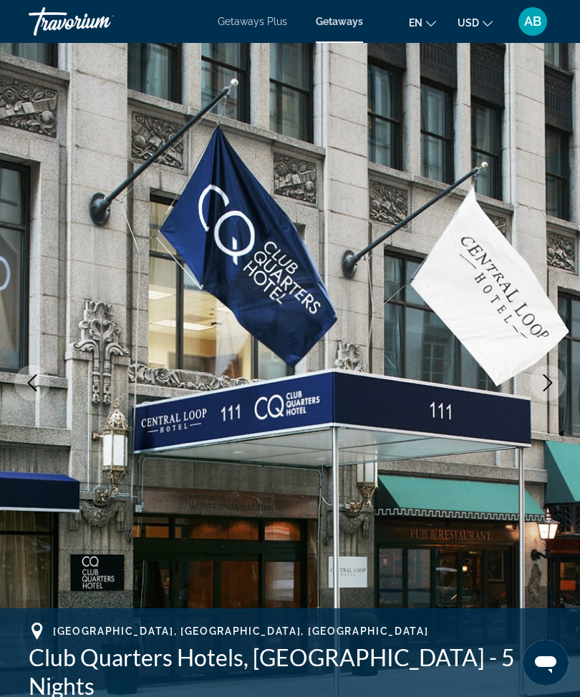
click at [552, 383] on icon "Next image" at bounding box center [547, 382] width 9 height 17
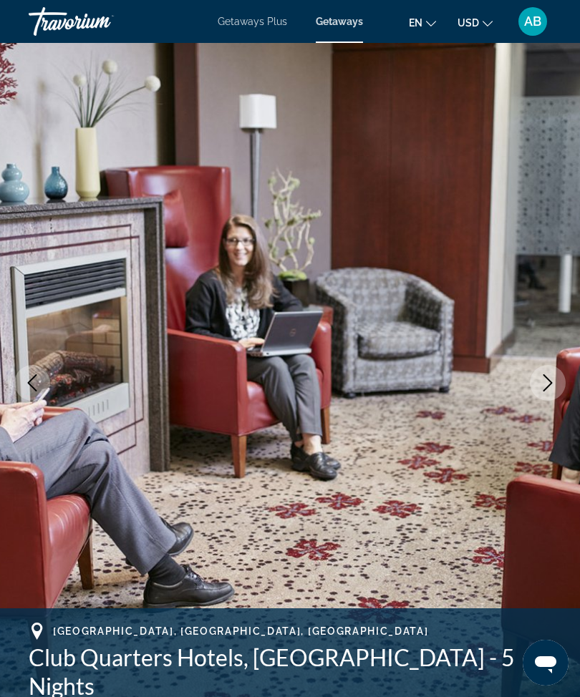
click at [548, 386] on icon "Next image" at bounding box center [547, 382] width 9 height 17
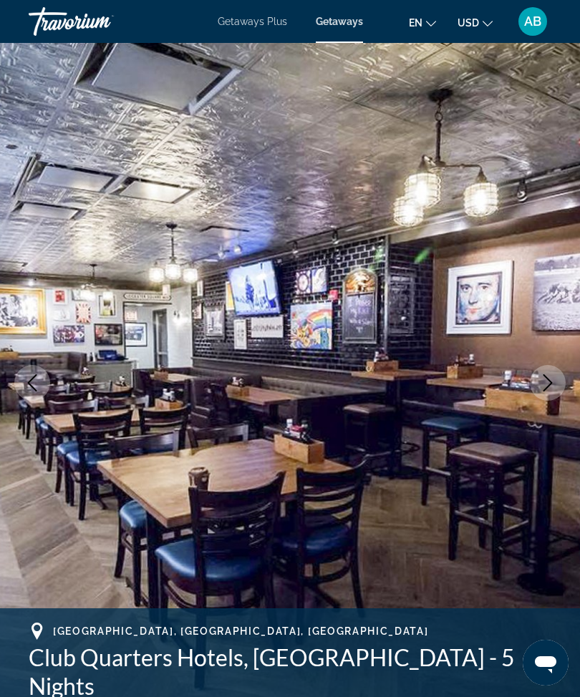
click at [534, 384] on button "Next image" at bounding box center [548, 383] width 36 height 36
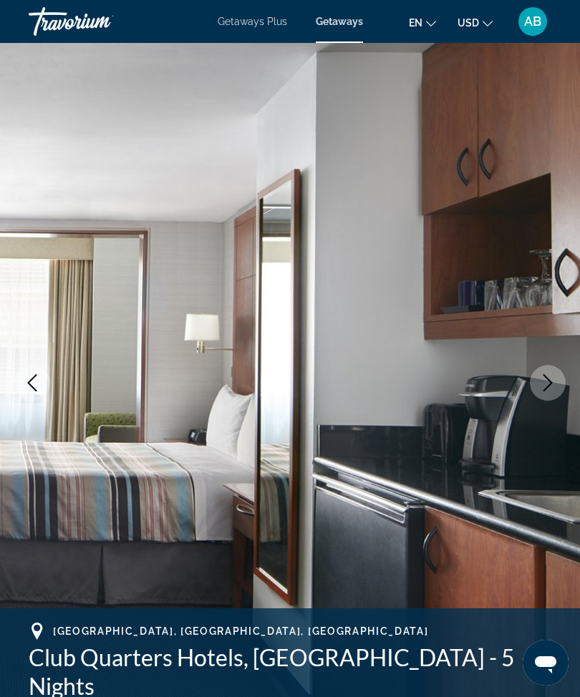
click at [551, 369] on button "Next image" at bounding box center [548, 383] width 36 height 36
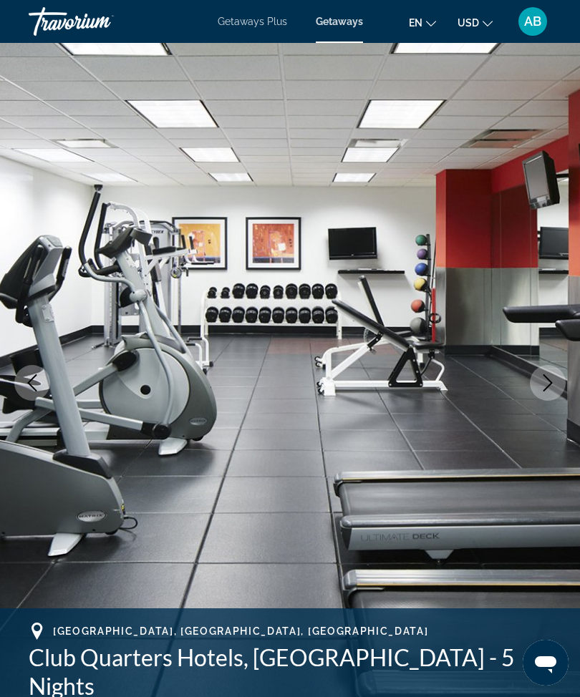
click at [529, 401] on img "Main content" at bounding box center [290, 383] width 580 height 680
click at [539, 390] on icon "Next image" at bounding box center [547, 382] width 17 height 17
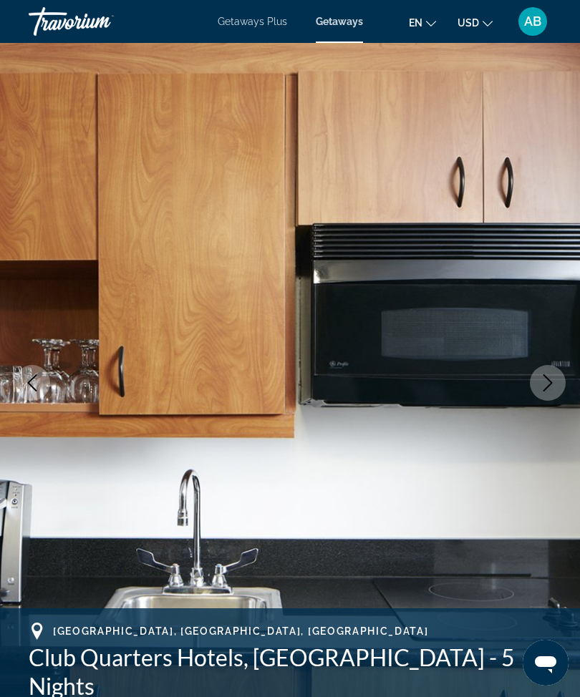
click at [549, 384] on icon "Next image" at bounding box center [547, 382] width 17 height 17
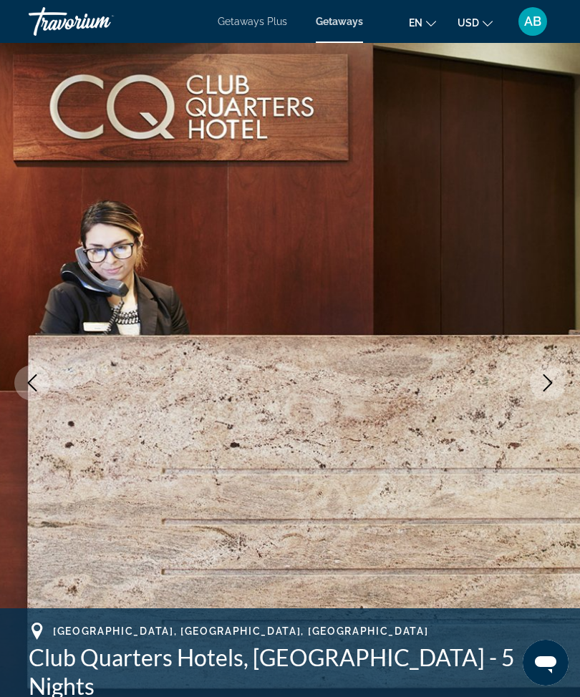
click at [532, 387] on button "Next image" at bounding box center [548, 383] width 36 height 36
